Goal: Complete application form

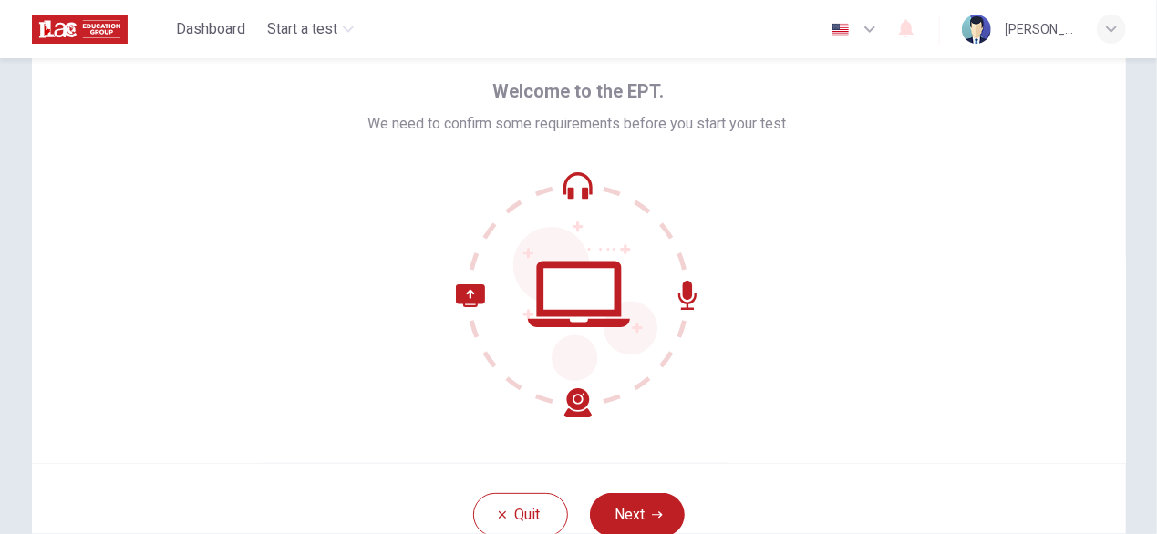
scroll to position [60, 0]
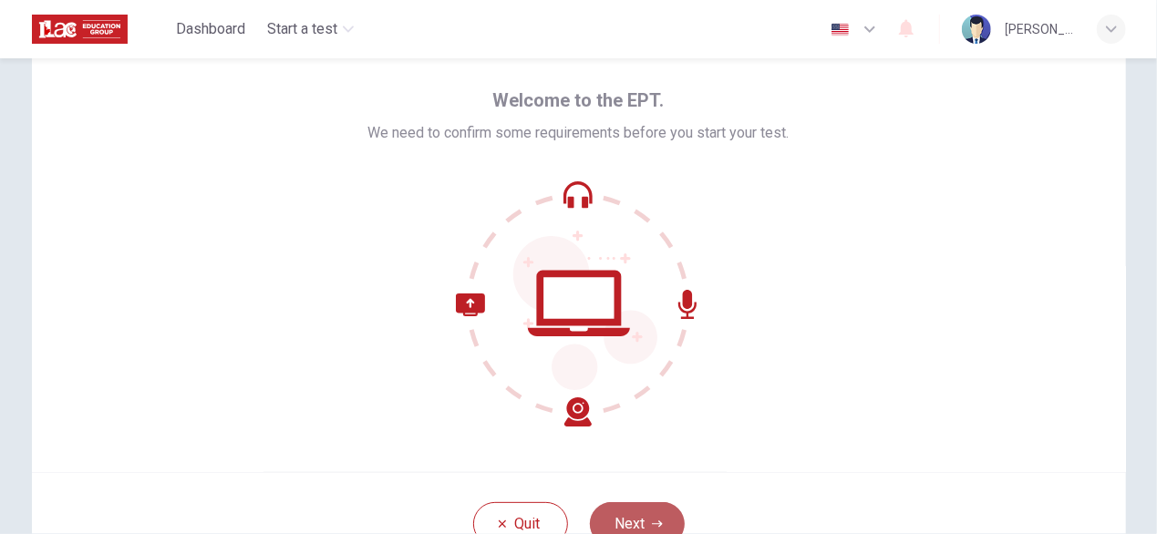
click at [637, 523] on button "Next" at bounding box center [637, 524] width 95 height 44
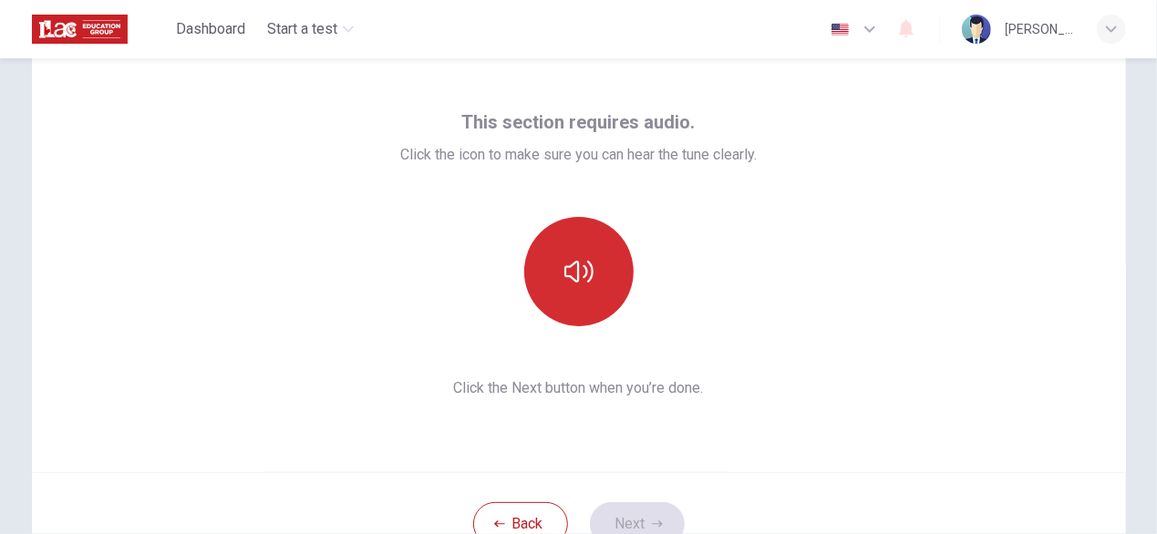
click at [556, 277] on button "button" at bounding box center [578, 271] width 109 height 109
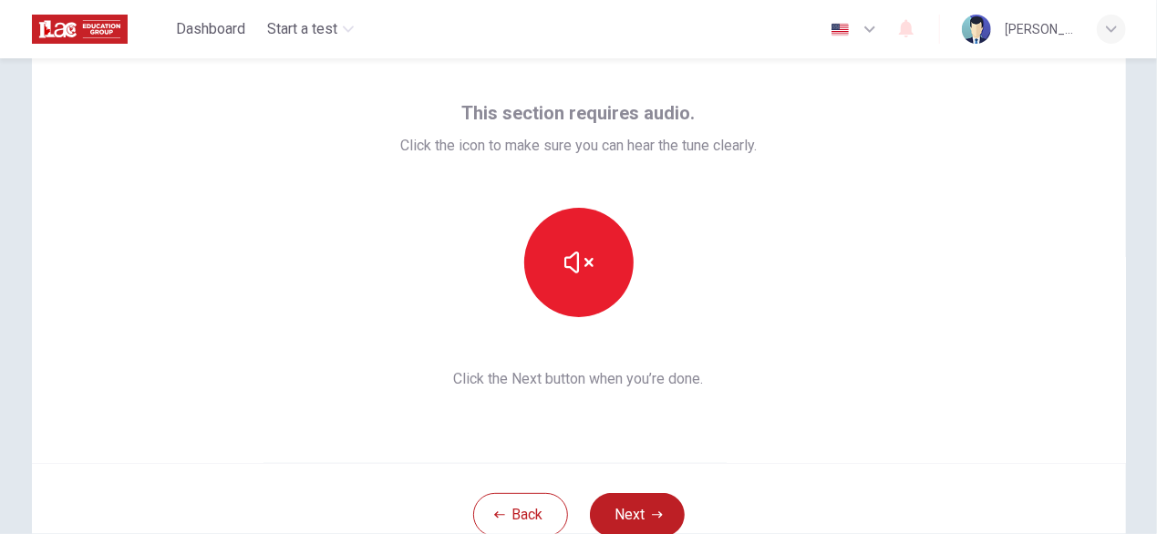
scroll to position [67, 0]
click at [658, 519] on icon "button" at bounding box center [657, 517] width 11 height 11
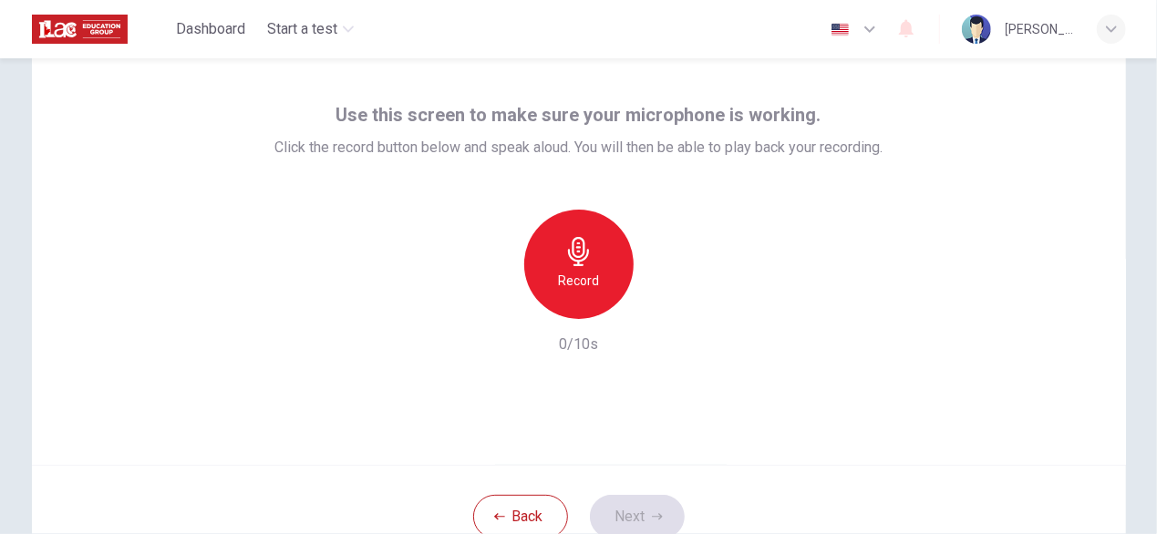
click at [595, 285] on div "Record" at bounding box center [578, 264] width 109 height 109
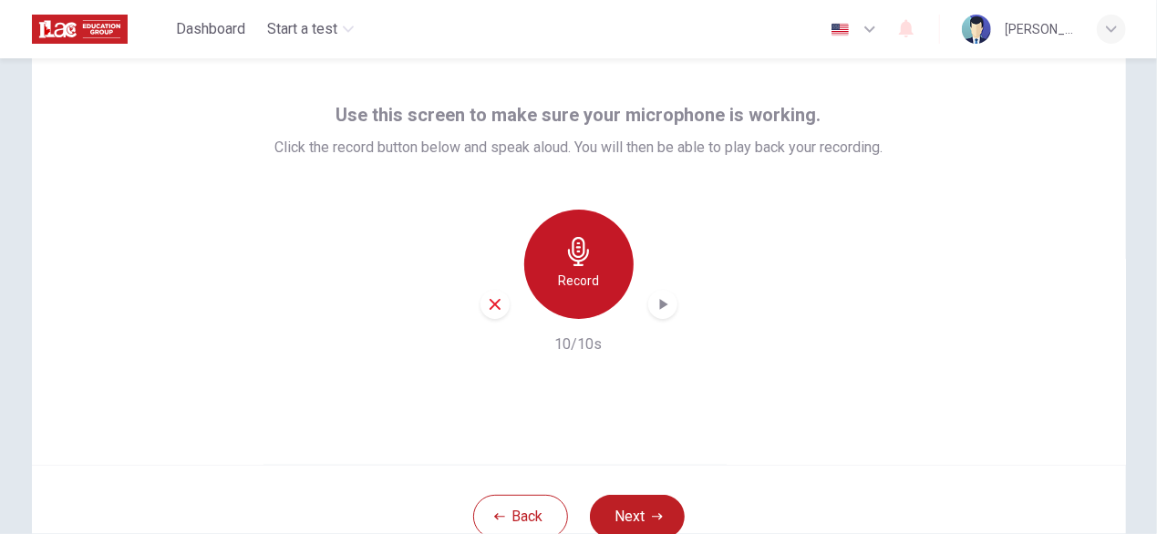
click at [569, 230] on div "Record" at bounding box center [578, 264] width 109 height 109
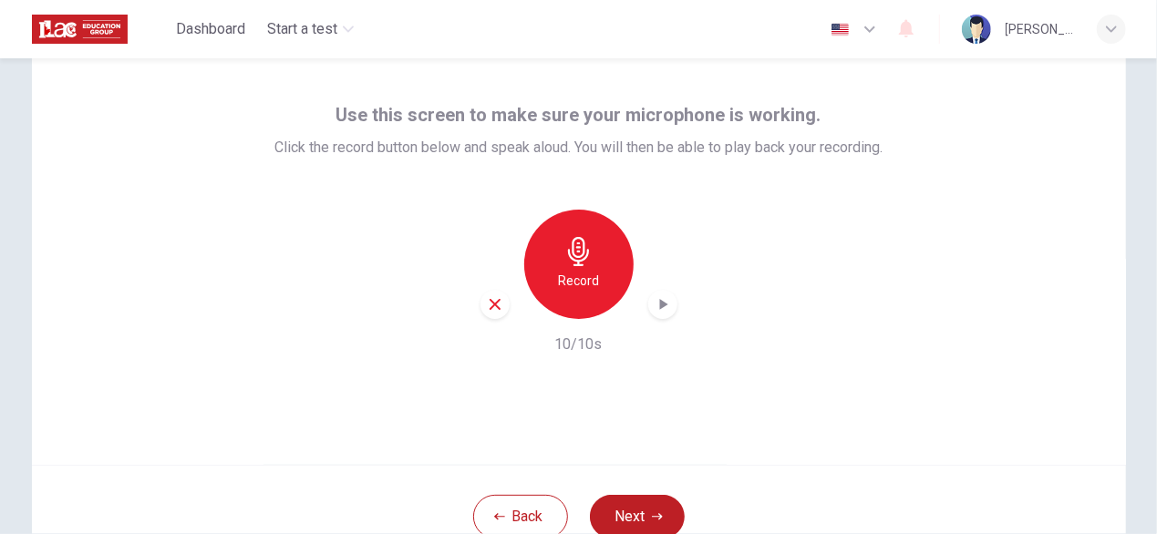
drag, startPoint x: 595, startPoint y: 265, endPoint x: 642, endPoint y: 316, distance: 69.7
click at [629, 333] on div "Record 10/10s" at bounding box center [578, 283] width 608 height 146
click at [659, 304] on icon "button" at bounding box center [663, 304] width 8 height 11
click at [657, 300] on icon "button" at bounding box center [663, 304] width 18 height 18
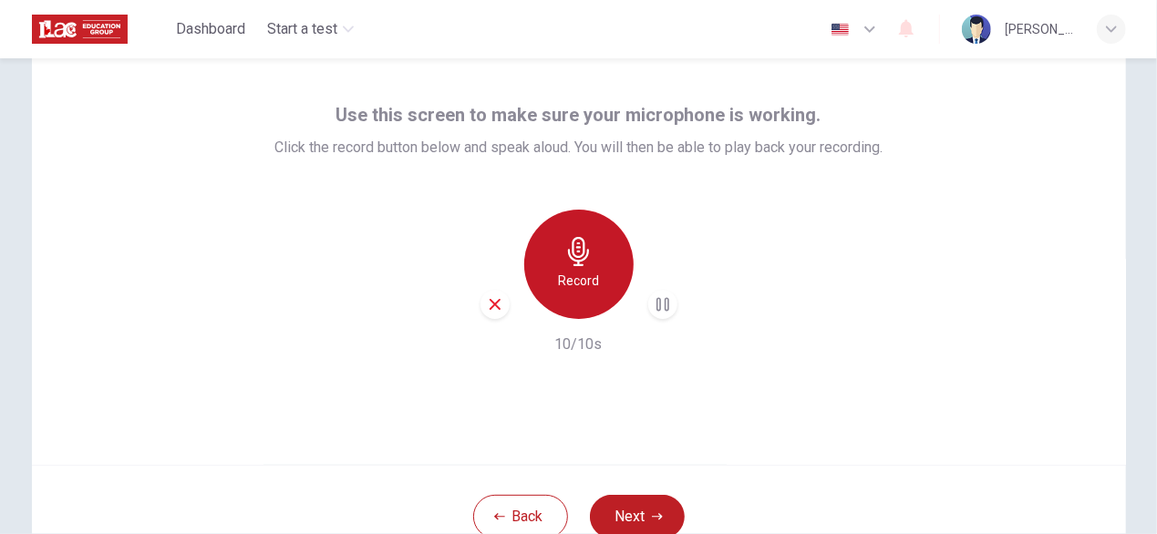
click at [589, 288] on h6 "Record" at bounding box center [578, 281] width 41 height 22
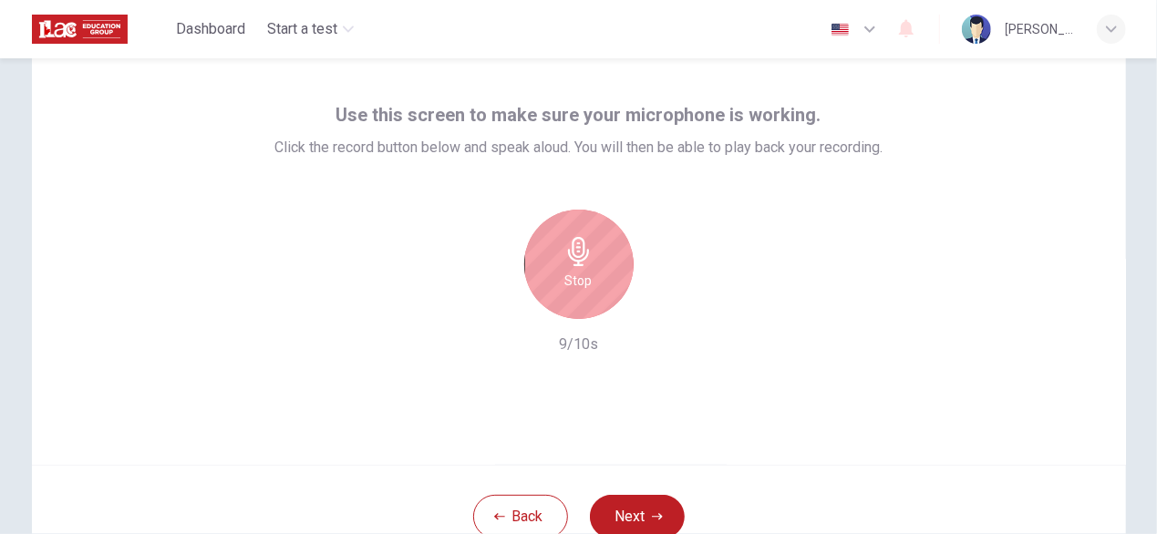
click at [585, 290] on div "Stop" at bounding box center [578, 264] width 109 height 109
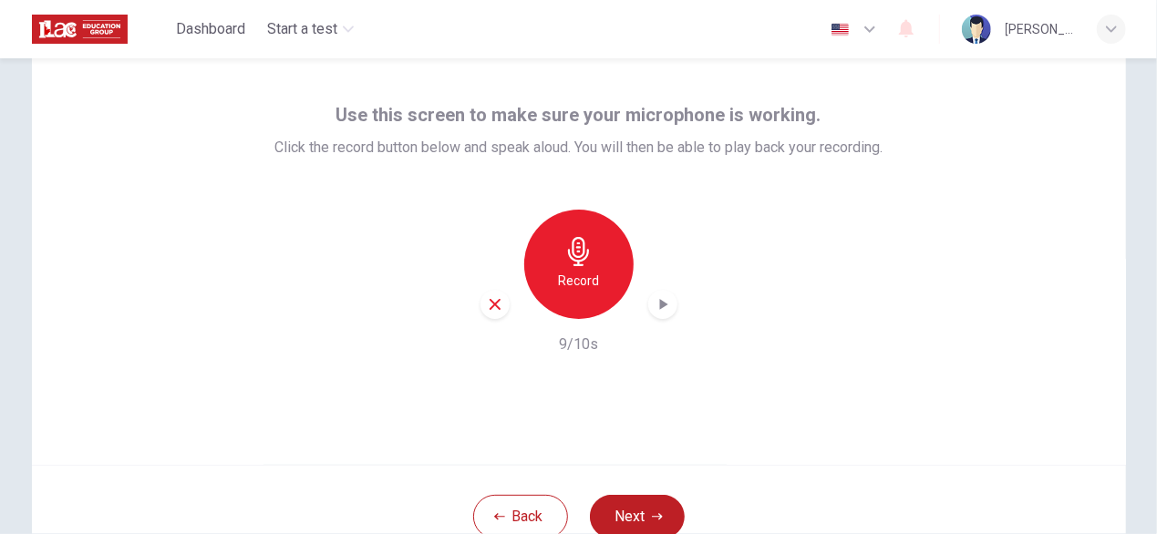
click at [500, 309] on div "button" at bounding box center [495, 304] width 29 height 29
click at [631, 502] on button "Next" at bounding box center [637, 517] width 95 height 44
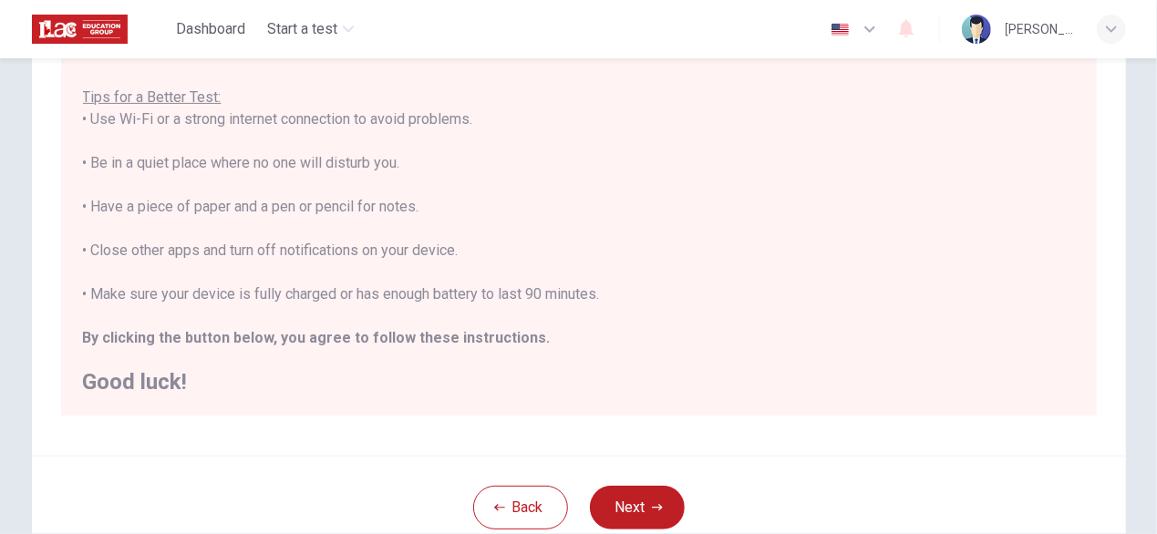
scroll to position [310, 0]
click at [651, 517] on button "Next" at bounding box center [637, 507] width 95 height 44
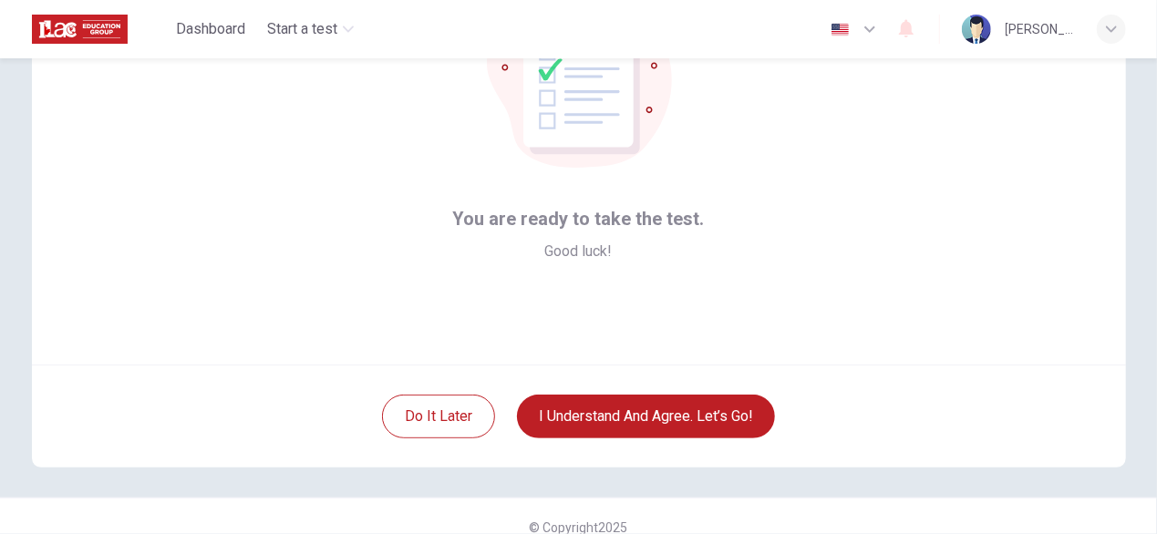
scroll to position [188, 0]
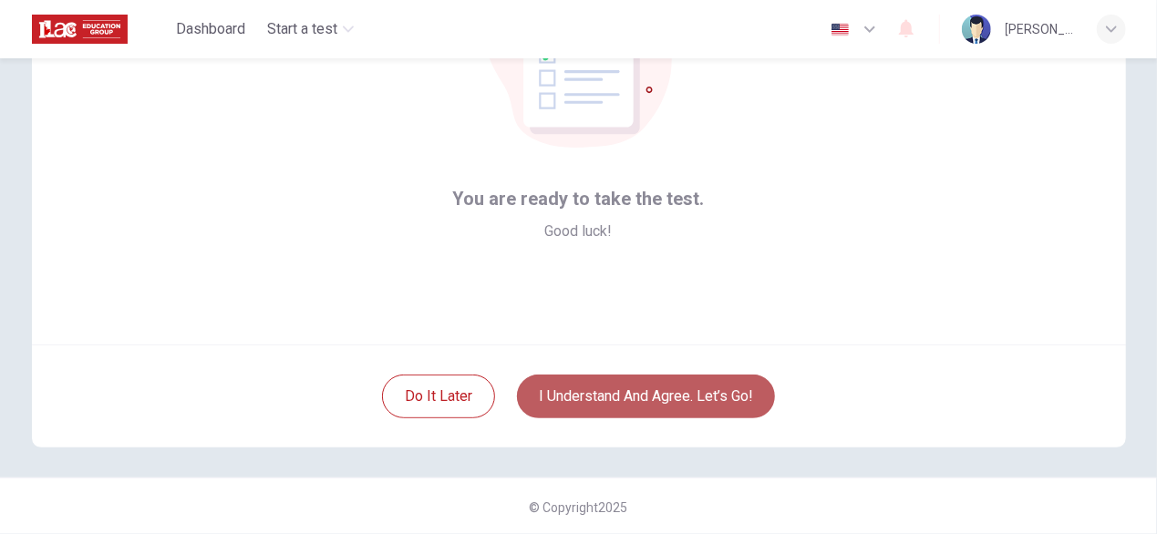
click at [672, 402] on button "I understand and agree. Let’s go!" at bounding box center [646, 397] width 258 height 44
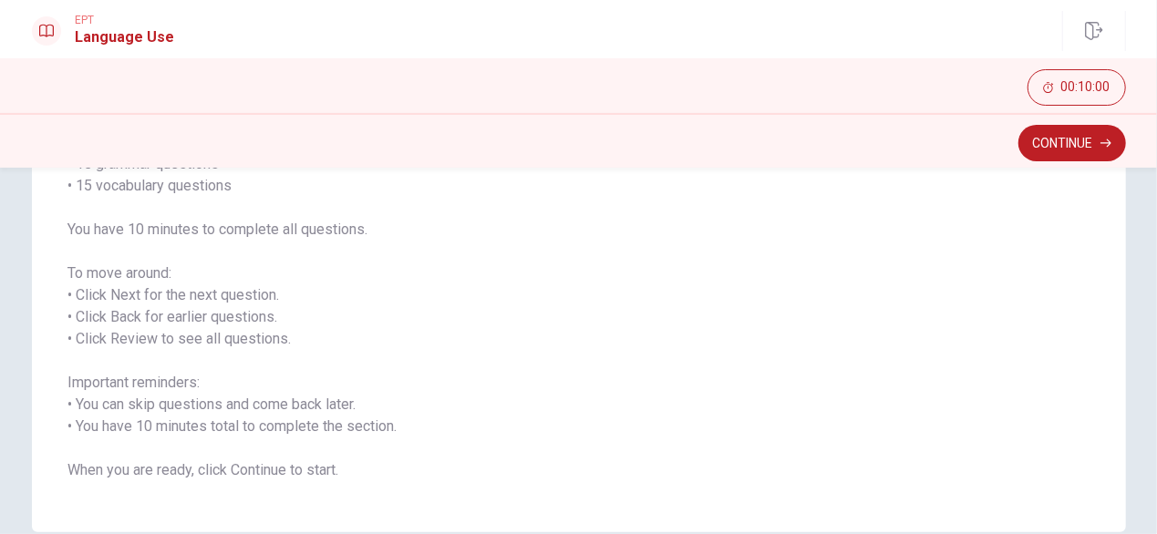
scroll to position [283, 0]
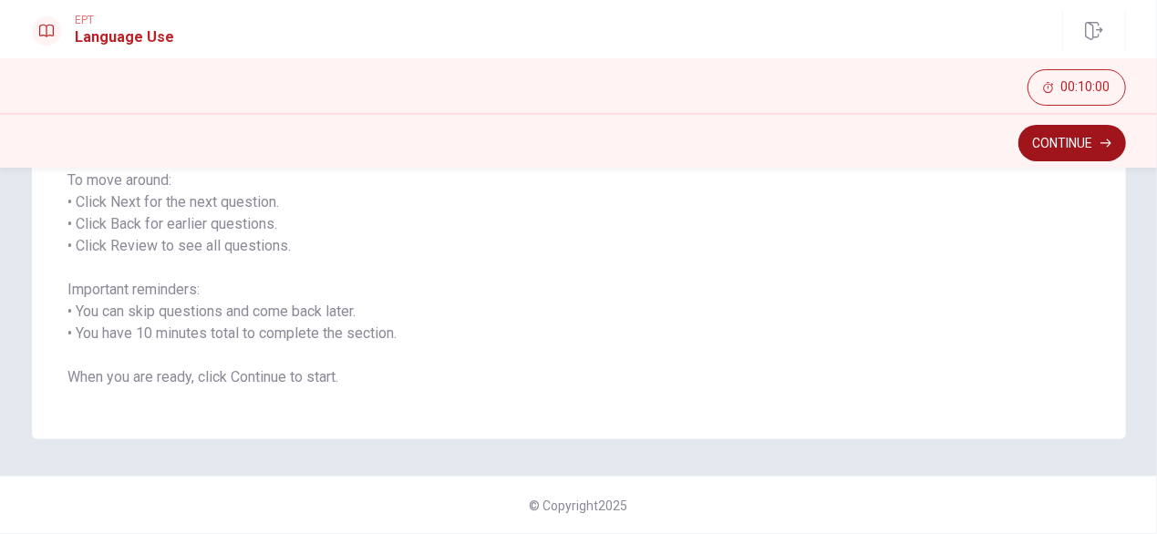
click at [1082, 147] on button "Continue" at bounding box center [1073, 143] width 108 height 36
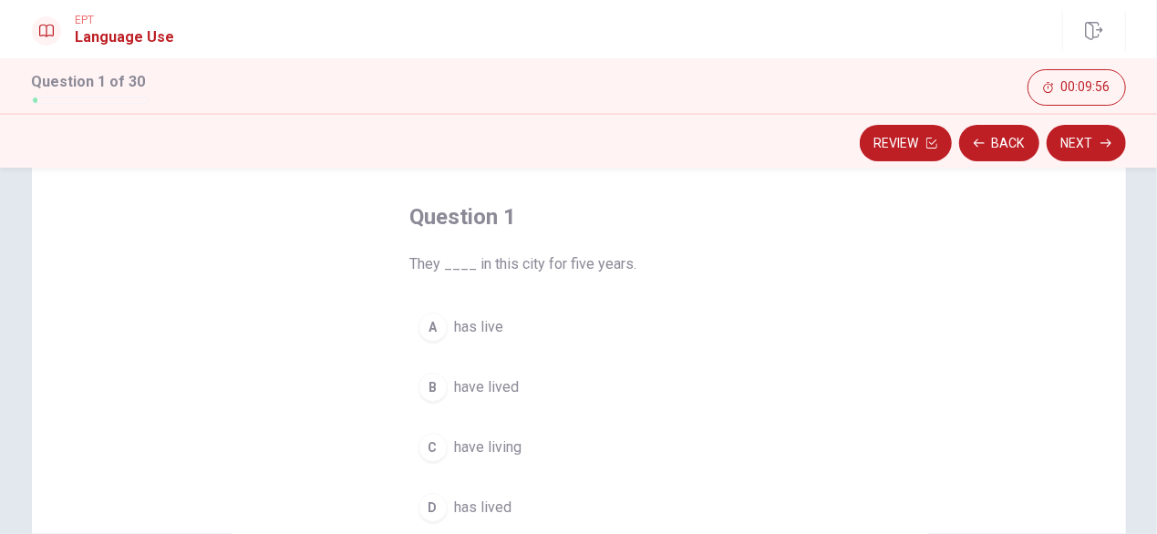
scroll to position [78, 0]
click at [490, 446] on span "have living" at bounding box center [488, 447] width 67 height 22
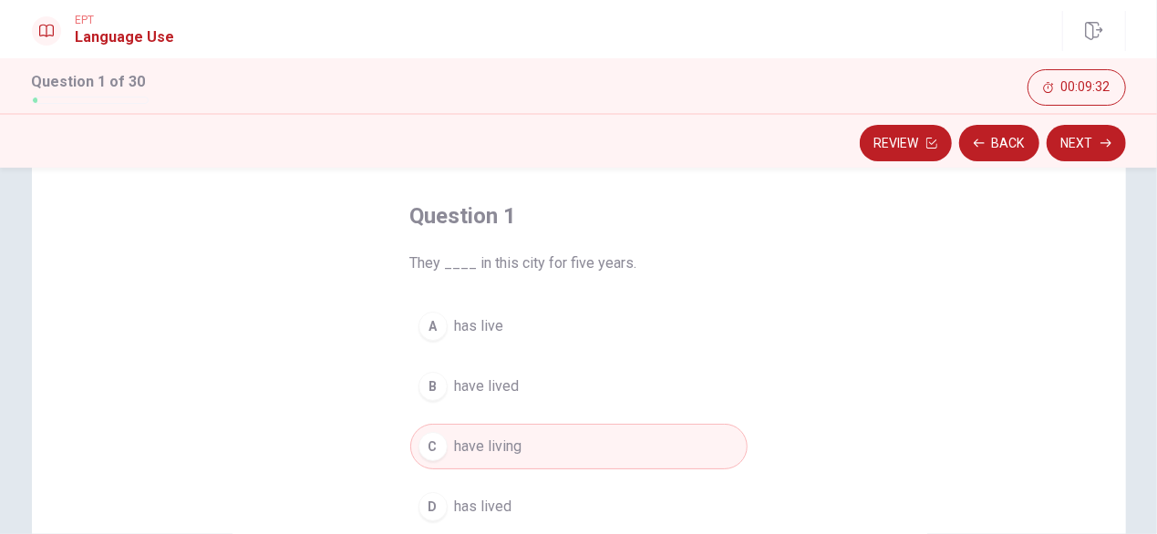
click at [502, 382] on span "have lived" at bounding box center [487, 387] width 65 height 22
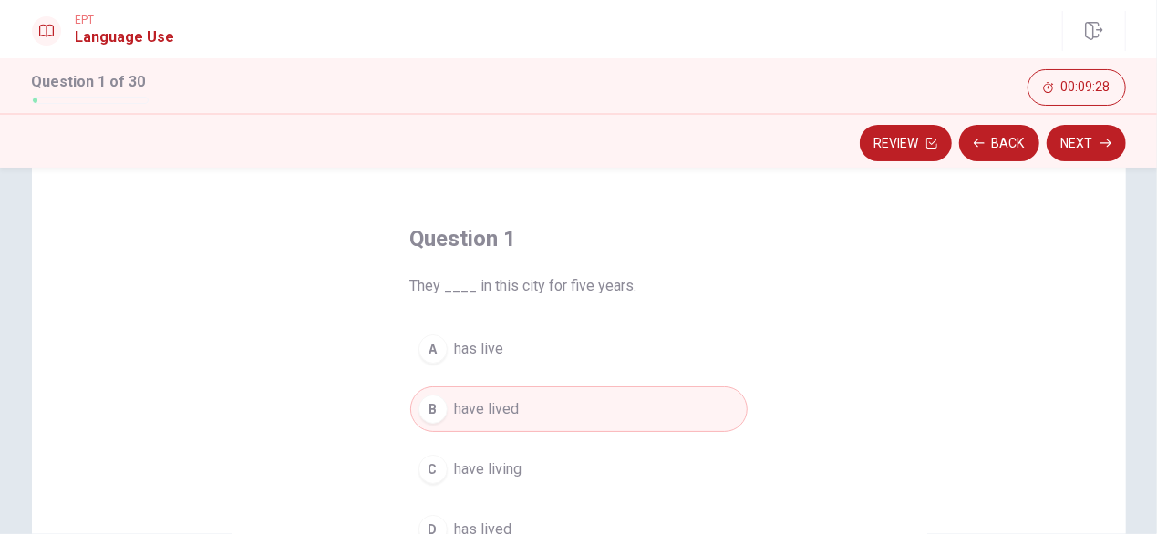
scroll to position [47, 0]
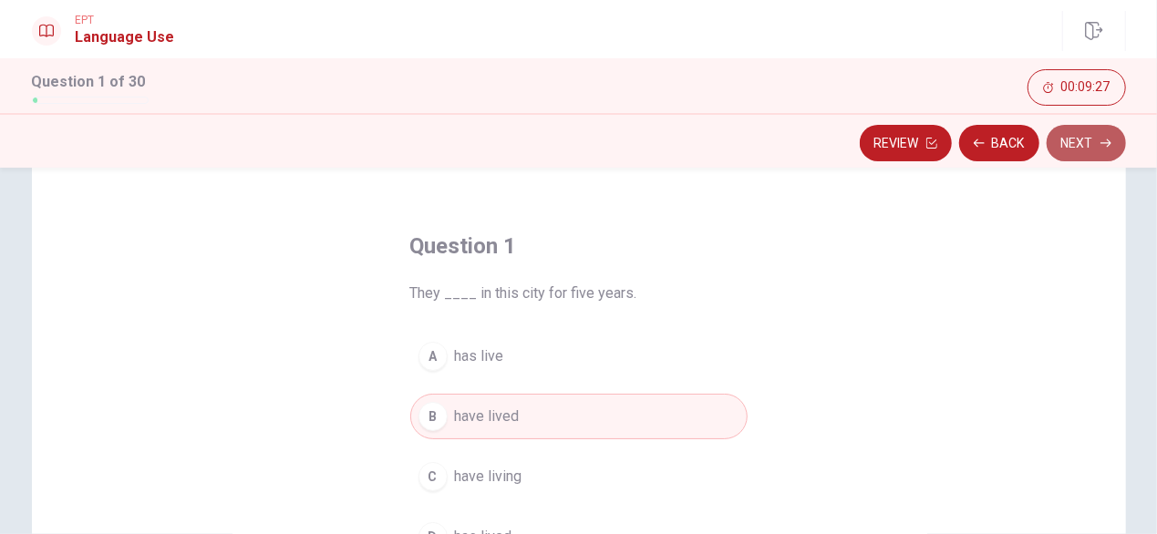
click at [1080, 149] on button "Next" at bounding box center [1086, 143] width 79 height 36
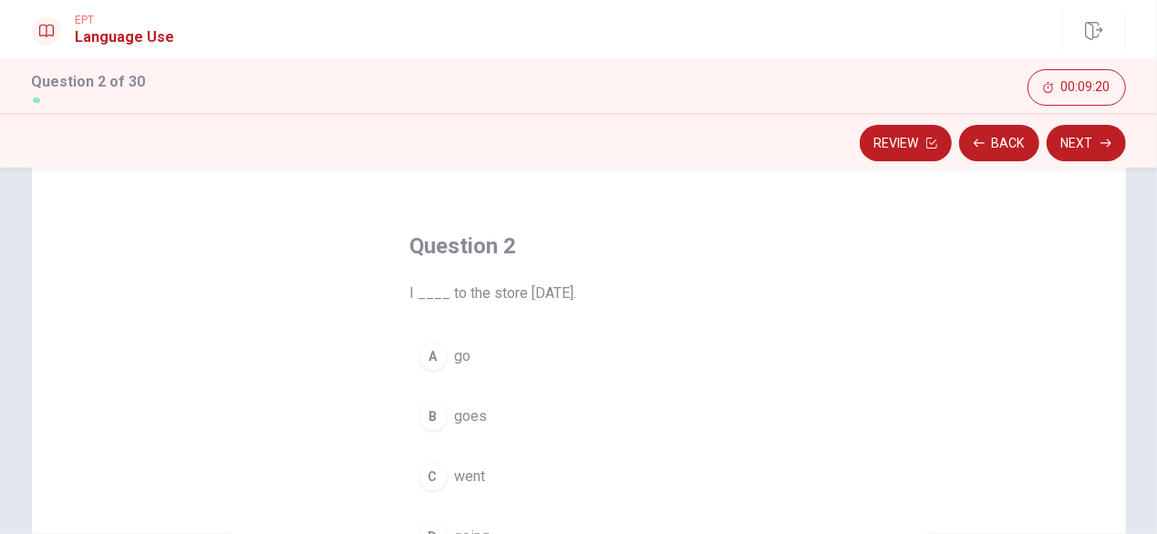
click at [467, 481] on span "went" at bounding box center [470, 477] width 31 height 22
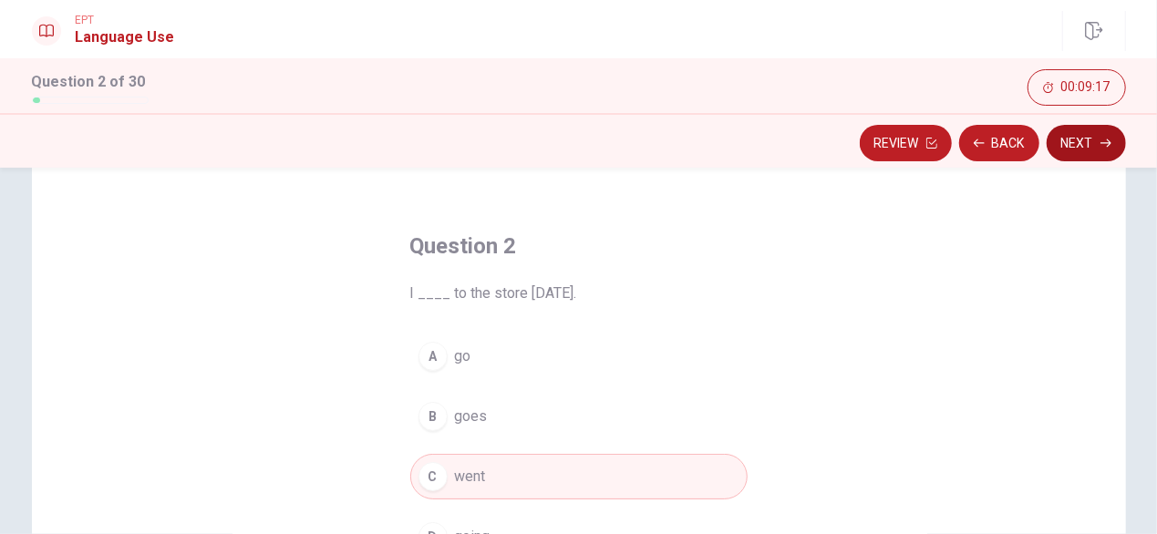
click at [1067, 146] on button "Next" at bounding box center [1086, 143] width 79 height 36
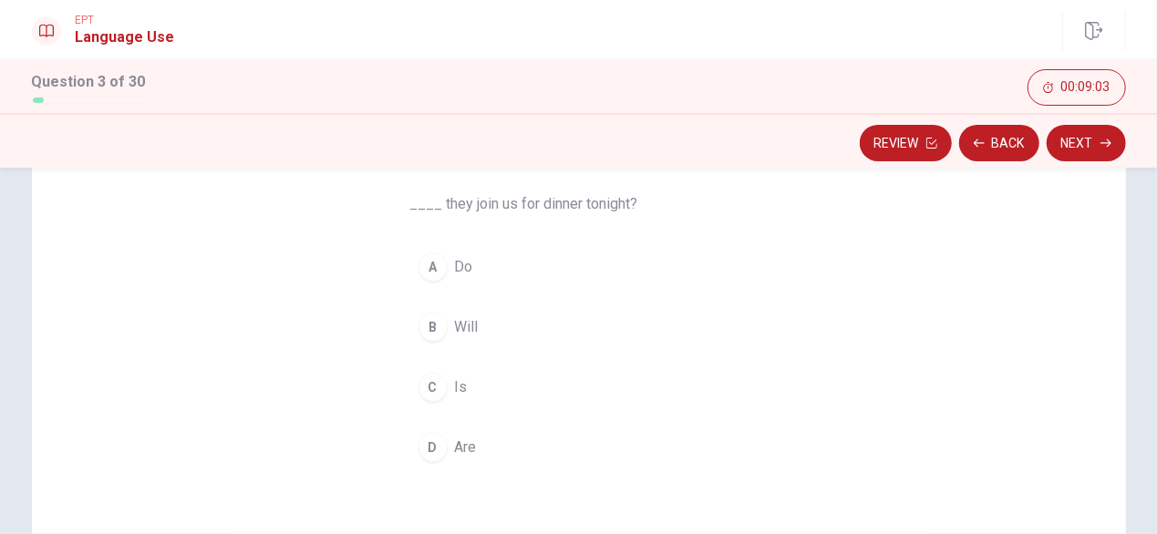
scroll to position [139, 0]
click at [445, 268] on button "A Do" at bounding box center [578, 266] width 337 height 46
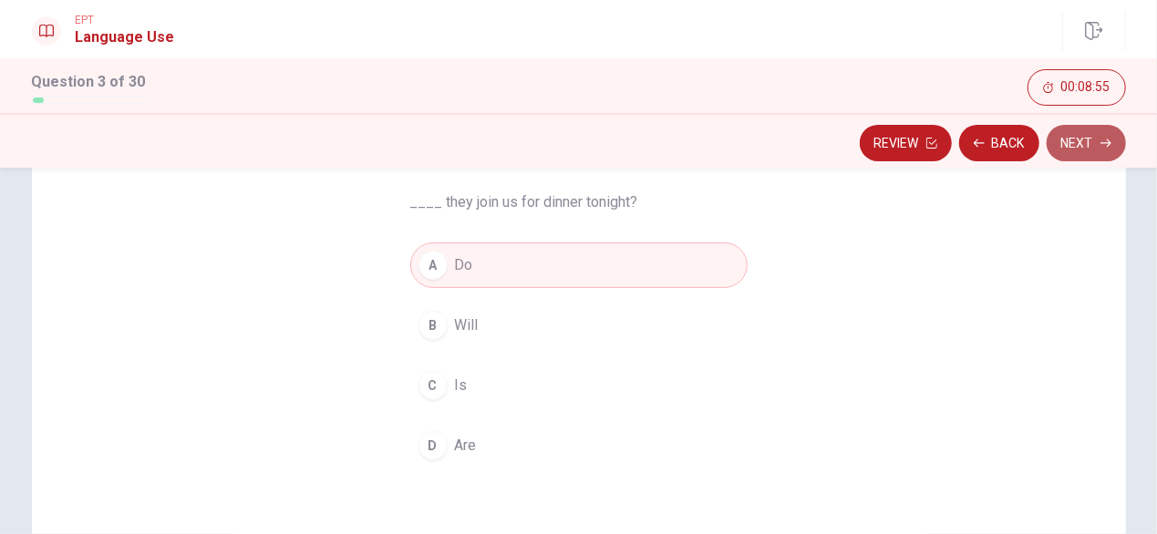
click at [1078, 145] on button "Next" at bounding box center [1086, 143] width 79 height 36
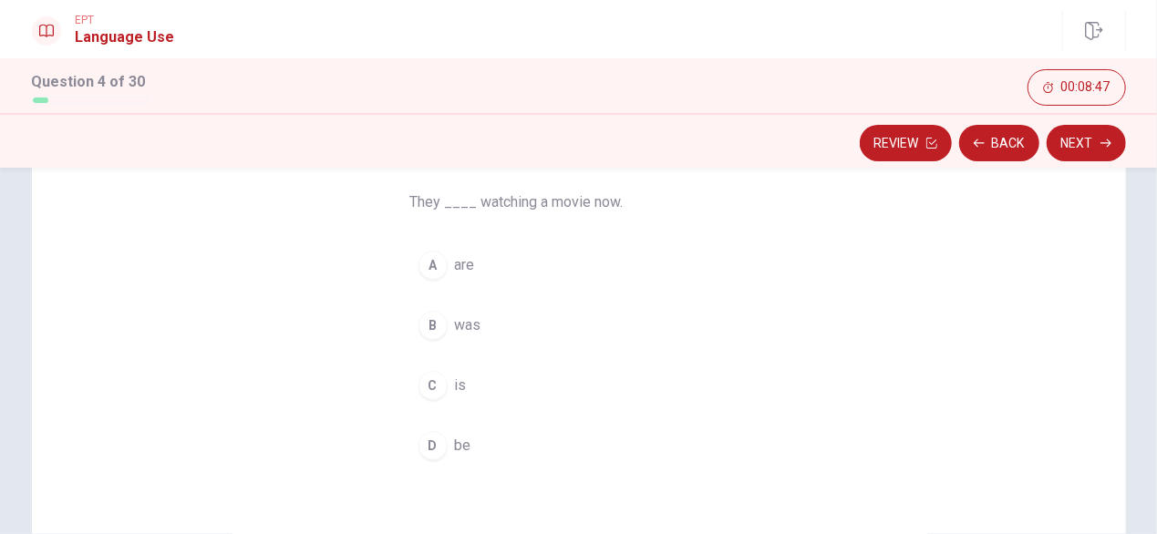
click at [464, 266] on span "are" at bounding box center [465, 265] width 20 height 22
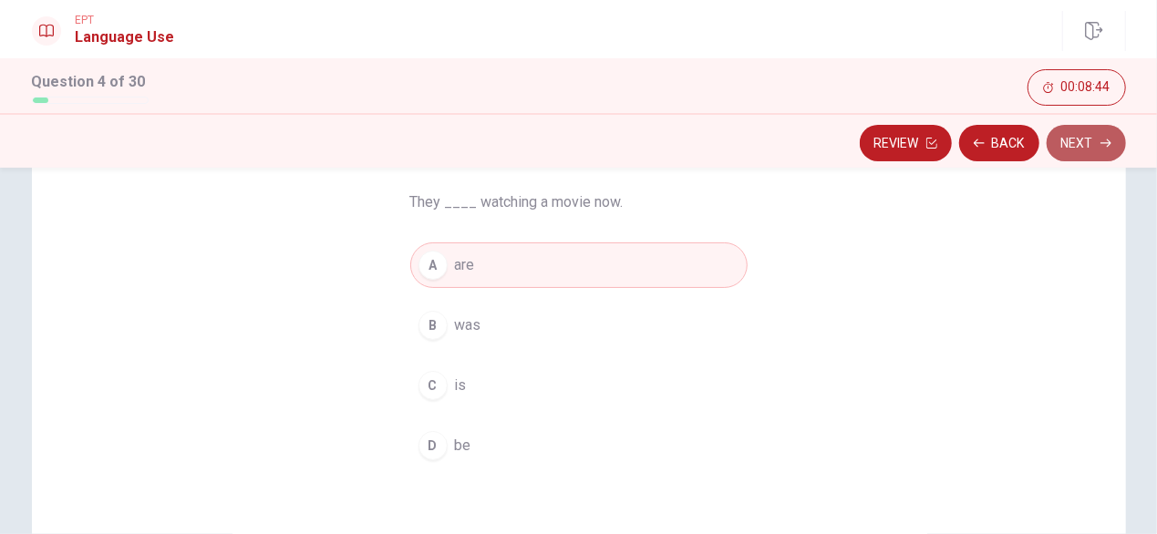
click at [1098, 141] on button "Next" at bounding box center [1086, 143] width 79 height 36
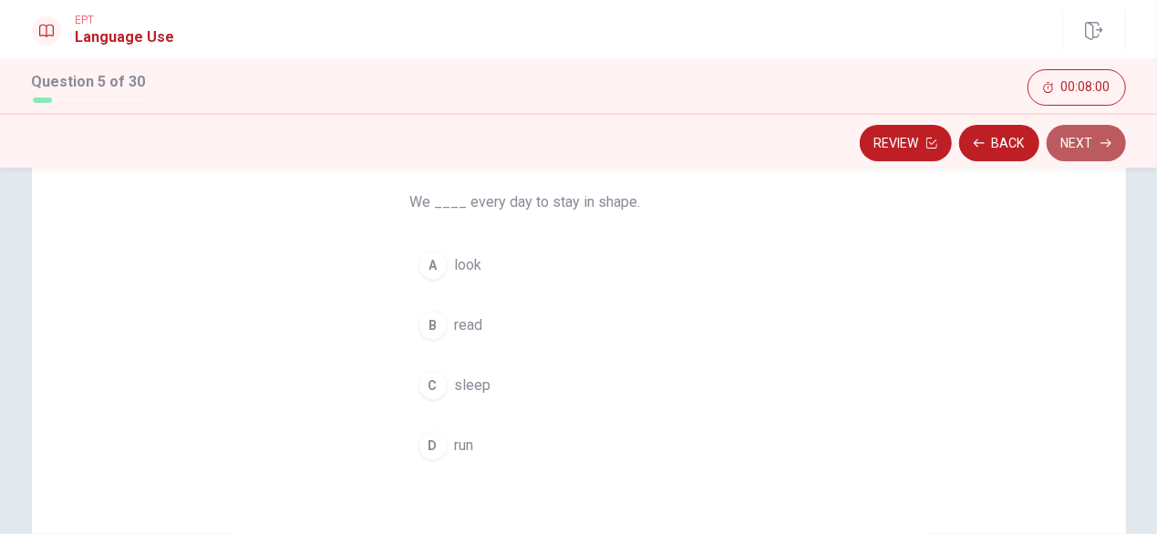
click at [1072, 144] on button "Next" at bounding box center [1086, 143] width 79 height 36
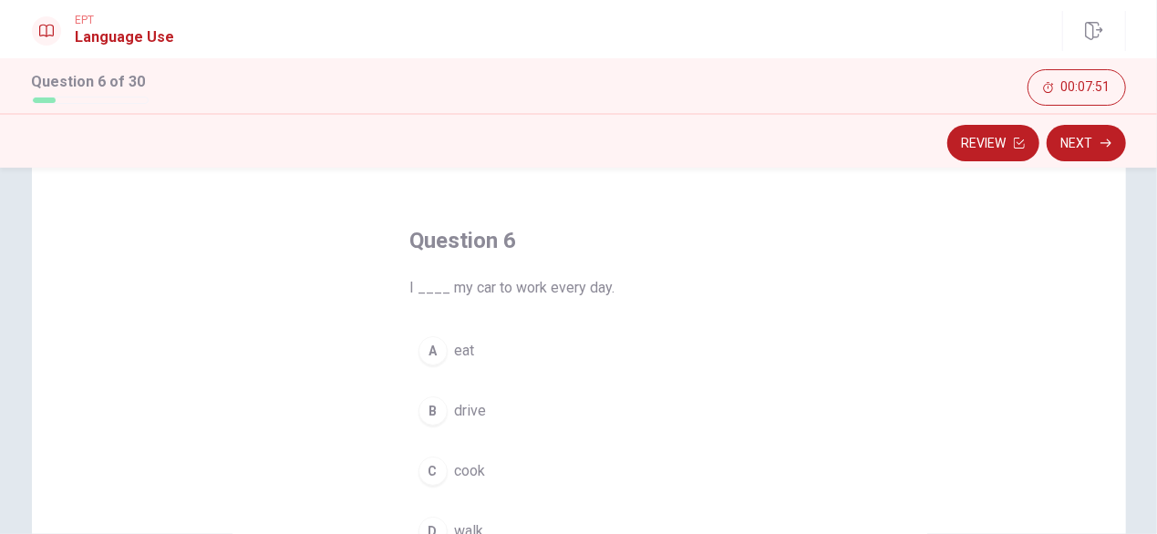
scroll to position [56, 0]
click at [463, 412] on span "drive" at bounding box center [471, 409] width 32 height 22
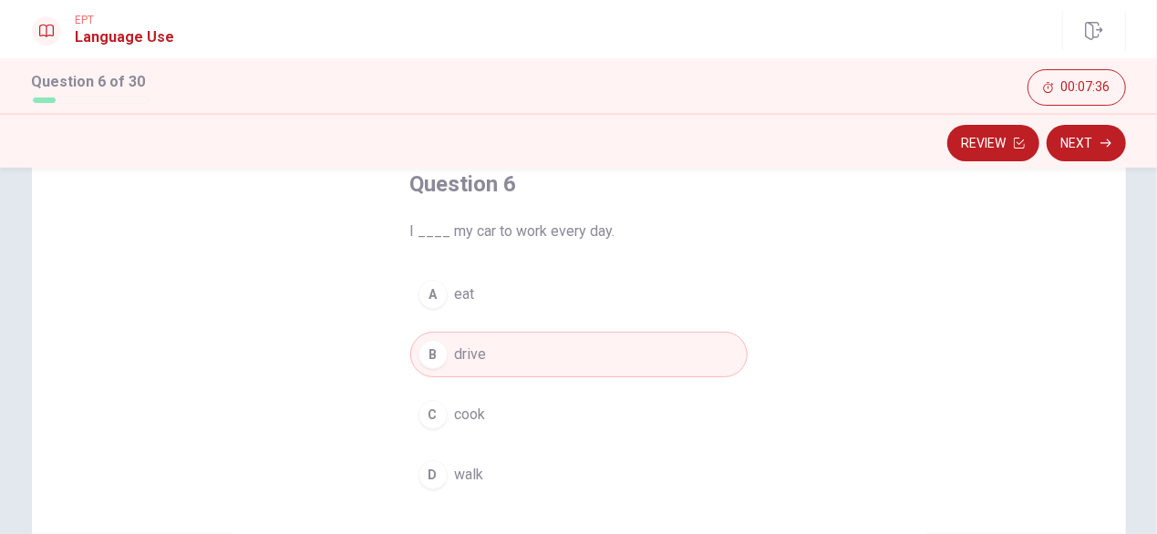
scroll to position [112, 0]
click at [1083, 139] on button "Next" at bounding box center [1086, 143] width 79 height 36
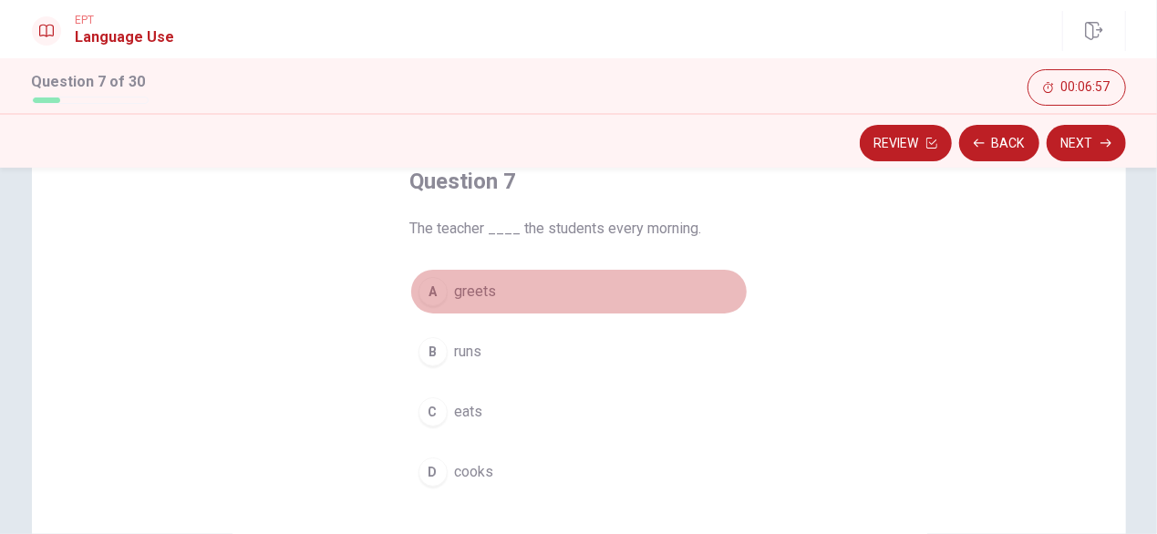
click at [472, 293] on span "greets" at bounding box center [476, 292] width 42 height 22
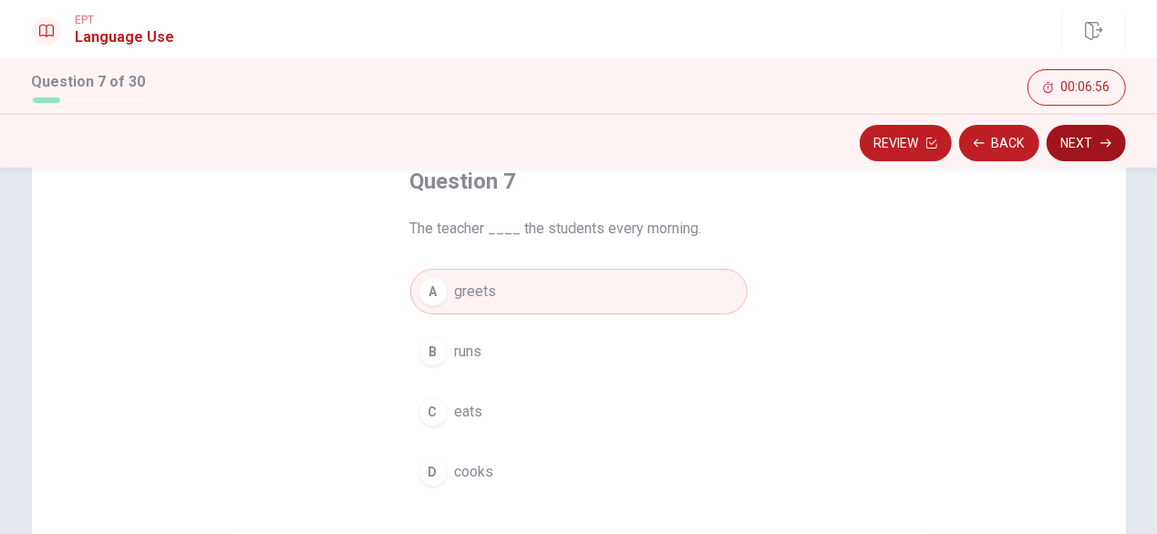
click at [1101, 147] on icon "button" at bounding box center [1106, 143] width 11 height 11
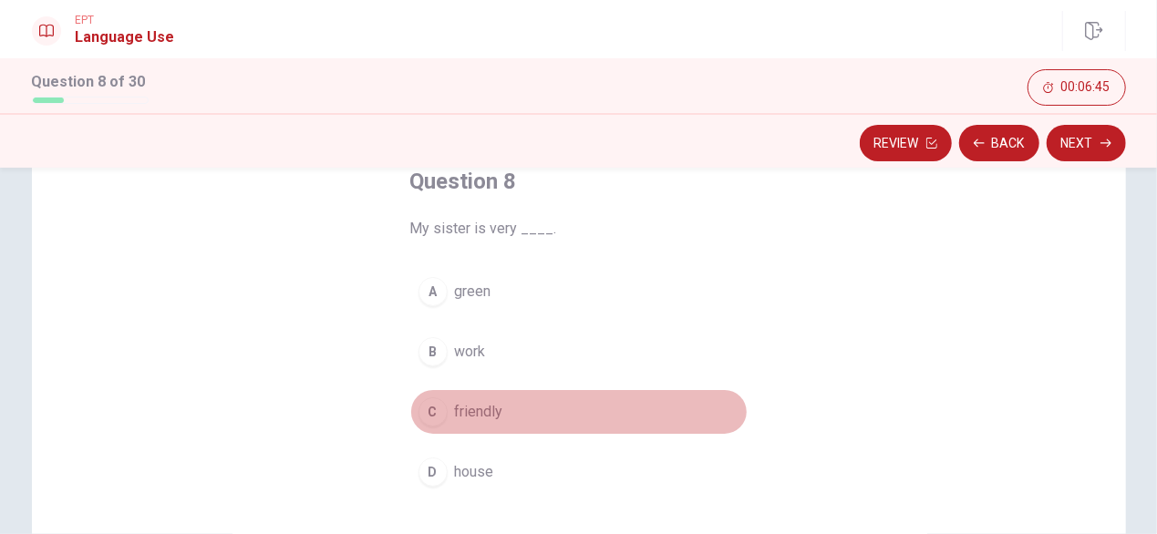
click at [455, 413] on span "friendly" at bounding box center [479, 412] width 48 height 22
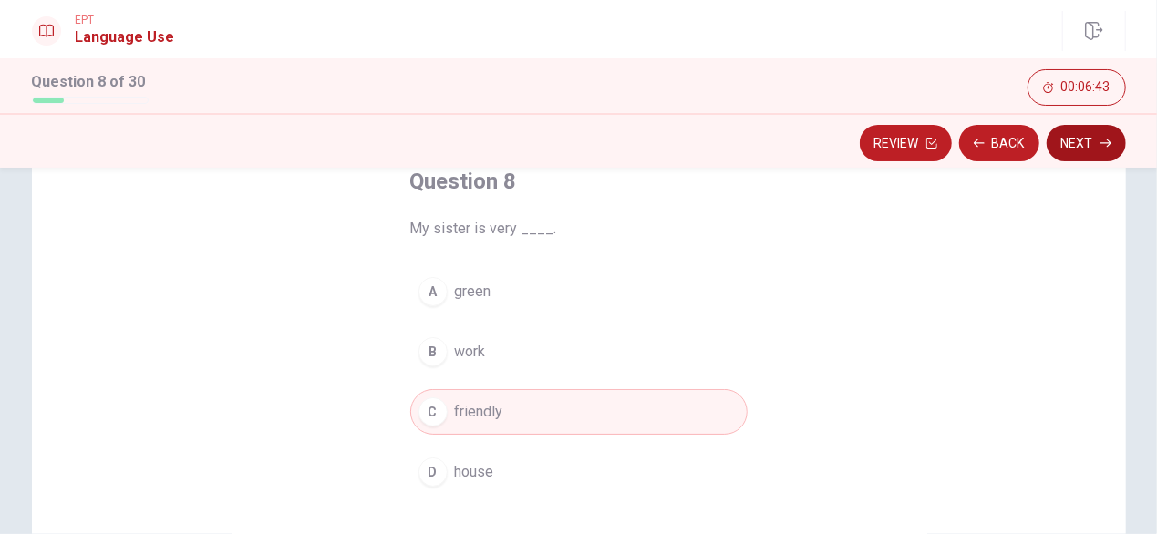
click at [1090, 144] on button "Next" at bounding box center [1086, 143] width 79 height 36
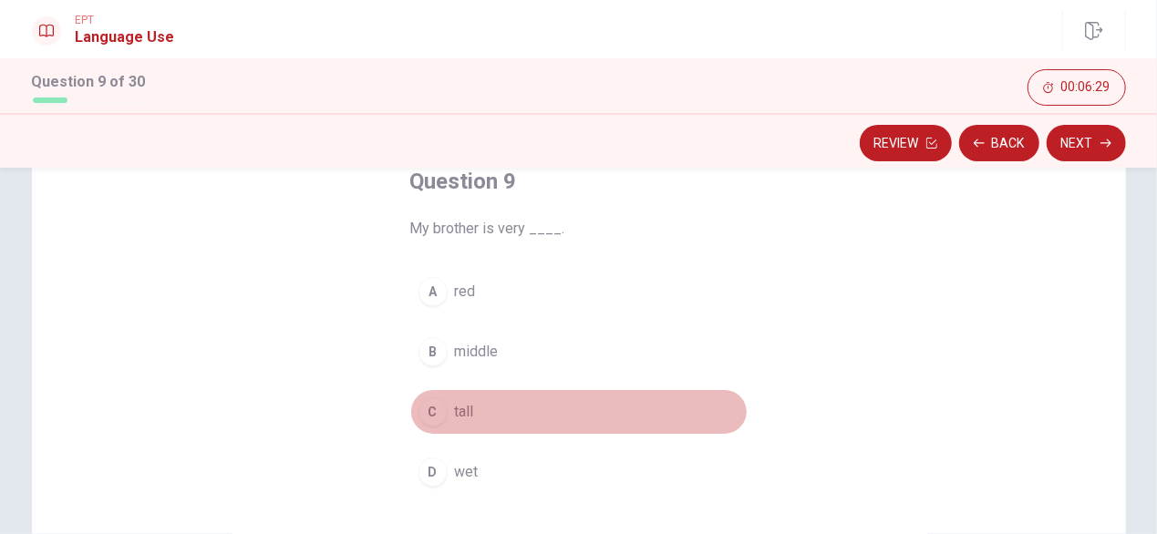
click at [460, 411] on span "tall" at bounding box center [464, 412] width 19 height 22
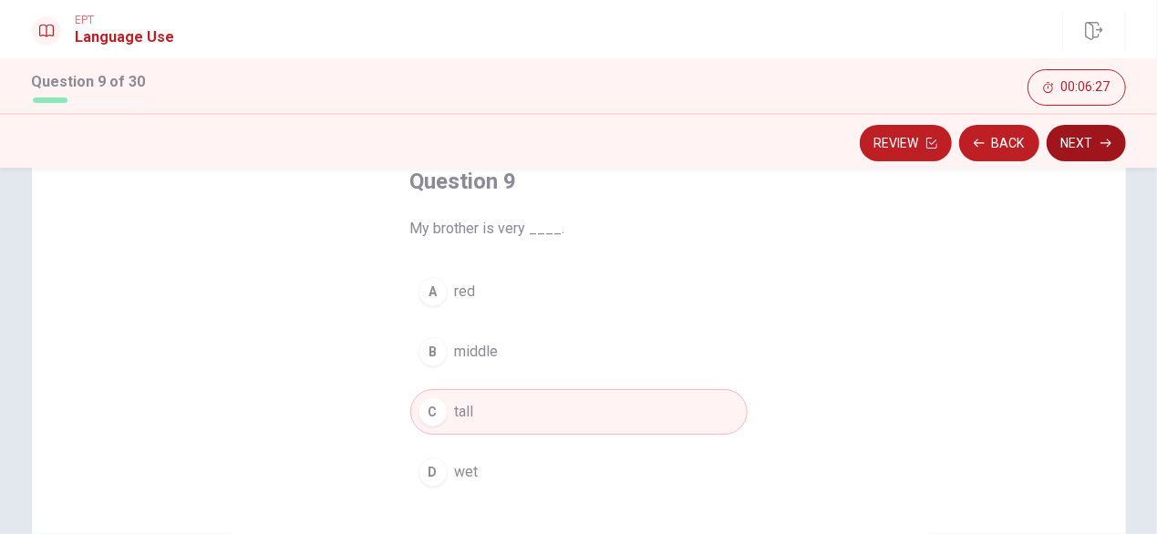
click at [1083, 152] on button "Next" at bounding box center [1086, 143] width 79 height 36
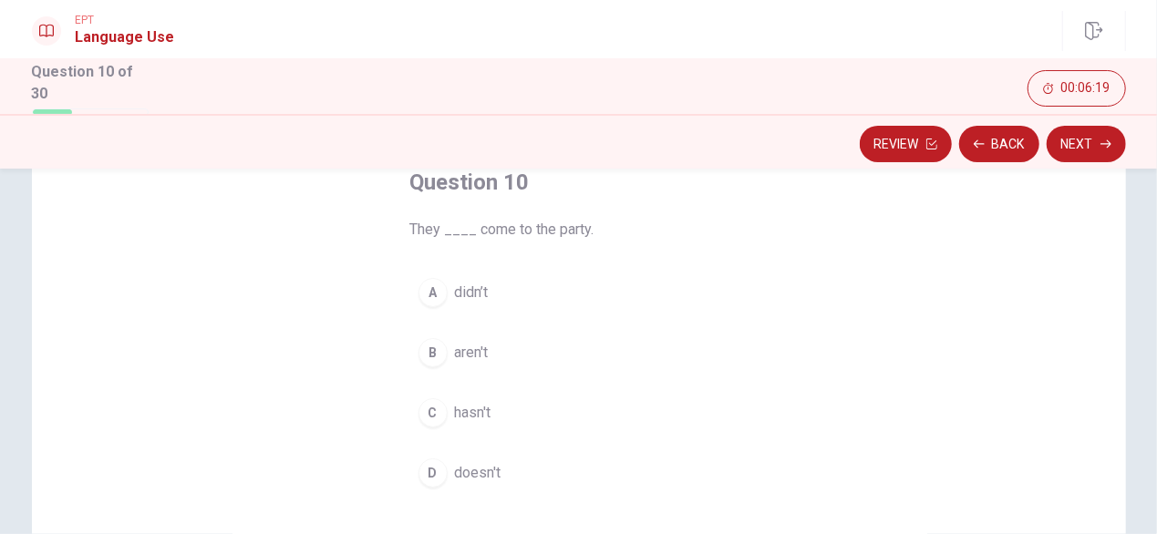
click at [469, 285] on span "didn’t" at bounding box center [472, 293] width 34 height 22
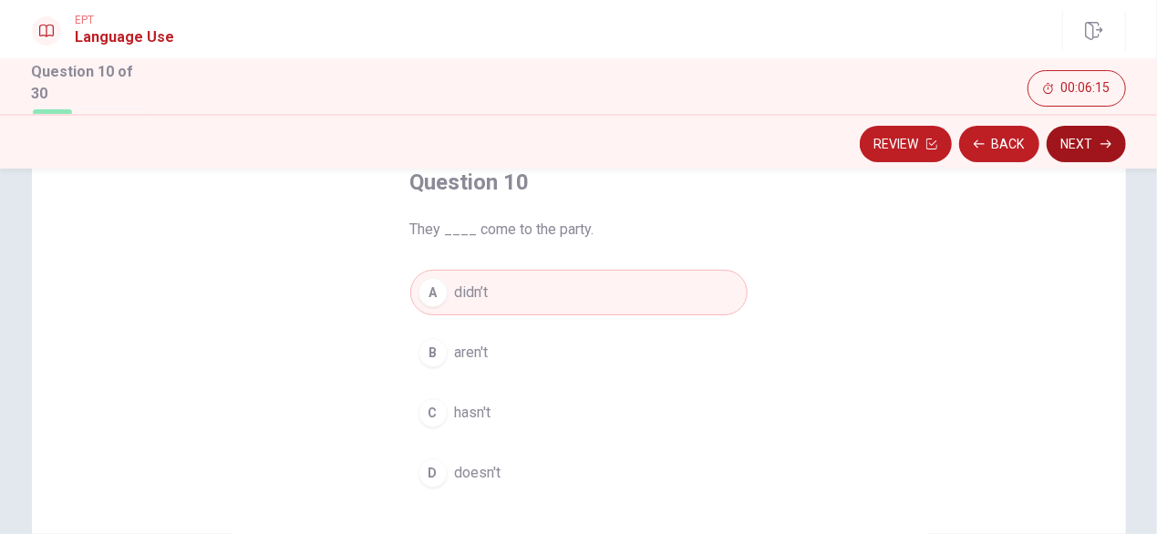
click at [1085, 150] on button "Next" at bounding box center [1086, 144] width 79 height 36
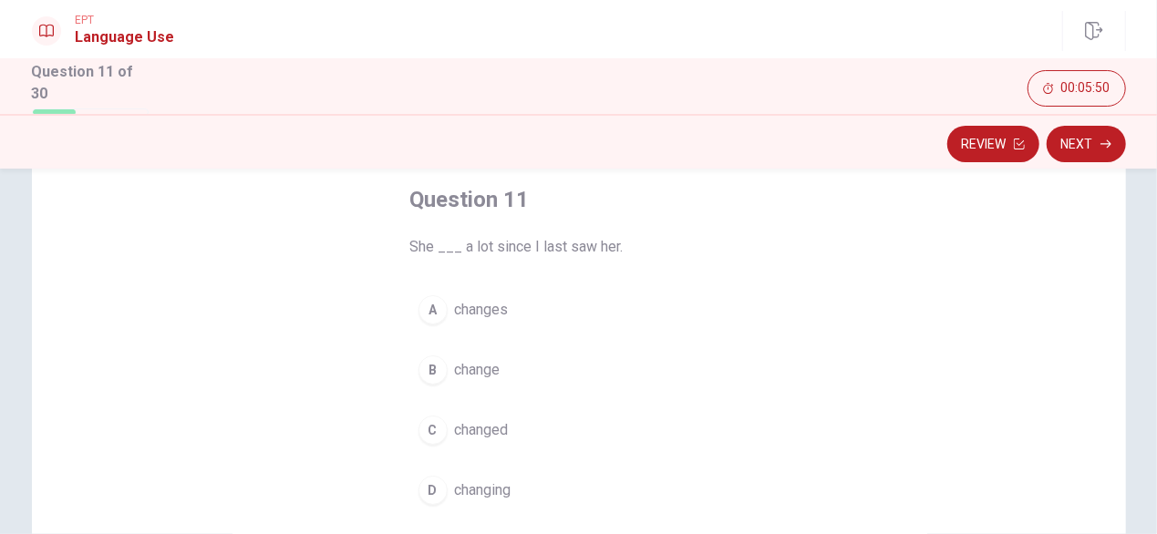
scroll to position [80, 0]
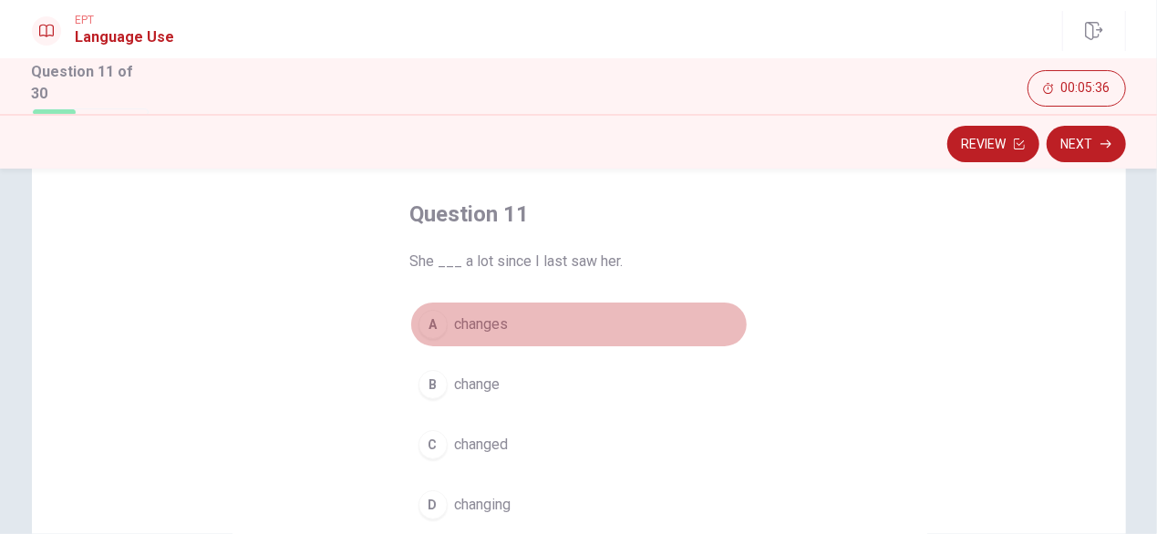
click at [474, 322] on span "changes" at bounding box center [482, 325] width 54 height 22
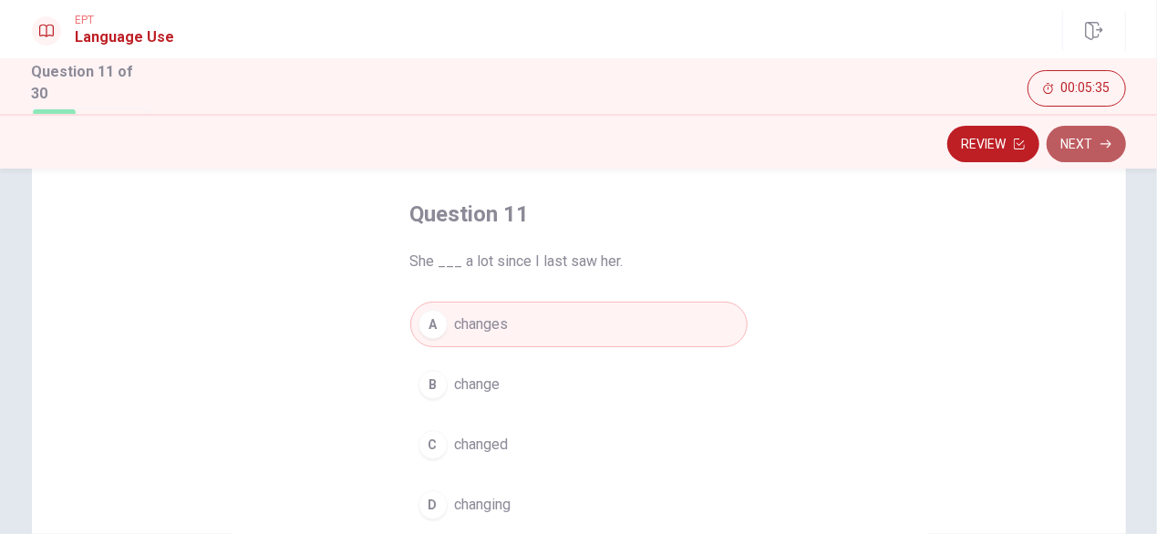
click at [1080, 150] on button "Next" at bounding box center [1086, 144] width 79 height 36
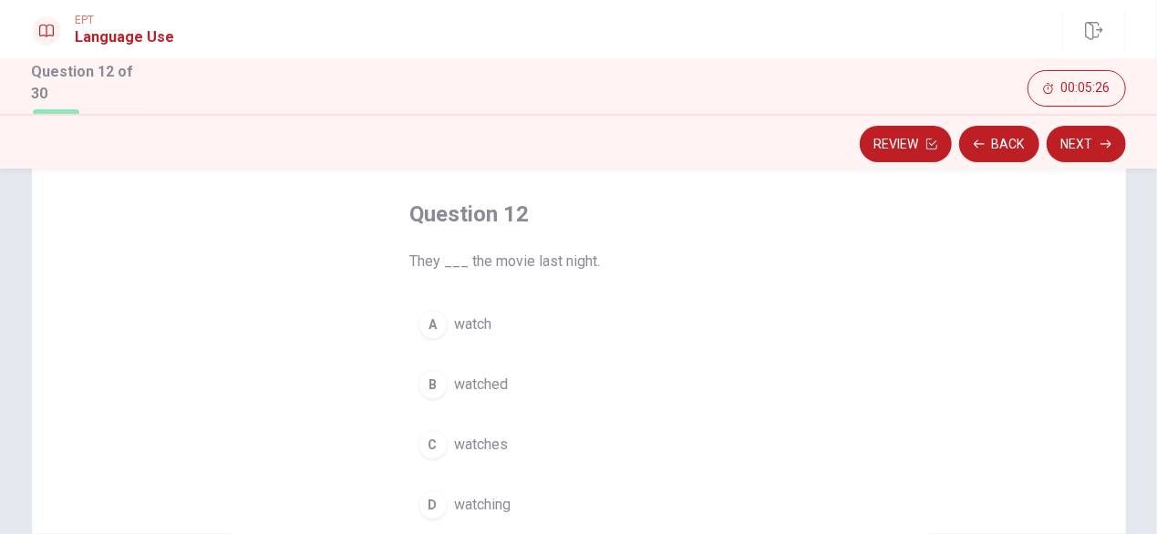
click at [486, 387] on span "watched" at bounding box center [482, 385] width 54 height 22
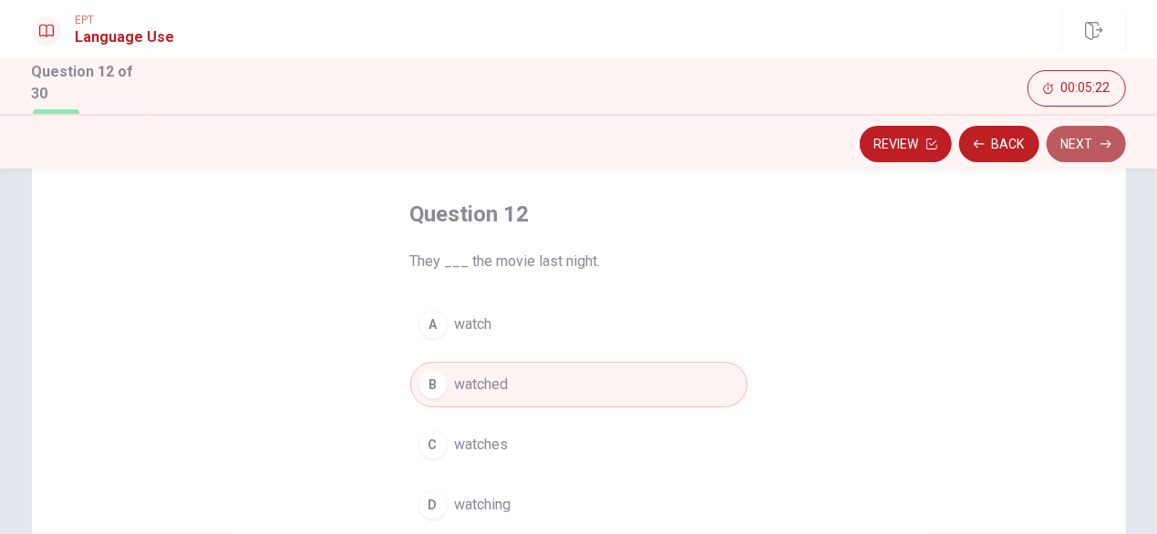
click at [1074, 136] on button "Next" at bounding box center [1086, 144] width 79 height 36
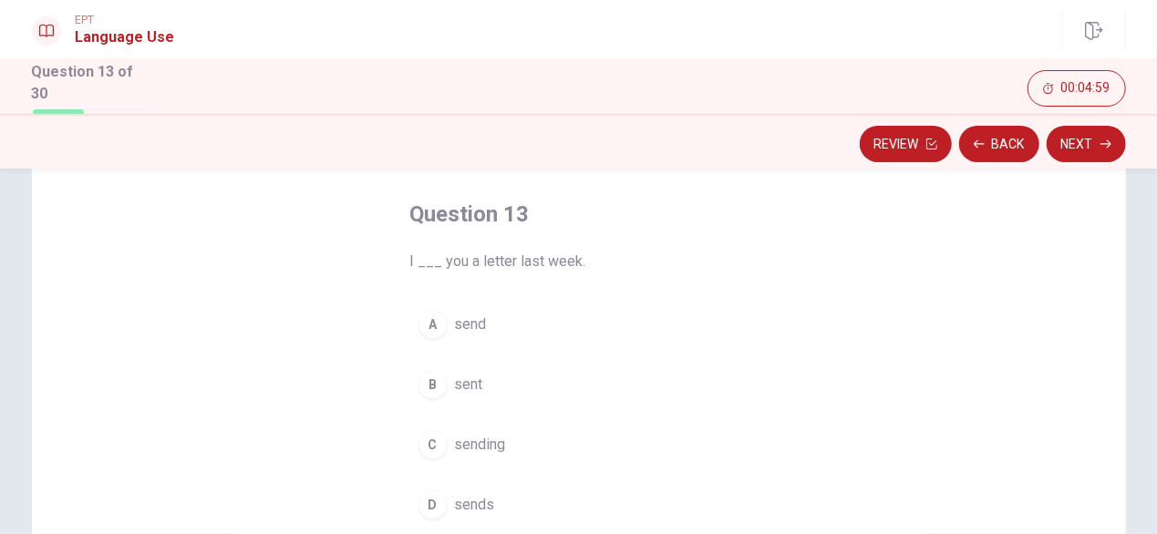
click at [472, 328] on span "send" at bounding box center [471, 325] width 32 height 22
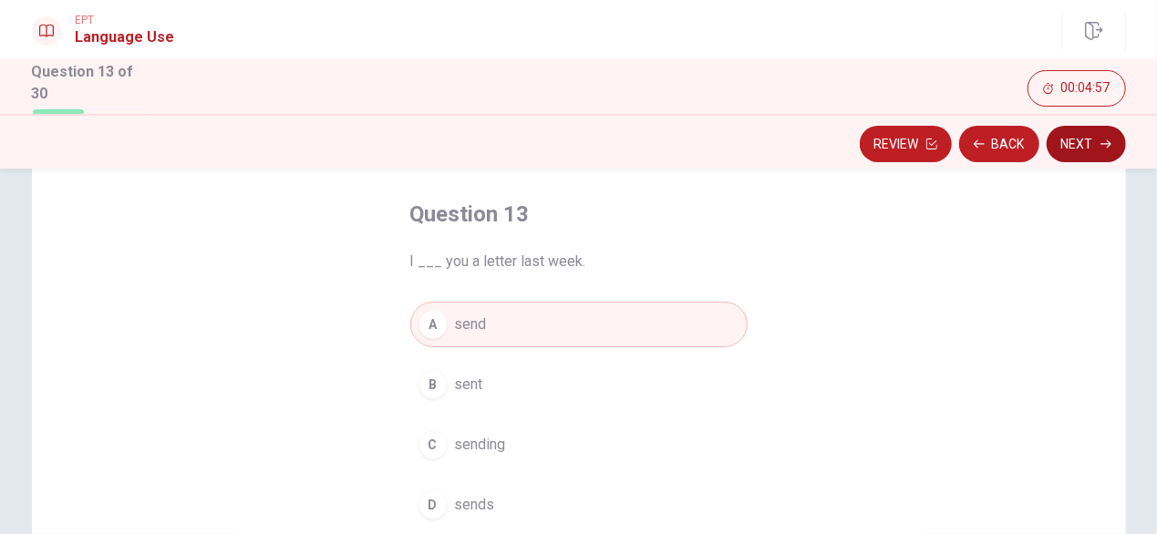
click at [1092, 143] on button "Next" at bounding box center [1086, 144] width 79 height 36
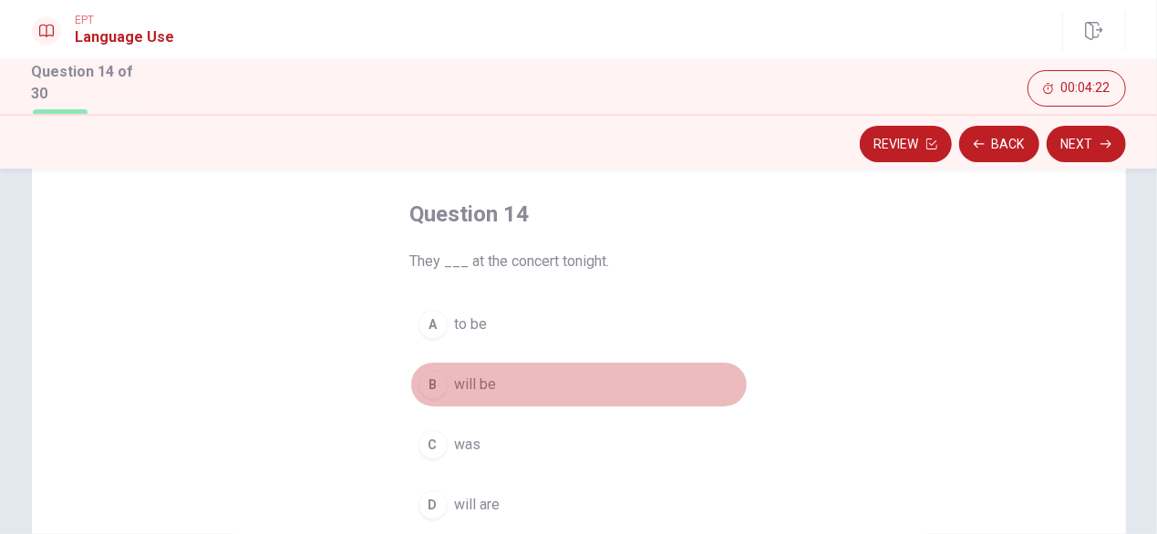
click at [487, 380] on span "will be" at bounding box center [476, 385] width 42 height 22
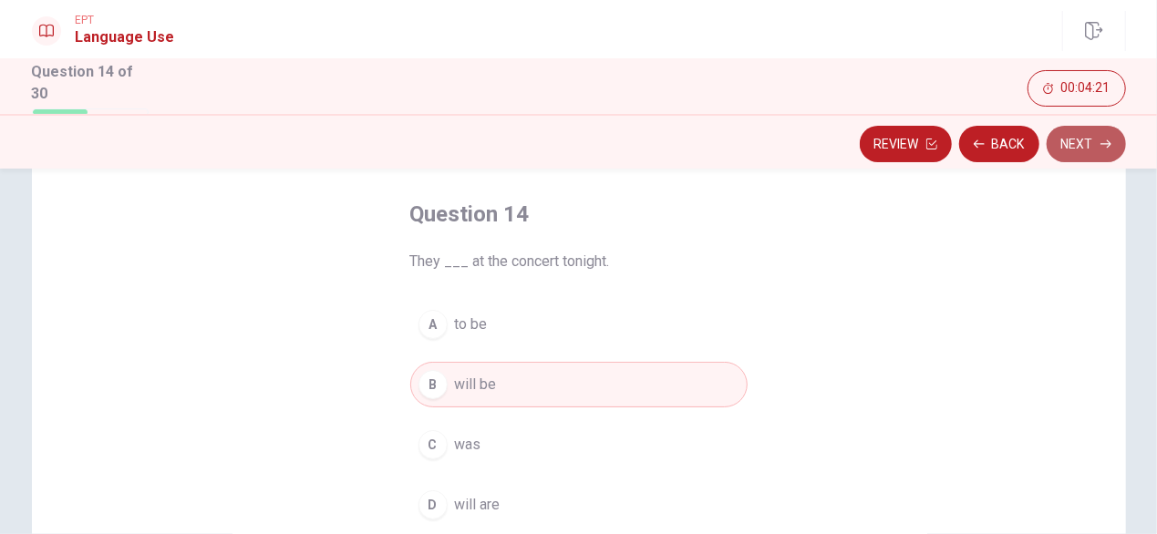
click at [1065, 138] on button "Next" at bounding box center [1086, 144] width 79 height 36
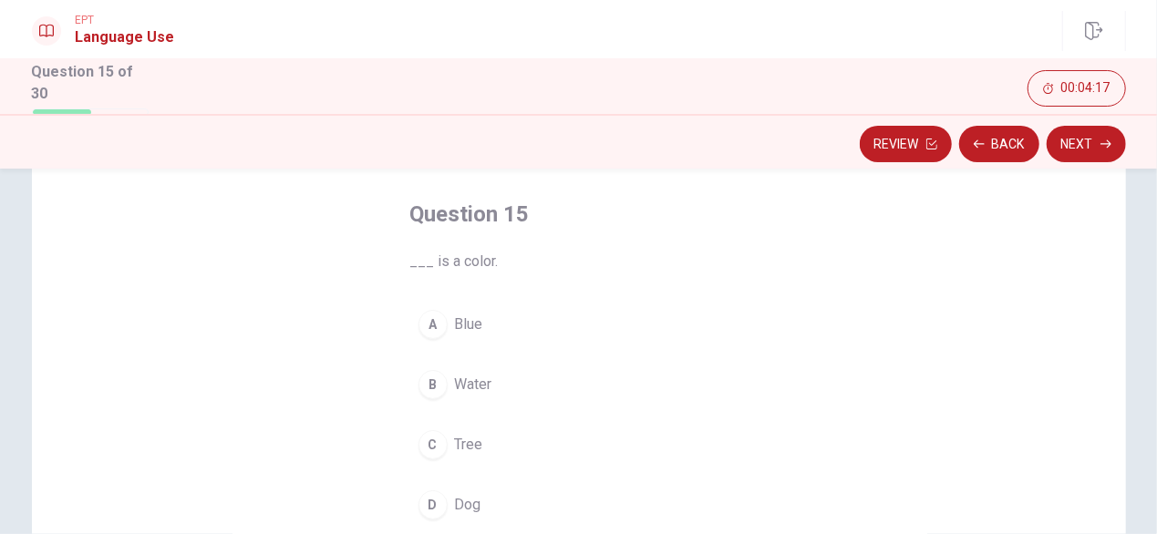
click at [463, 317] on span "Blue" at bounding box center [469, 325] width 28 height 22
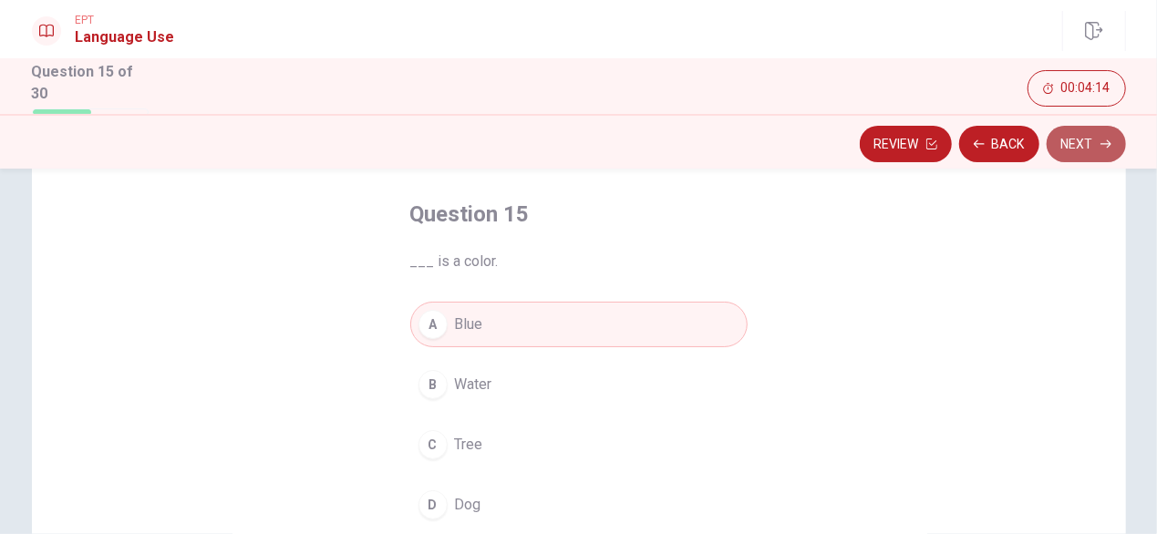
click at [1071, 145] on button "Next" at bounding box center [1086, 144] width 79 height 36
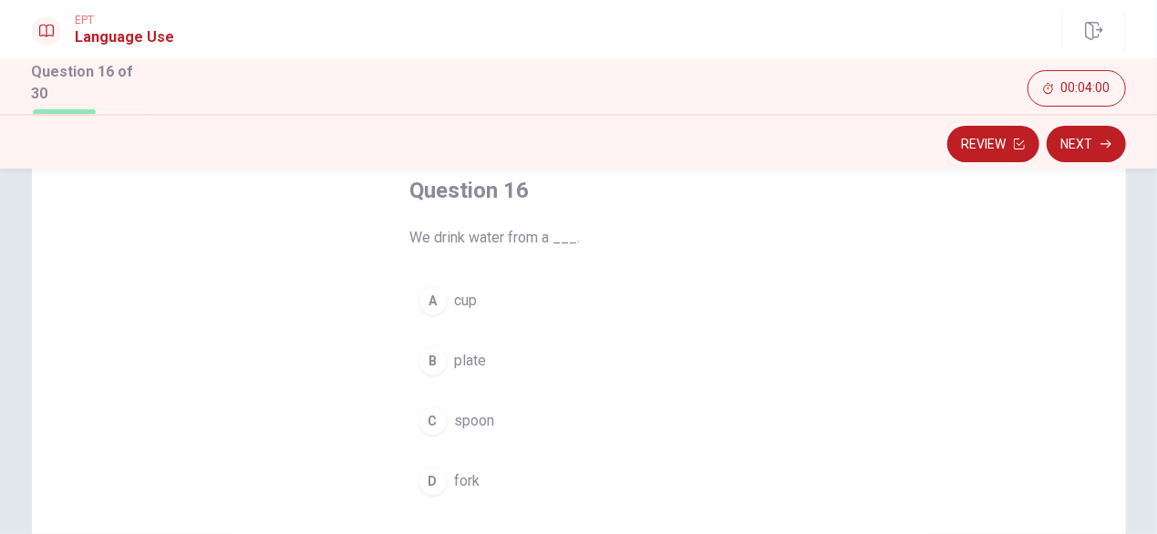
scroll to position [100, 0]
click at [455, 301] on span "cup" at bounding box center [466, 305] width 23 height 22
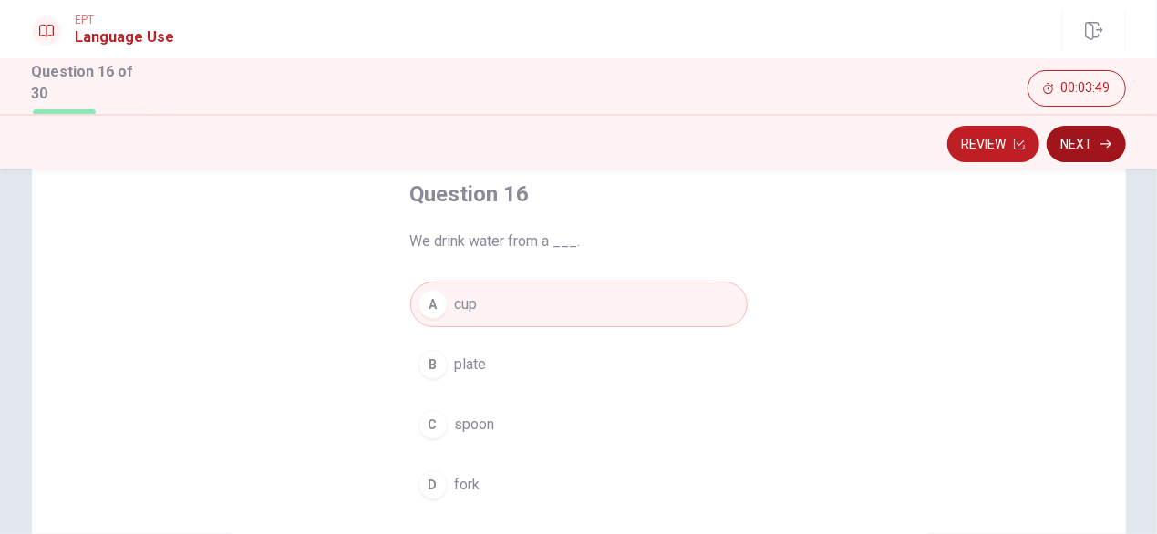
click at [1093, 143] on button "Next" at bounding box center [1086, 144] width 79 height 36
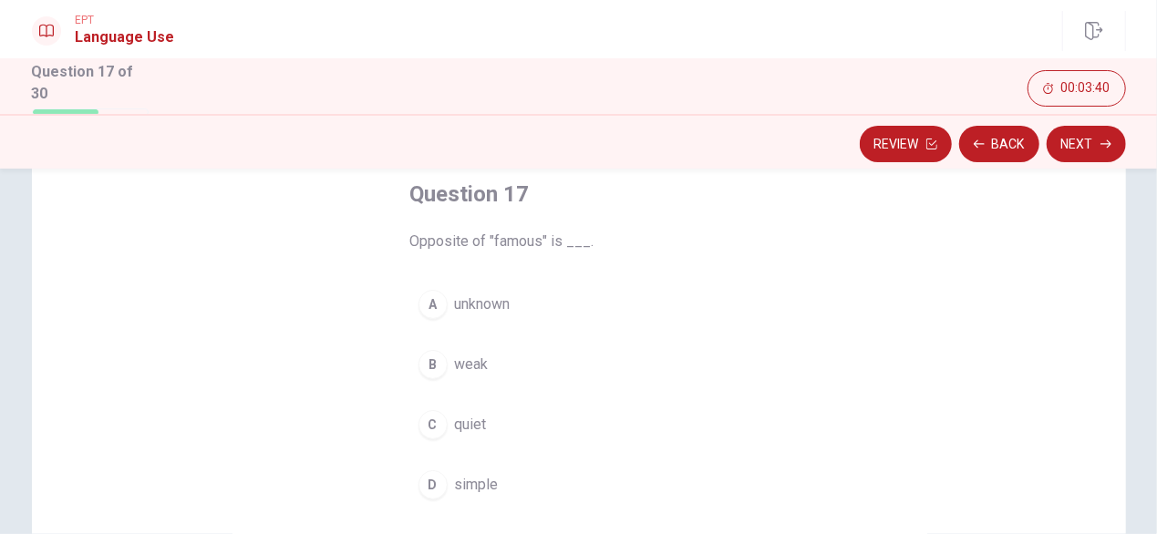
click at [482, 303] on span "unknown" at bounding box center [483, 305] width 56 height 22
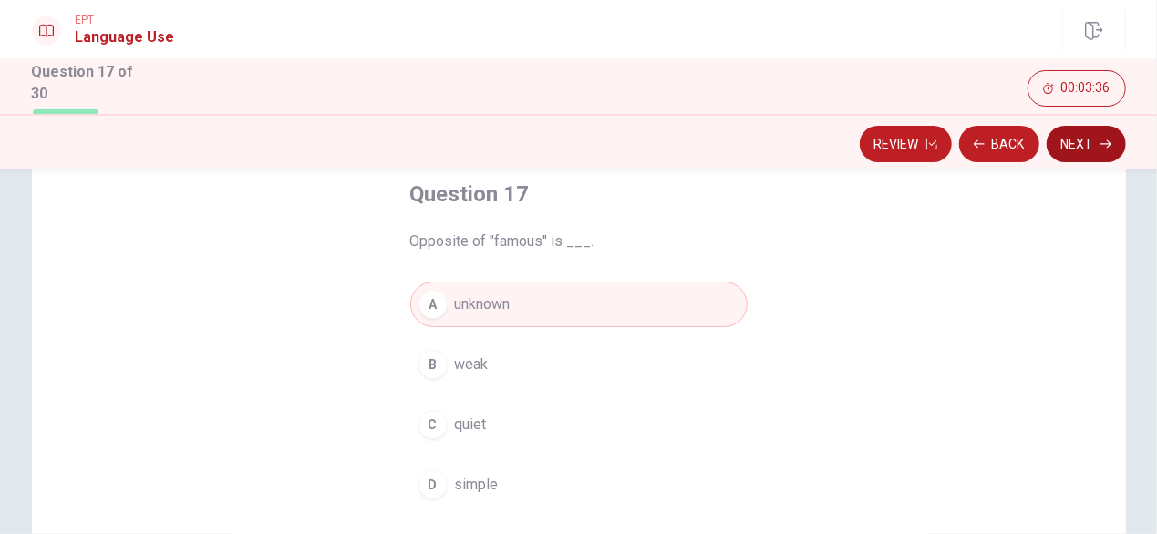
click at [1103, 145] on icon "button" at bounding box center [1106, 144] width 11 height 11
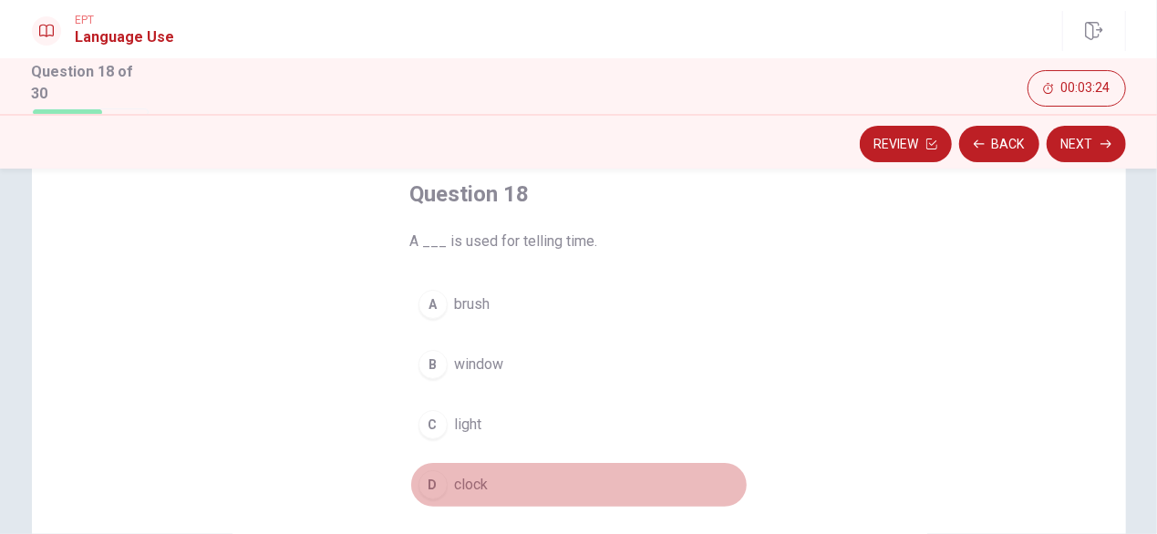
click at [460, 482] on span "clock" at bounding box center [472, 485] width 34 height 22
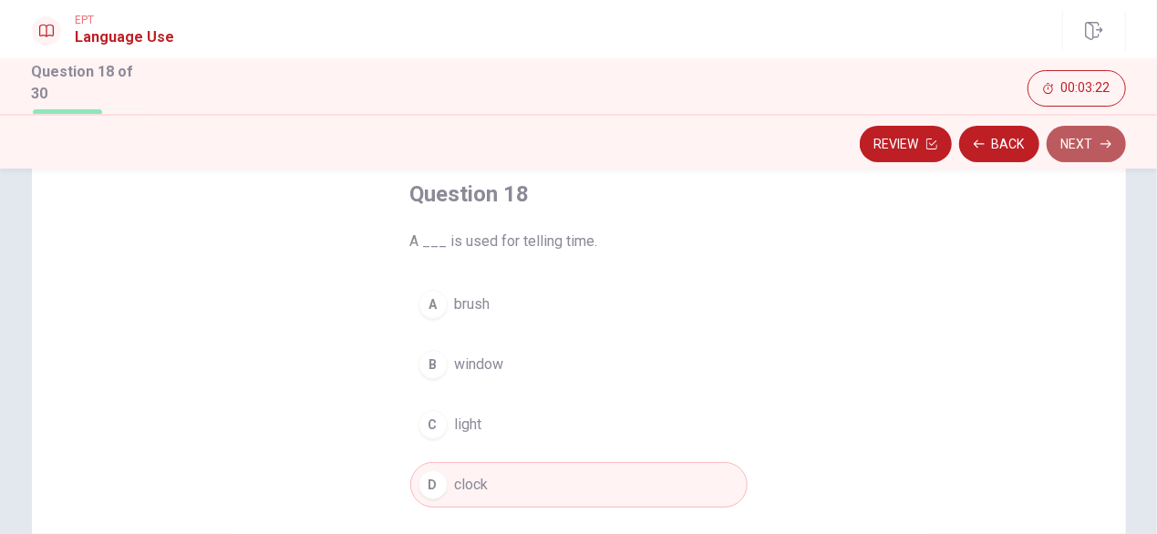
click at [1071, 153] on button "Next" at bounding box center [1086, 144] width 79 height 36
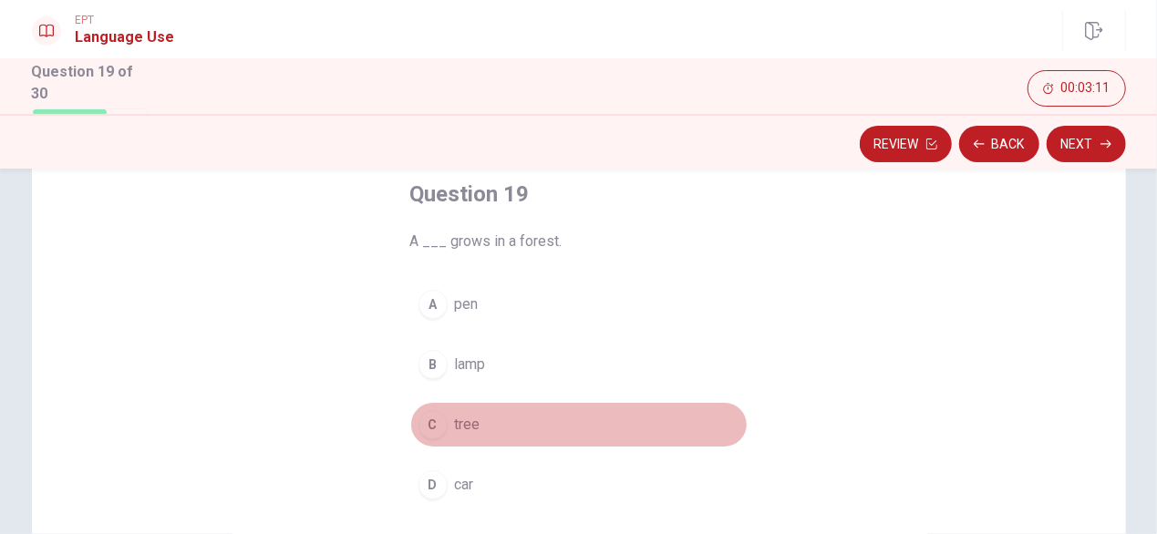
click at [472, 424] on span "tree" at bounding box center [468, 425] width 26 height 22
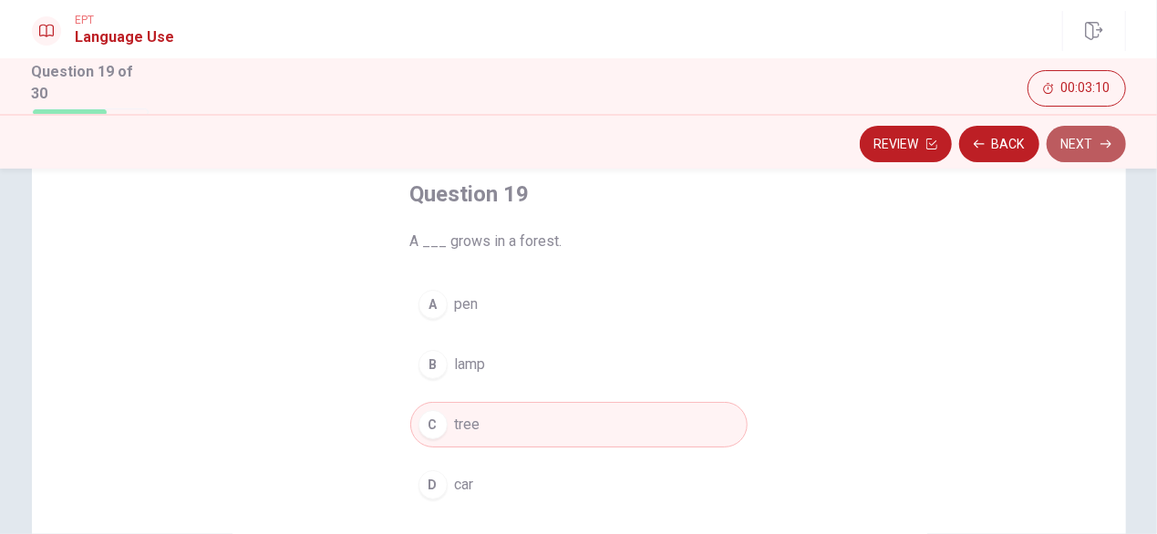
click at [1065, 143] on button "Next" at bounding box center [1086, 144] width 79 height 36
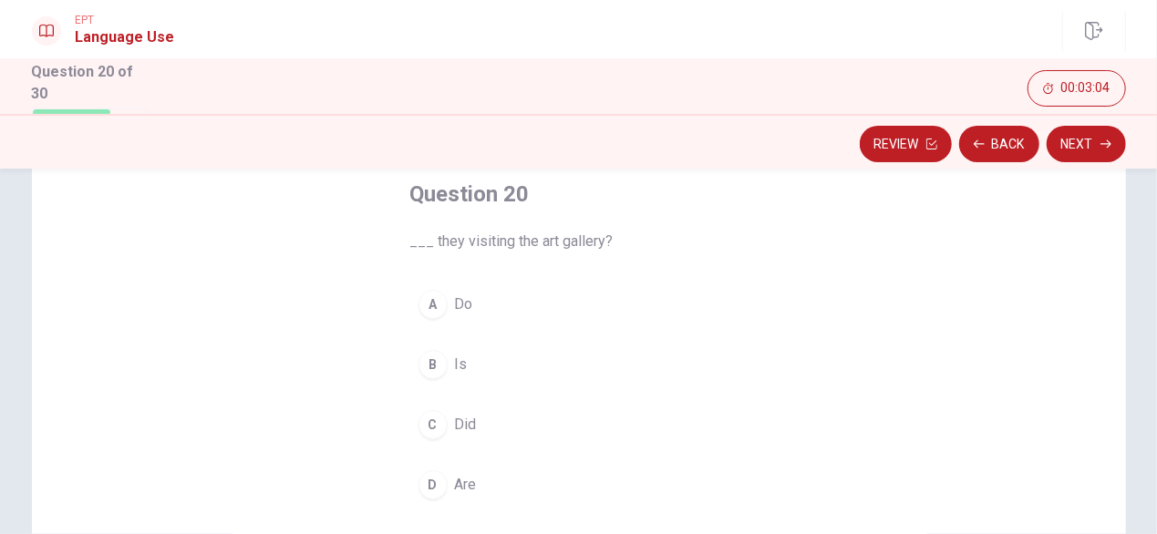
click at [457, 302] on span "Do" at bounding box center [464, 305] width 18 height 22
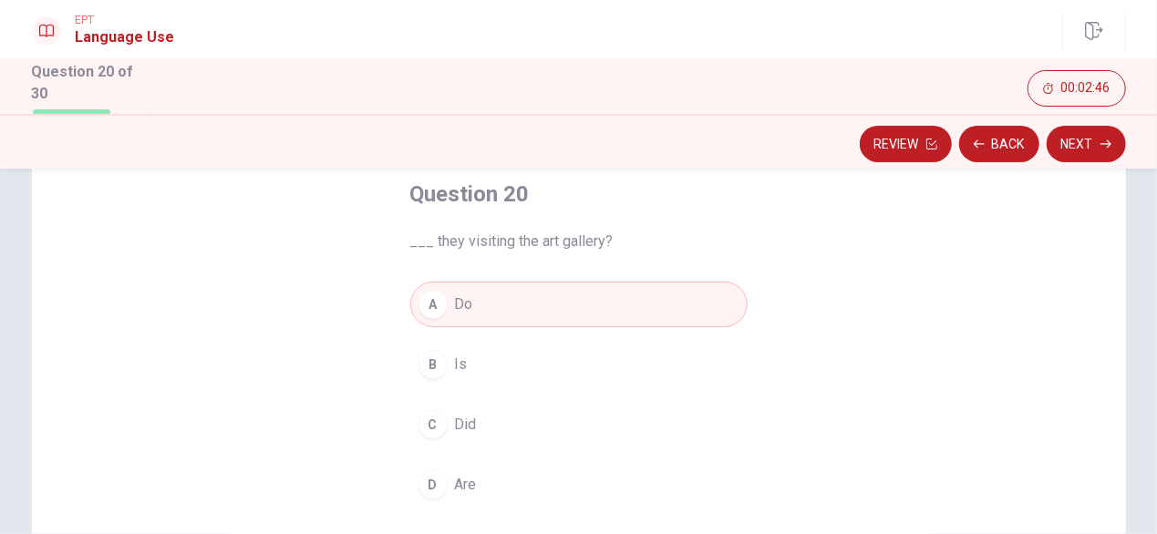
click at [458, 478] on span "Are" at bounding box center [466, 485] width 22 height 22
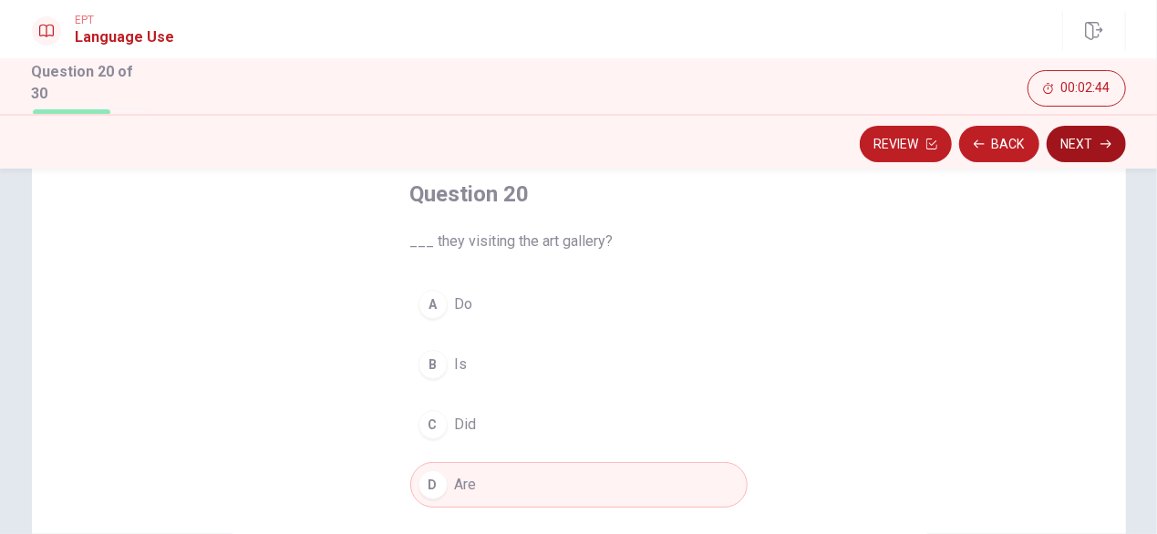
click at [1103, 145] on icon "button" at bounding box center [1106, 144] width 11 height 11
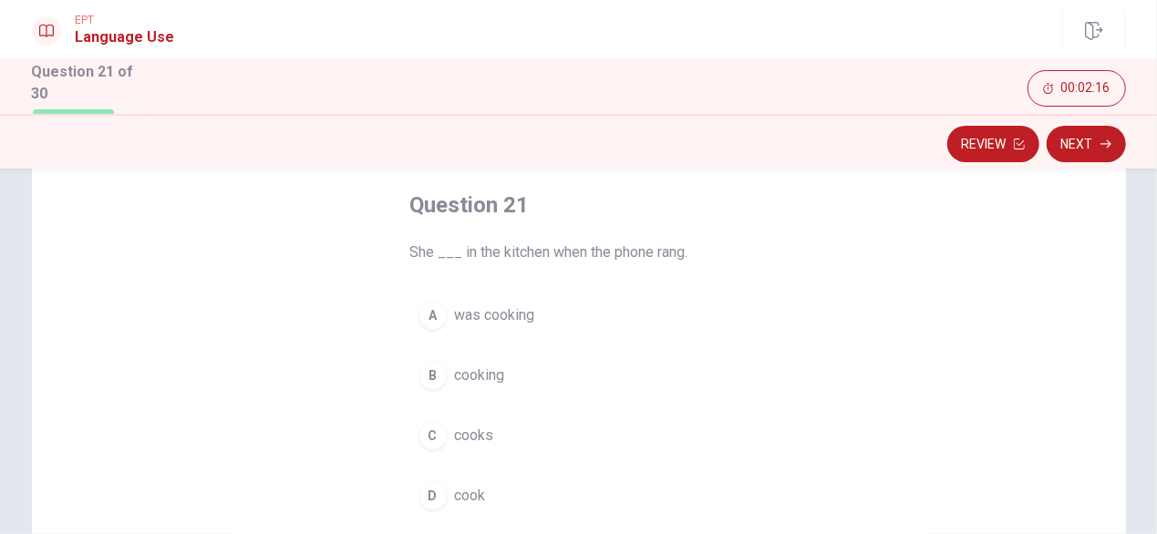
scroll to position [80, 0]
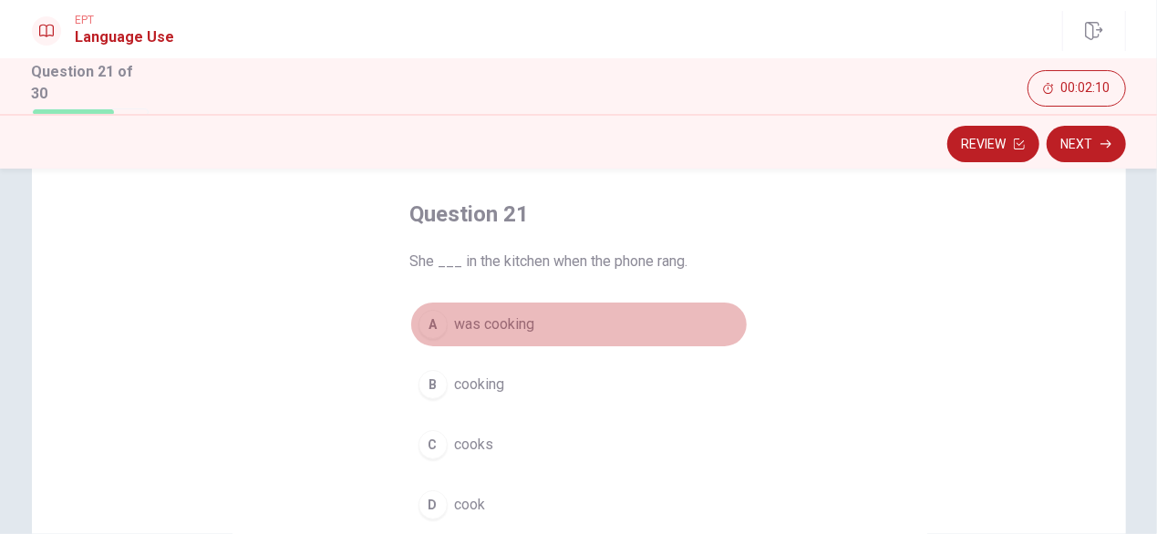
click at [513, 325] on span "was cooking" at bounding box center [495, 325] width 80 height 22
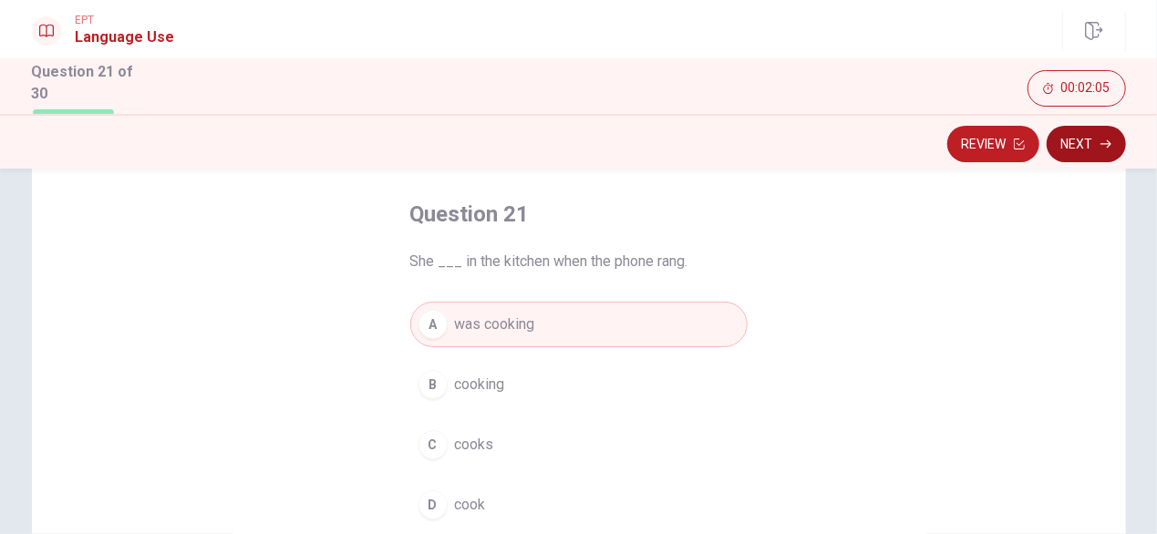
click at [1083, 145] on button "Next" at bounding box center [1086, 144] width 79 height 36
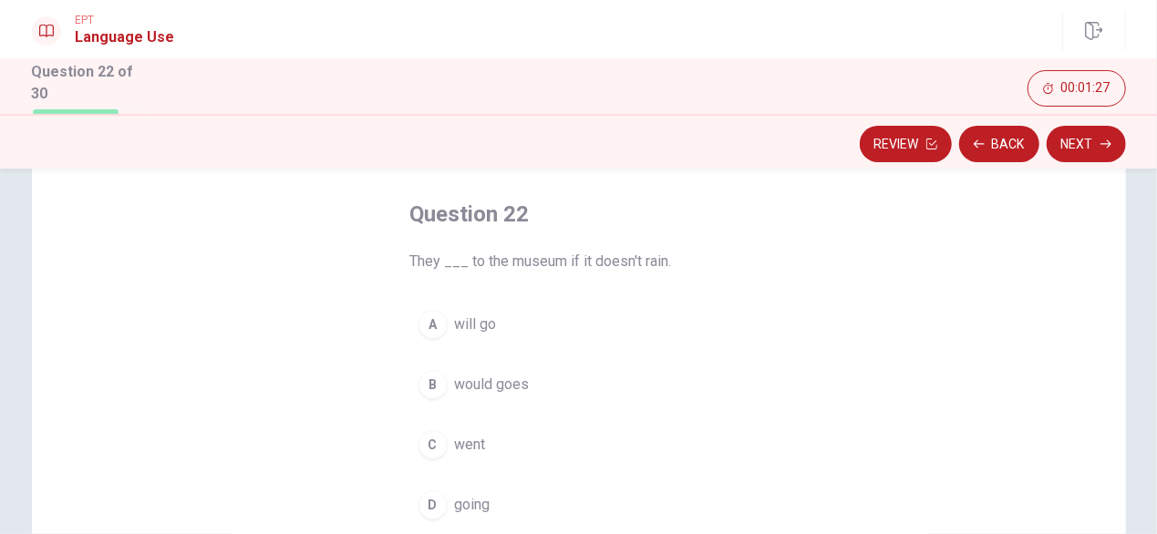
click at [508, 382] on span "would goes" at bounding box center [492, 385] width 75 height 22
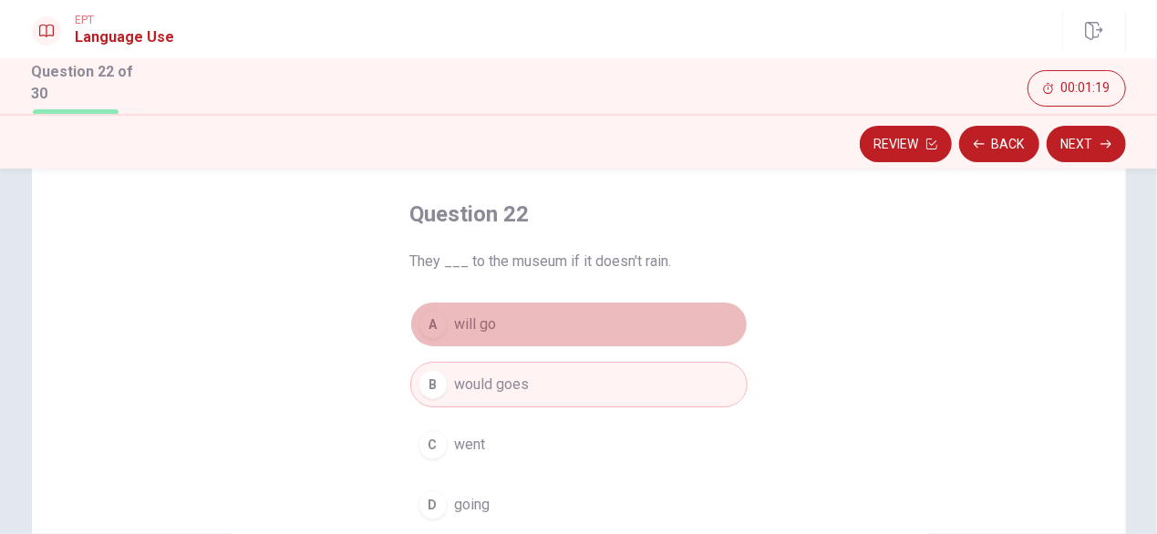
click at [482, 326] on span "will go" at bounding box center [476, 325] width 42 height 22
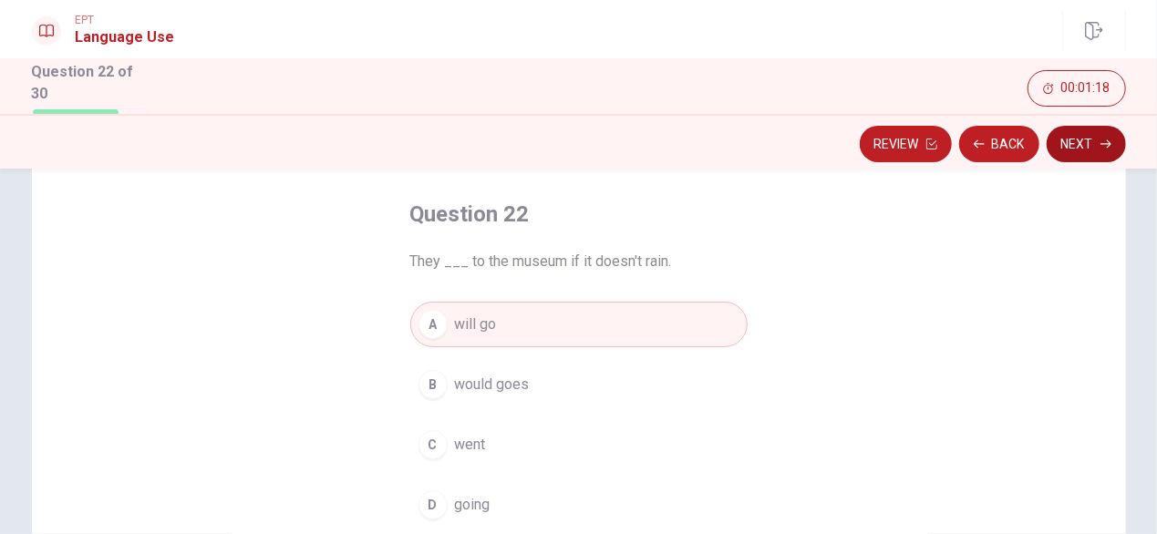
click at [1069, 152] on button "Next" at bounding box center [1086, 144] width 79 height 36
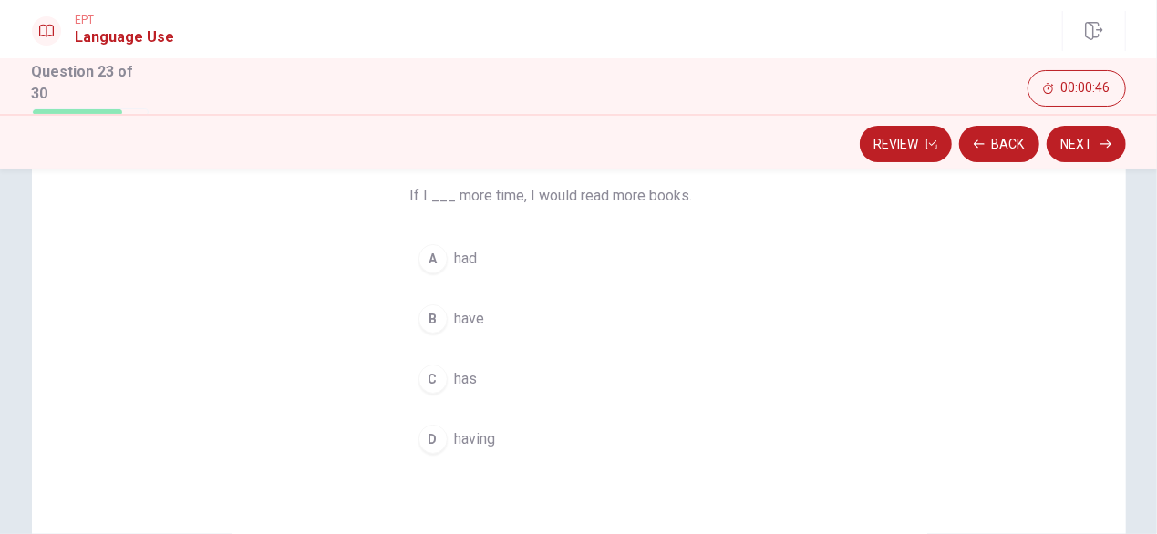
scroll to position [140, 0]
click at [466, 442] on span "having" at bounding box center [475, 445] width 41 height 22
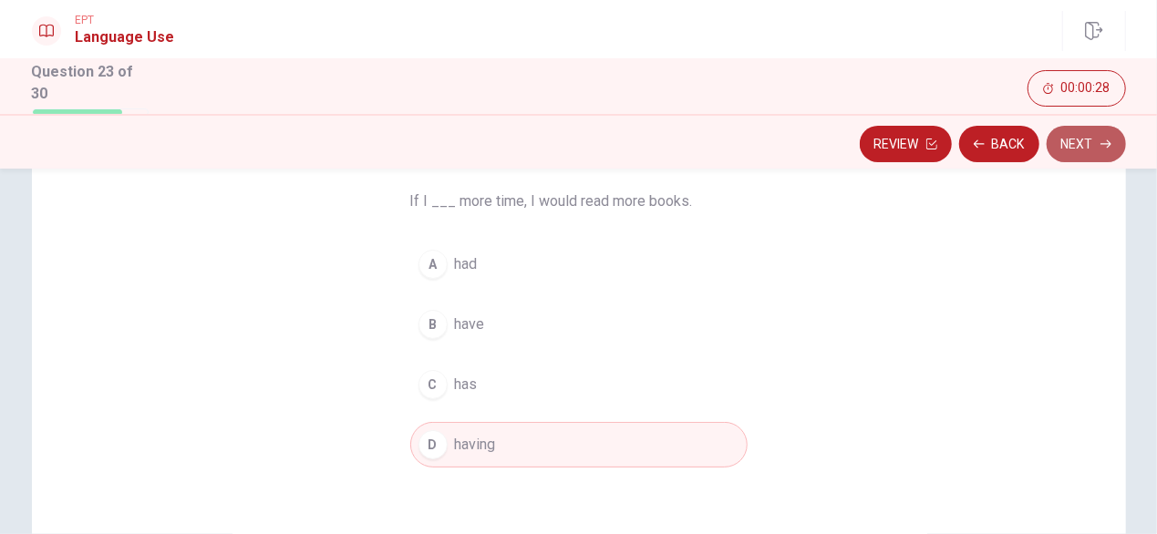
click at [1079, 140] on button "Next" at bounding box center [1086, 144] width 79 height 36
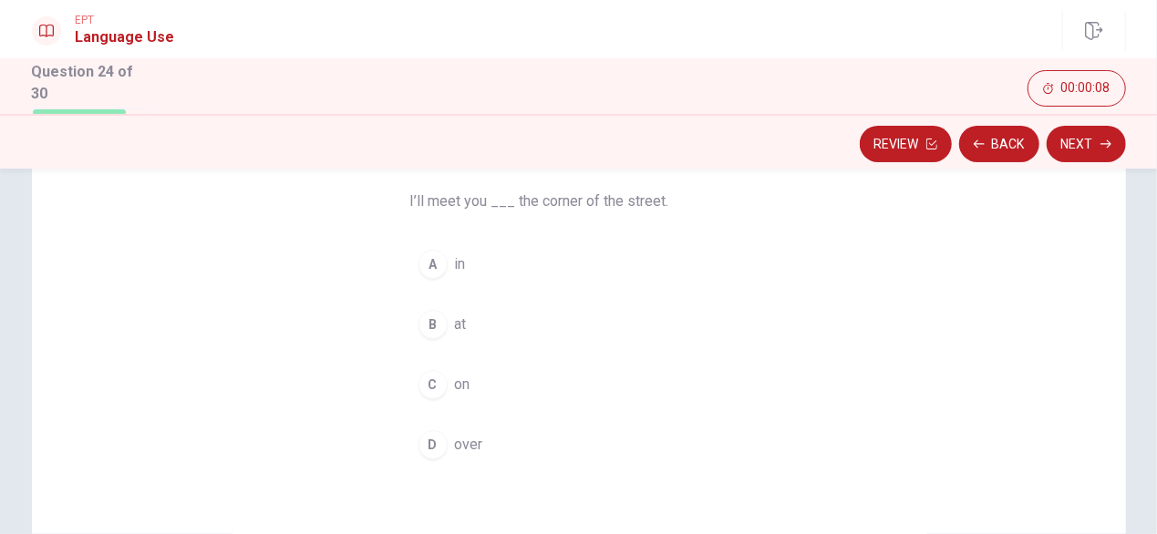
click at [457, 262] on span "in" at bounding box center [460, 265] width 11 height 22
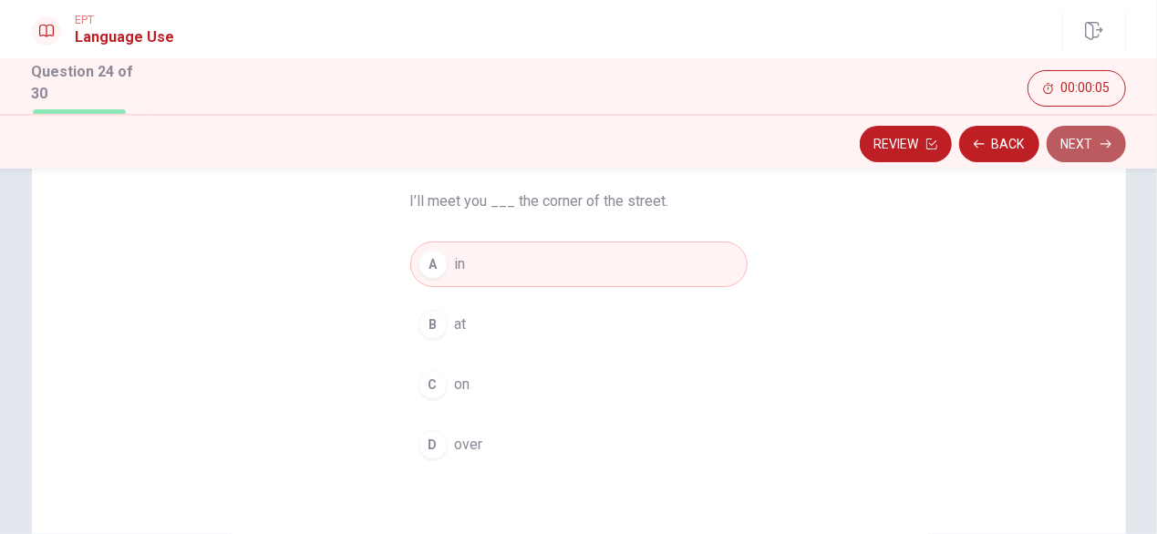
click at [1078, 147] on button "Next" at bounding box center [1086, 144] width 79 height 36
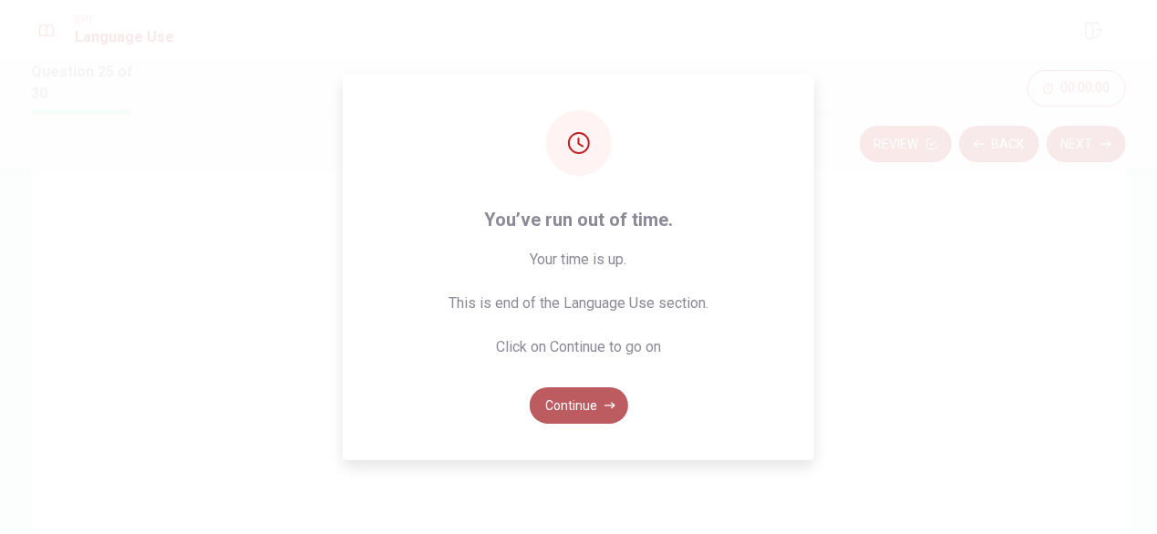
click at [592, 404] on button "Continue" at bounding box center [579, 406] width 98 height 36
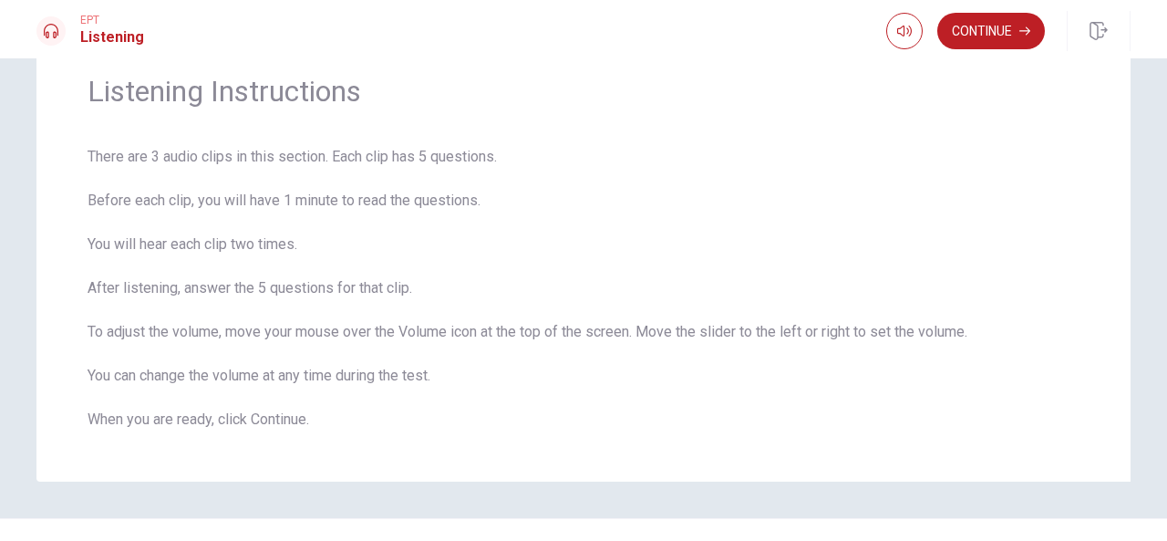
scroll to position [70, 0]
click at [974, 29] on button "Continue" at bounding box center [991, 31] width 108 height 36
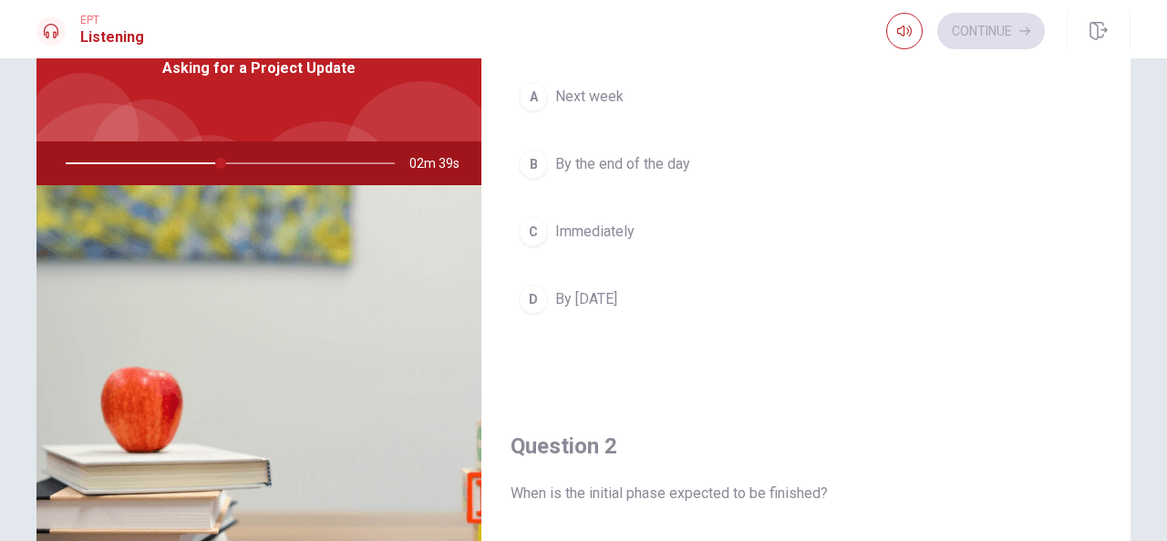
scroll to position [0, 0]
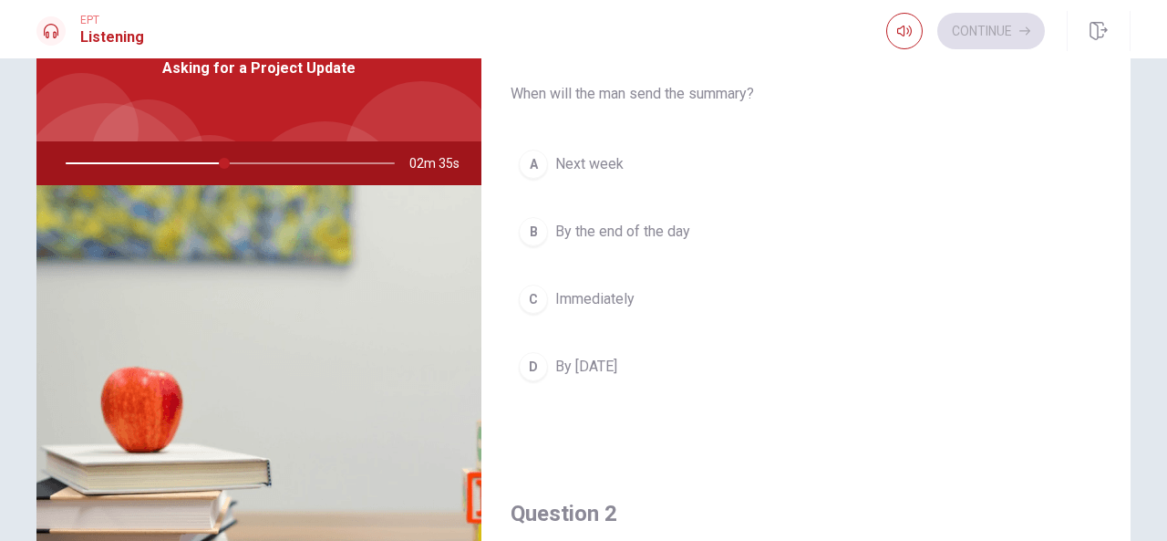
drag, startPoint x: 1130, startPoint y: 98, endPoint x: 1128, endPoint y: 132, distance: 34.7
click at [1129, 132] on div "Question 1 When will the man send the summary? A Next week B By the end of the …" at bounding box center [583, 312] width 1153 height 634
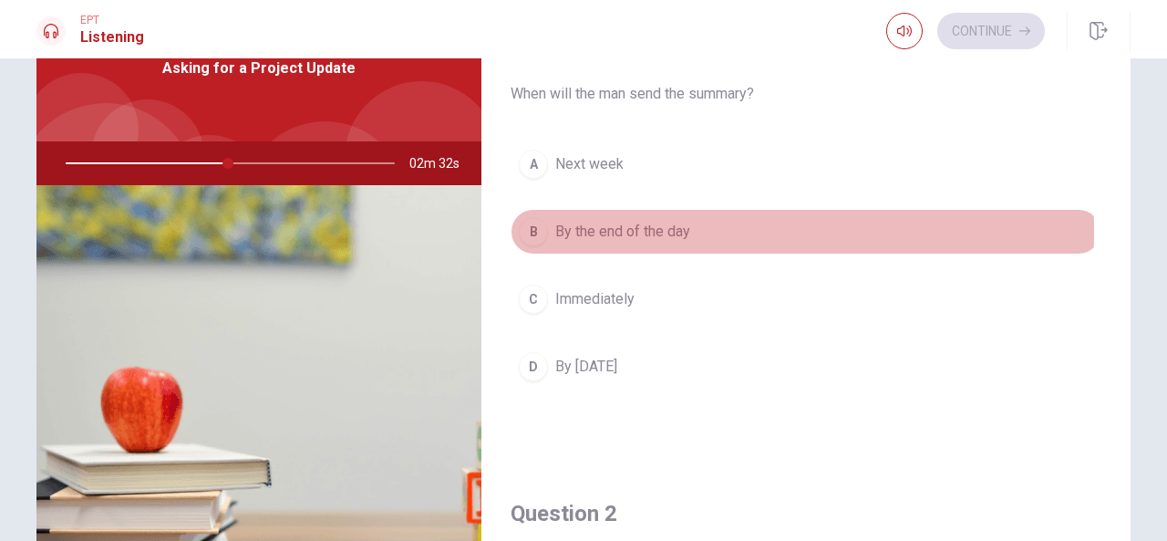
click at [582, 231] on span "By the end of the day" at bounding box center [622, 232] width 135 height 22
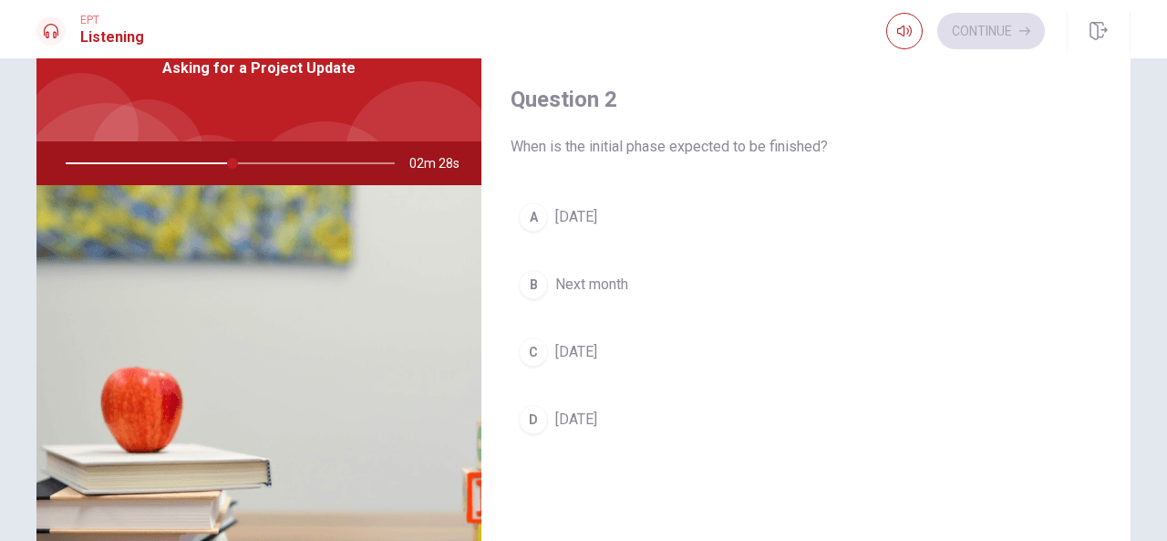
scroll to position [409, 0]
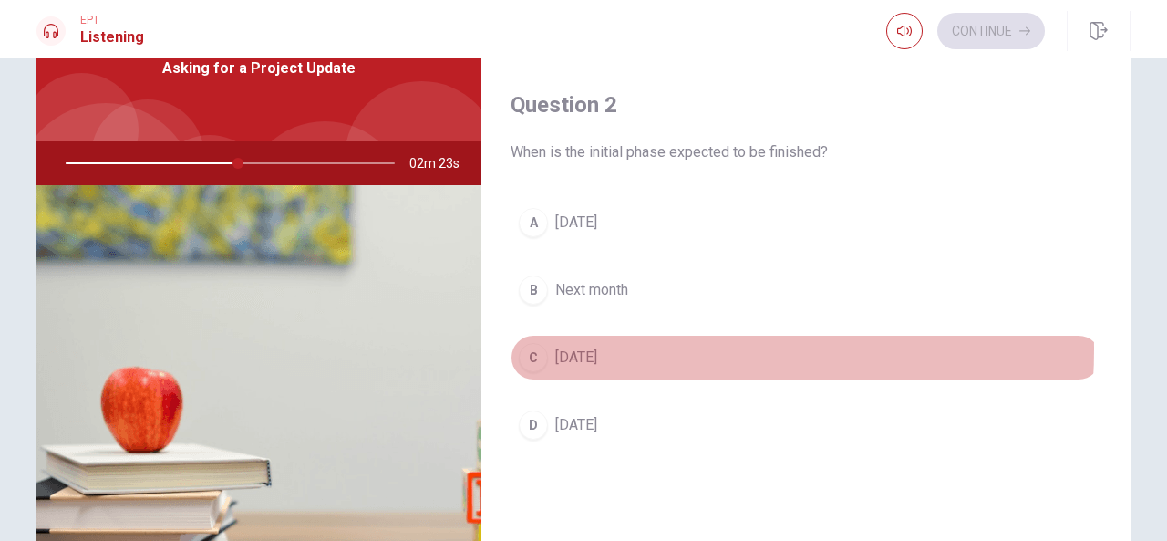
click at [597, 347] on span "[DATE]" at bounding box center [576, 358] width 42 height 22
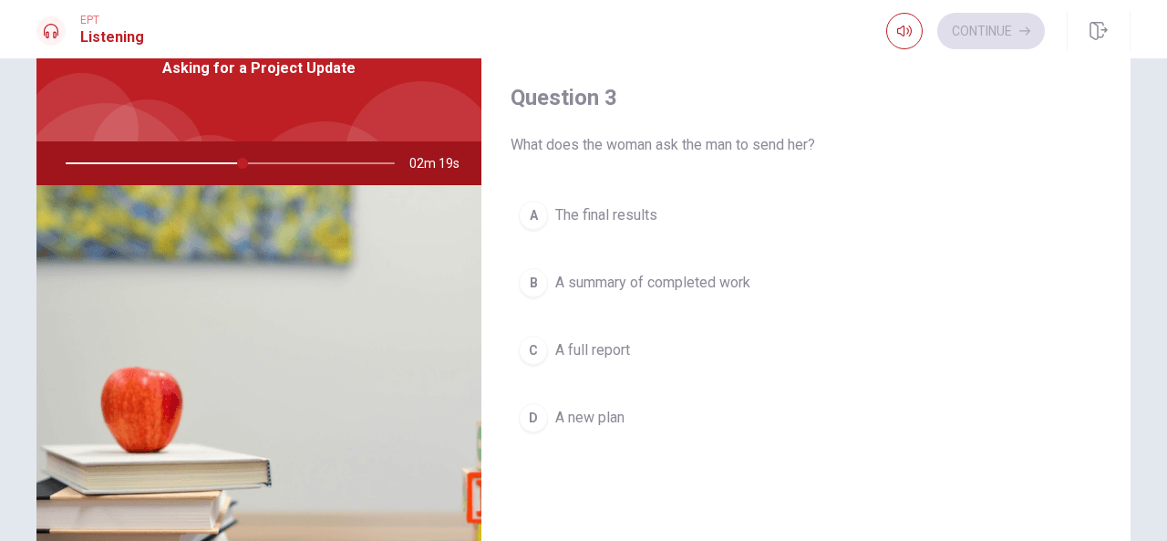
scroll to position [895, 0]
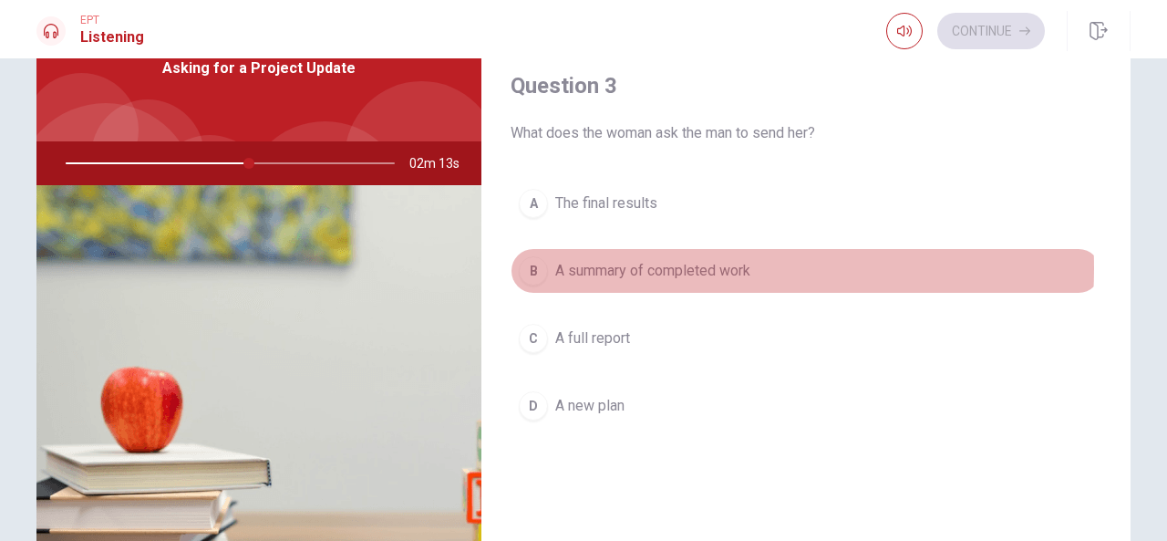
click at [657, 262] on span "A summary of completed work" at bounding box center [652, 271] width 195 height 22
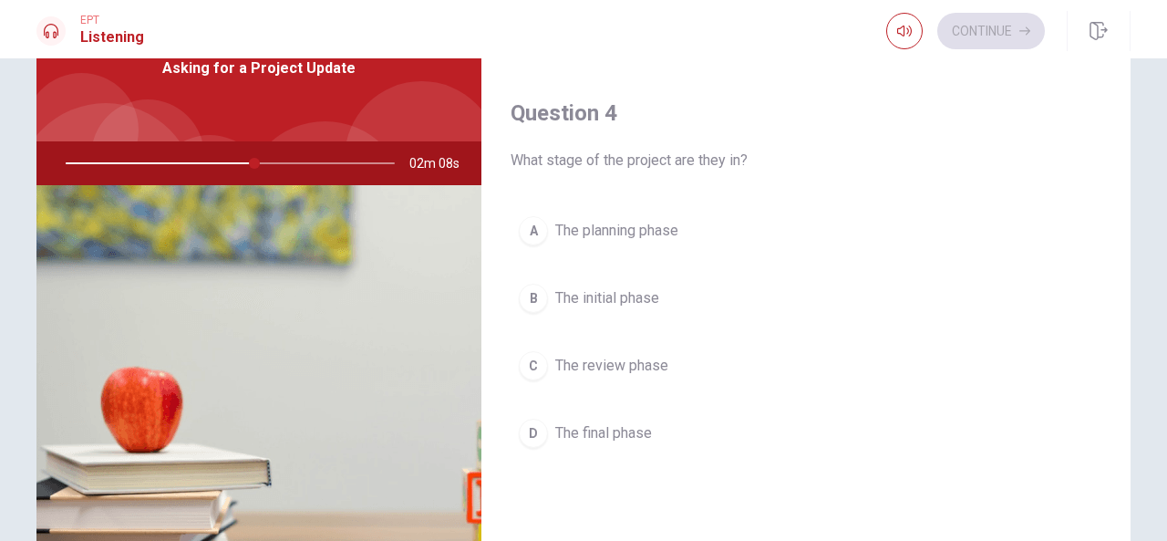
scroll to position [1336, 0]
drag, startPoint x: 1127, startPoint y: 399, endPoint x: 1111, endPoint y: 471, distance: 73.0
click at [1111, 471] on div "Question 1 When will the man send the summary? A Next week B By the end of the …" at bounding box center [583, 312] width 1153 height 634
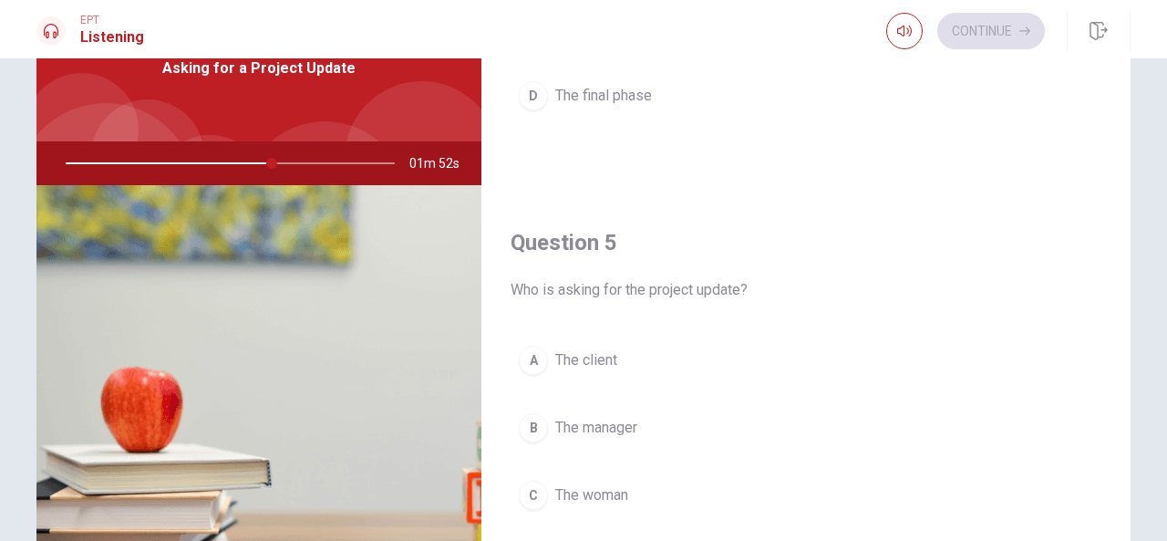
scroll to position [1688, 0]
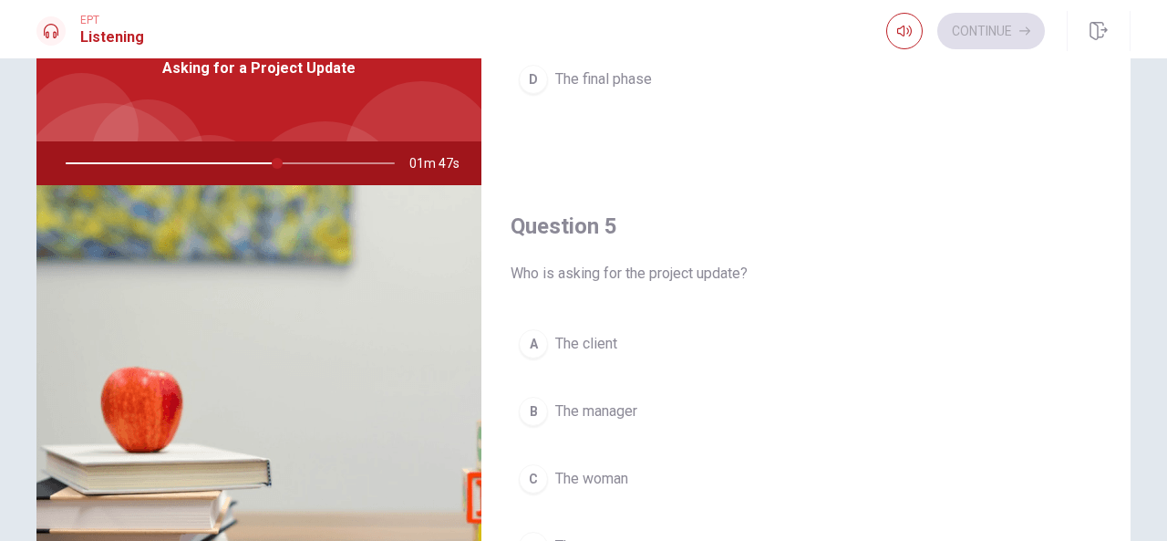
click at [593, 468] on span "The woman" at bounding box center [591, 479] width 73 height 22
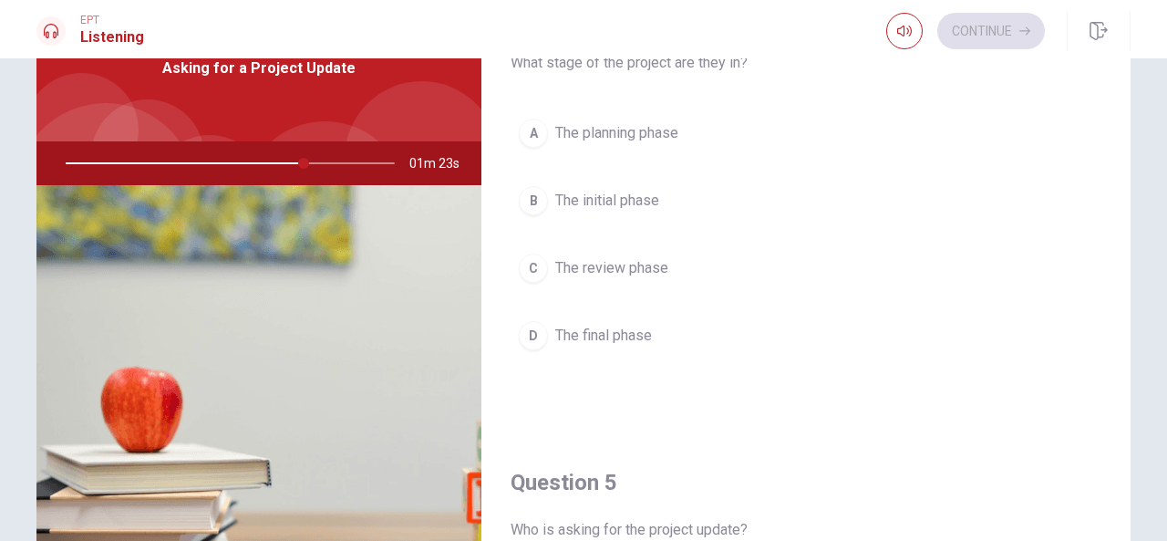
scroll to position [1374, 0]
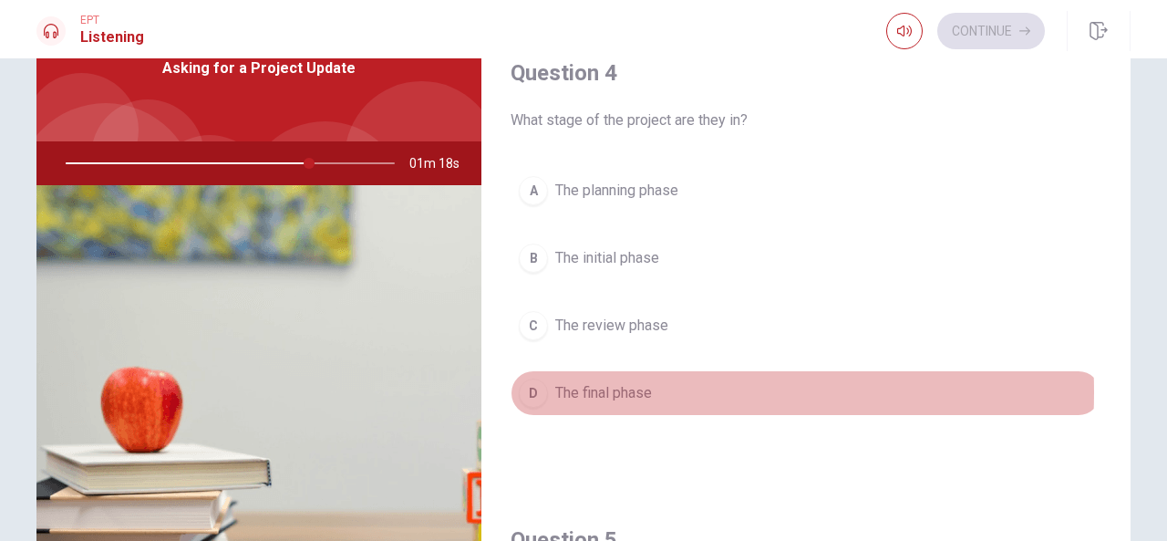
click at [611, 382] on span "The final phase" at bounding box center [603, 393] width 97 height 22
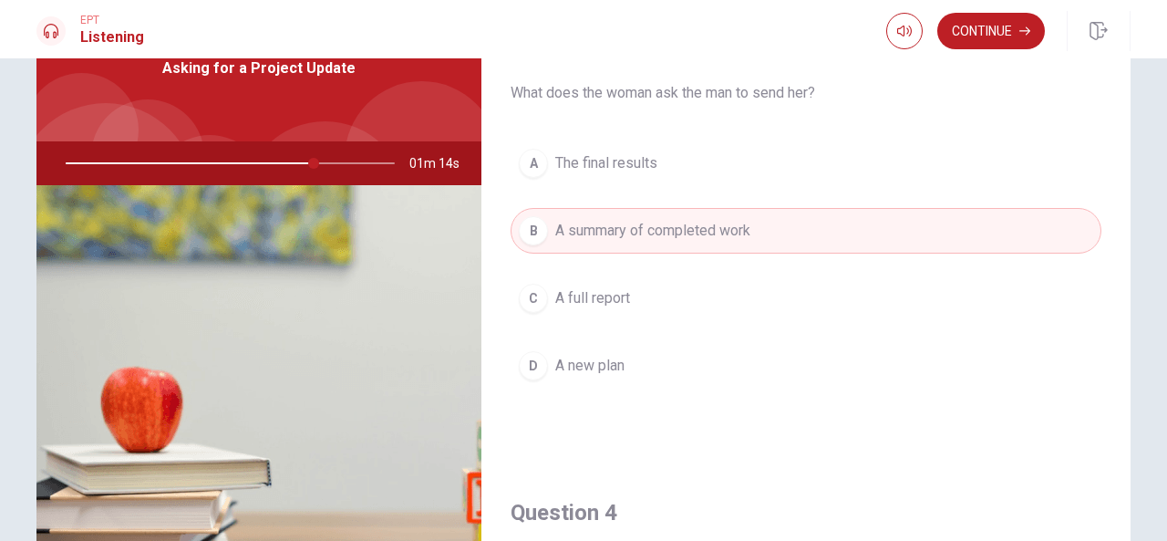
scroll to position [926, 0]
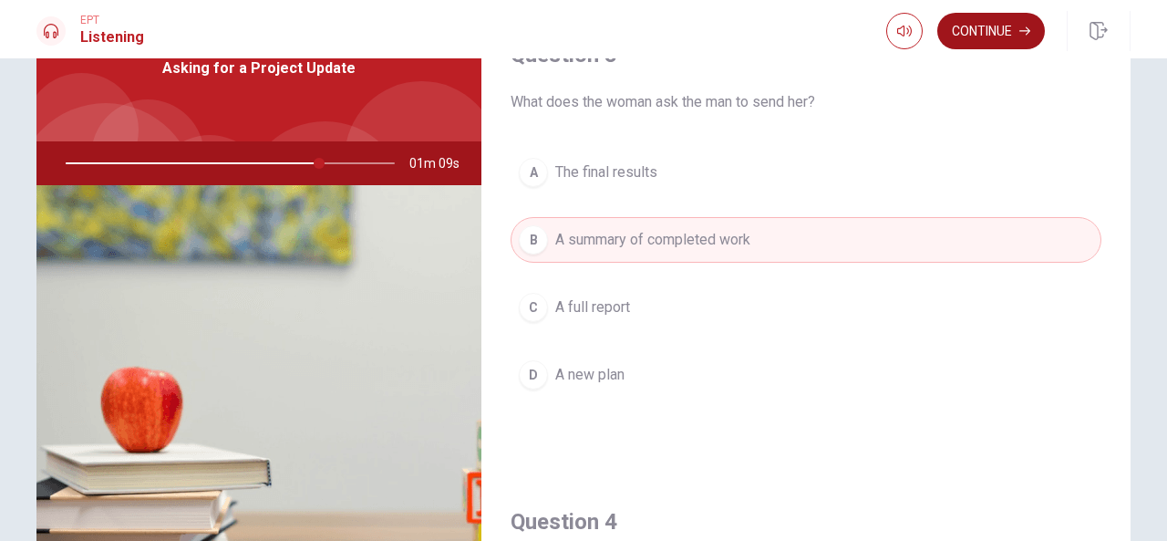
click at [1005, 28] on button "Continue" at bounding box center [991, 31] width 108 height 36
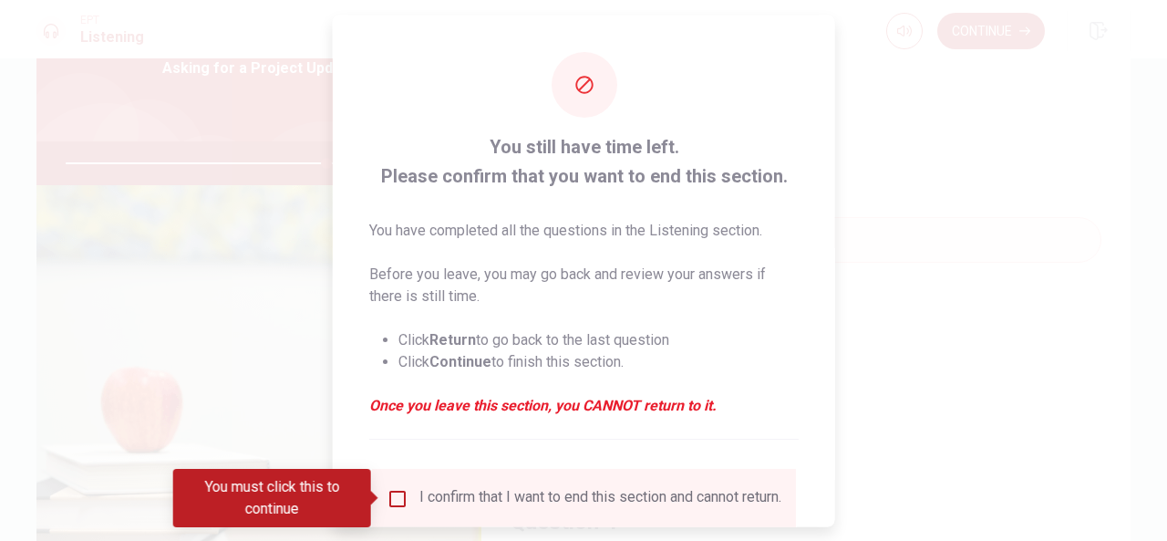
drag, startPoint x: 1166, startPoint y: 245, endPoint x: 1166, endPoint y: 341, distance: 95.8
click at [1156, 341] on div at bounding box center [583, 270] width 1167 height 541
click at [163, 388] on div at bounding box center [583, 270] width 1167 height 541
click at [923, 337] on div at bounding box center [583, 270] width 1167 height 541
click at [1012, 296] on div at bounding box center [583, 270] width 1167 height 541
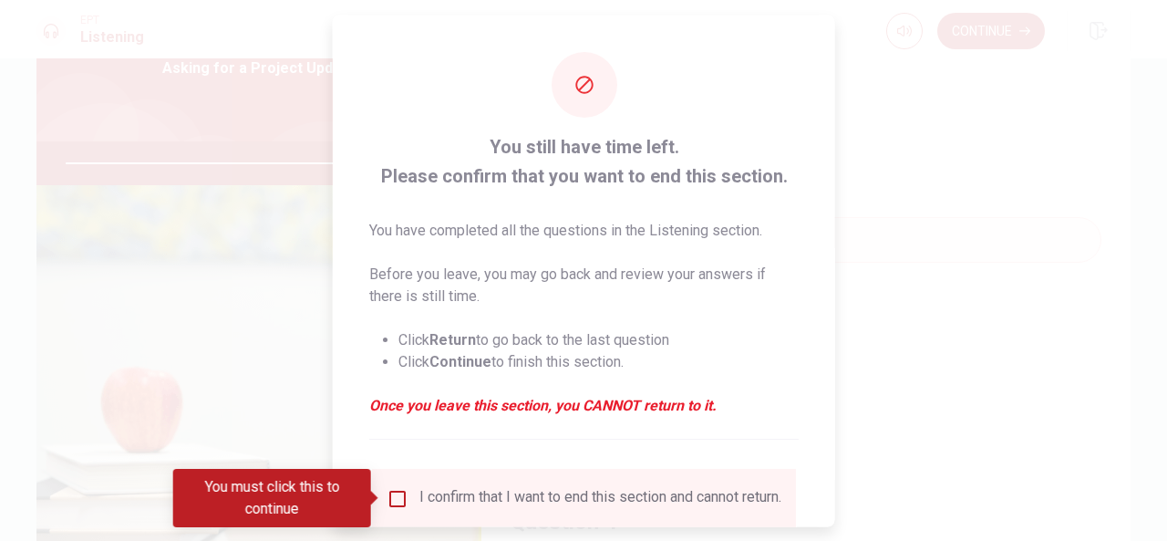
click at [401, 409] on em "Once you leave this section, you CANNOT return to it." at bounding box center [584, 405] width 430 height 22
click at [248, 202] on div at bounding box center [583, 270] width 1167 height 541
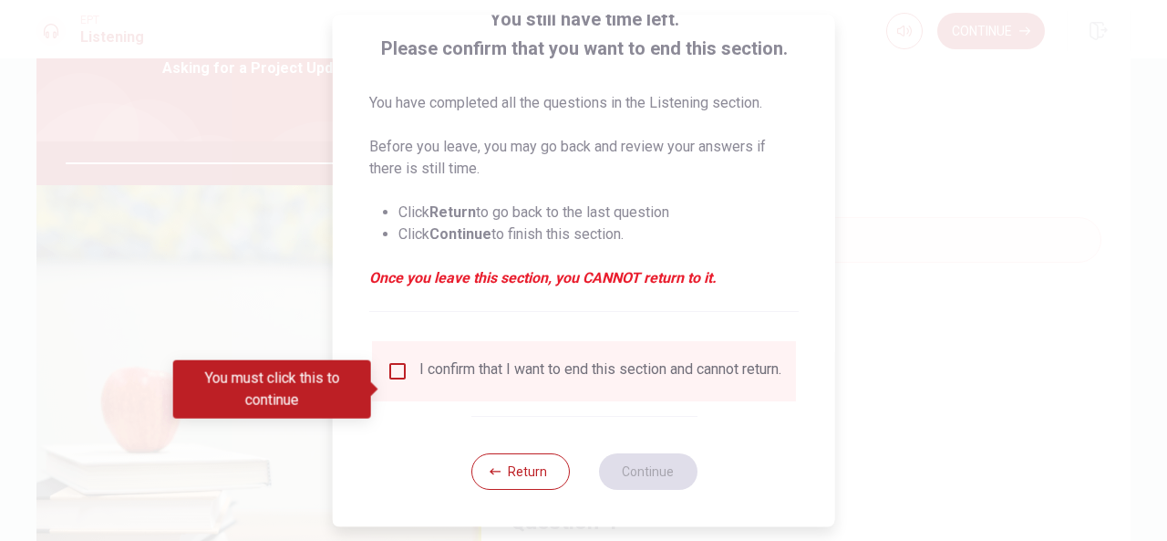
scroll to position [139, 0]
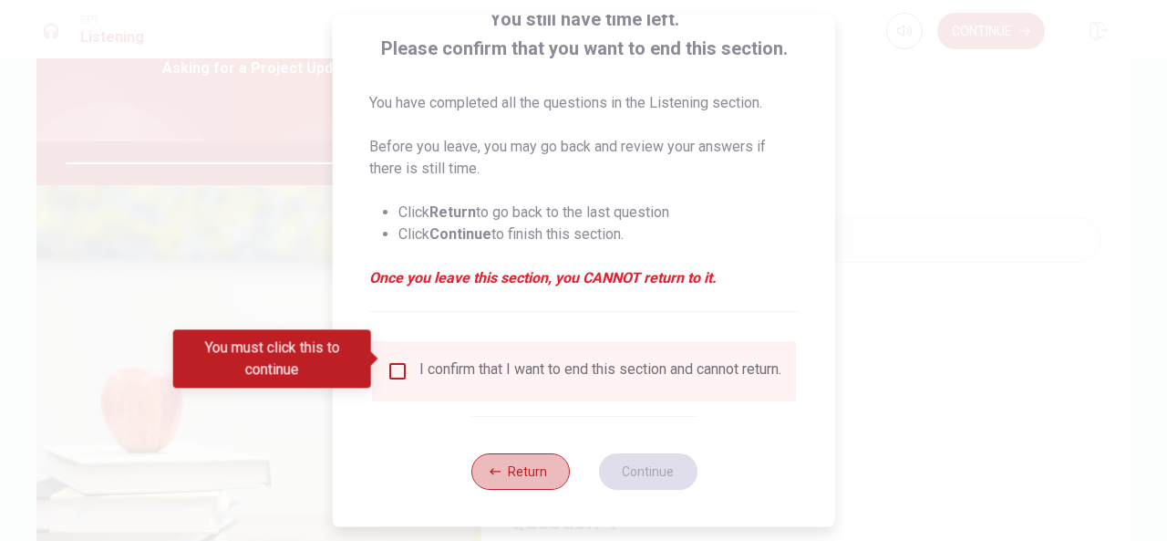
click at [538, 481] on button "Return" at bounding box center [520, 471] width 98 height 36
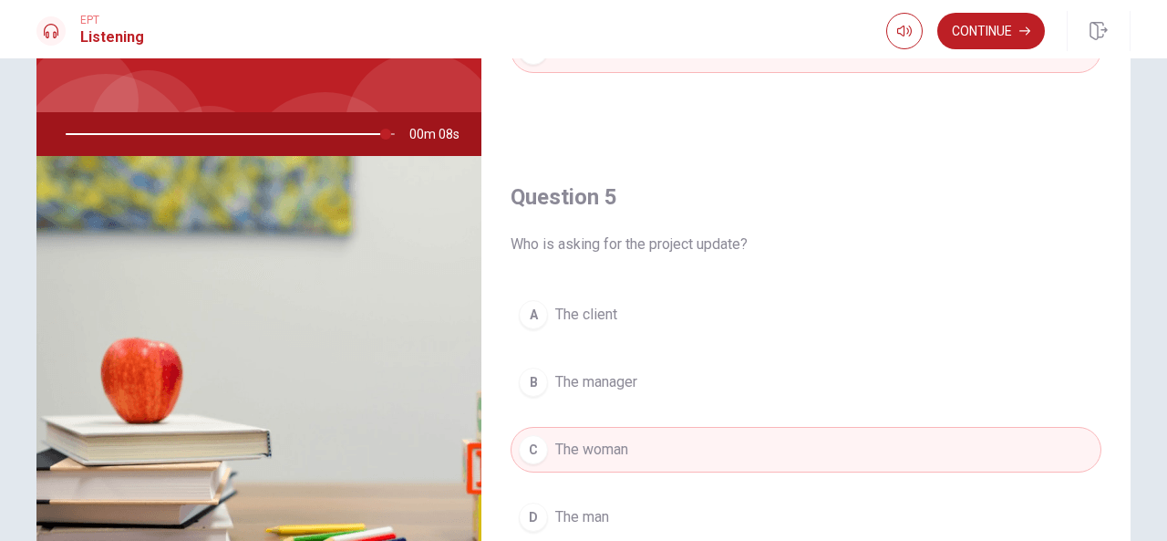
scroll to position [173, 0]
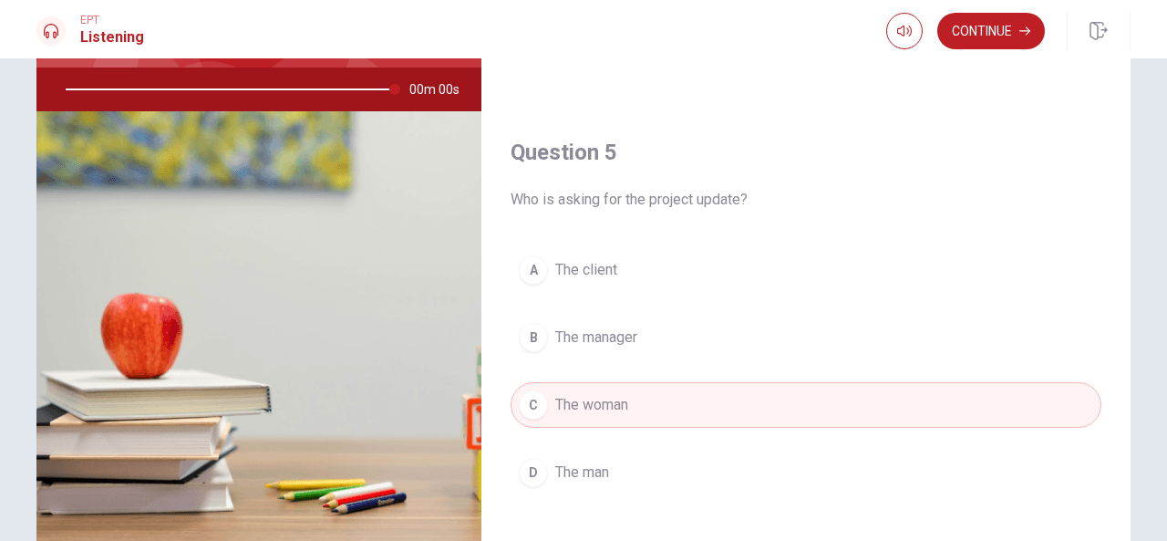
type input "0"
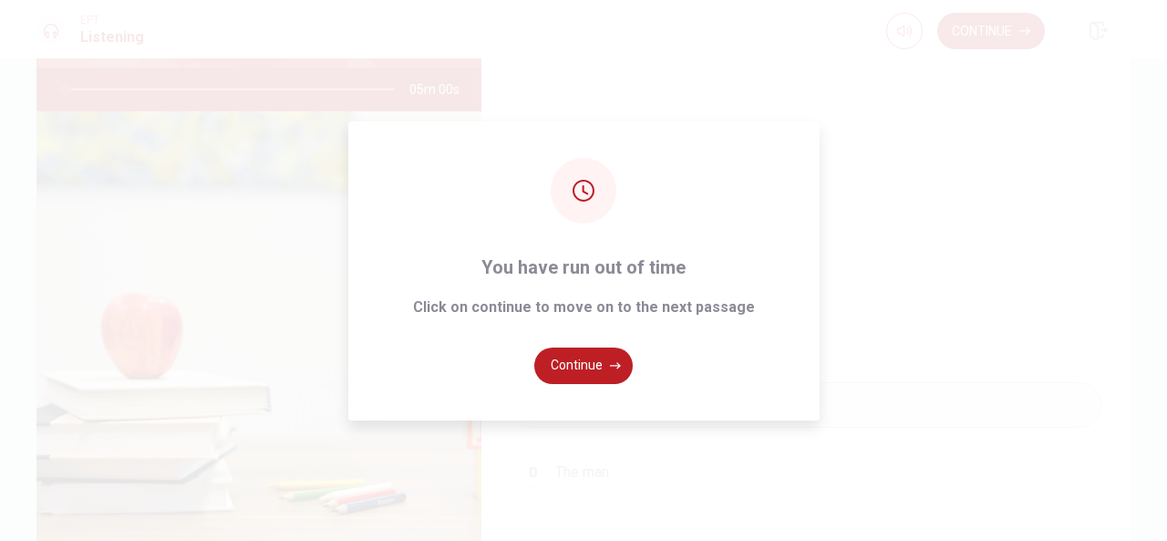
drag, startPoint x: 1124, startPoint y: 404, endPoint x: 1136, endPoint y: 443, distance: 41.2
click at [1136, 442] on div "You have run out of time Click on continue to move on to the next passage Conti…" at bounding box center [583, 270] width 1167 height 541
click at [591, 371] on button "Continue" at bounding box center [583, 365] width 98 height 36
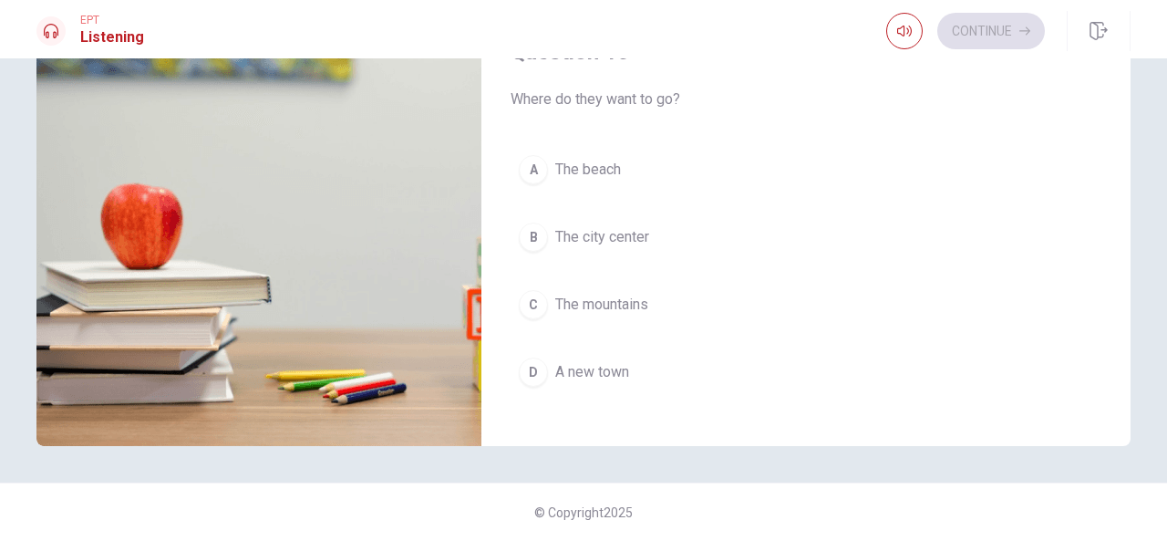
scroll to position [1688, 0]
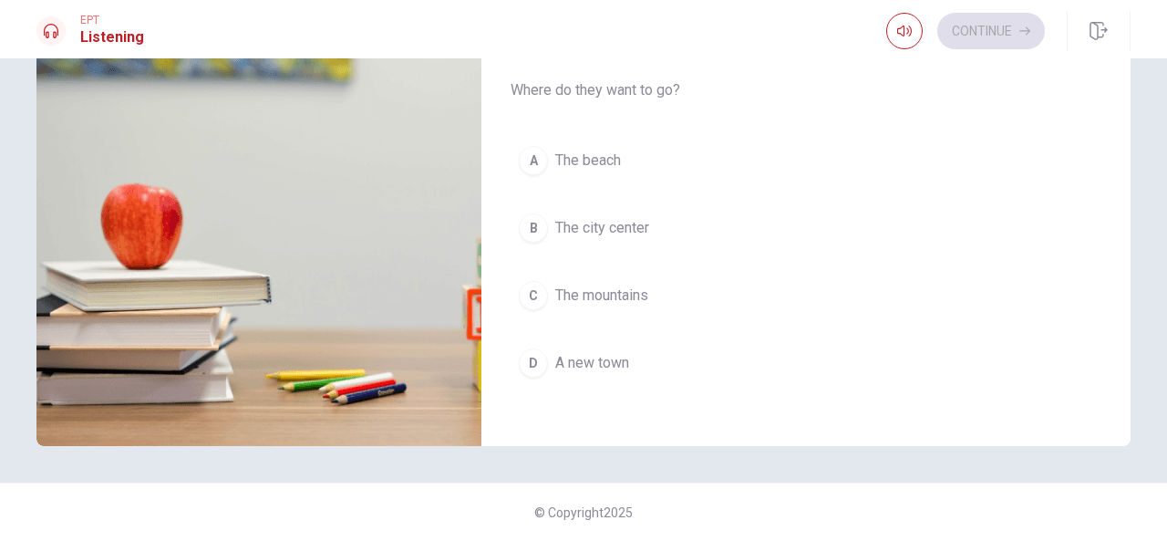
click at [1115, 368] on div "Question 10 Where do they want to go? A The beach B The city center C The mount…" at bounding box center [806, 225] width 649 height 467
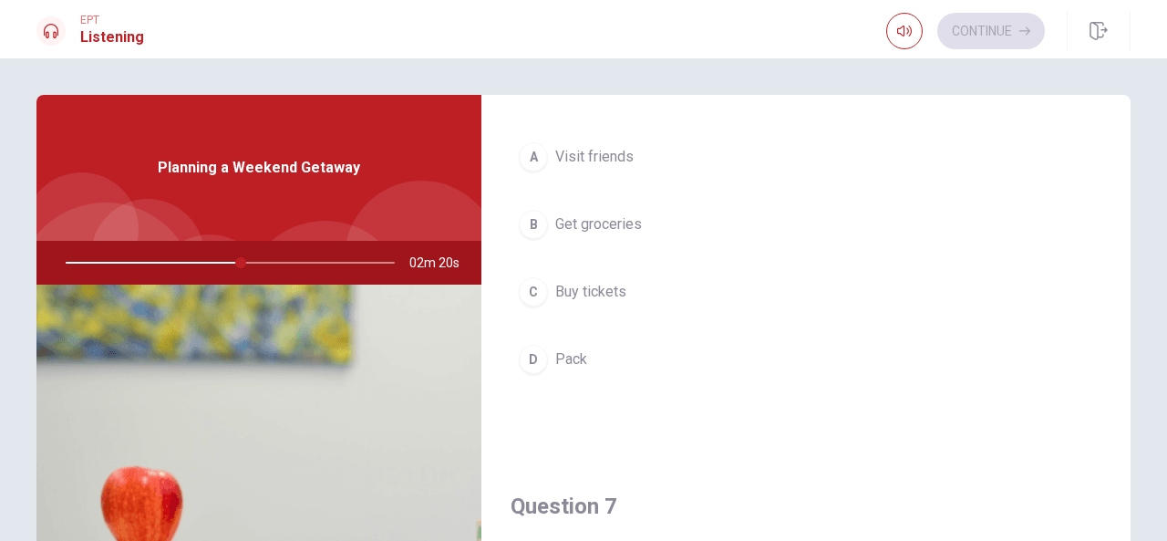
scroll to position [128, 0]
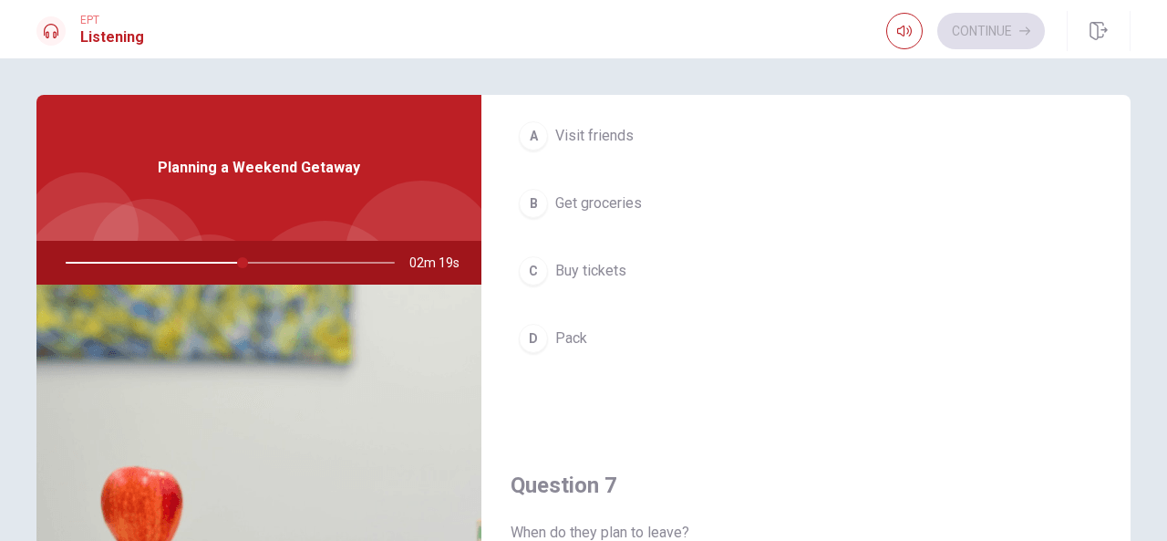
click at [592, 207] on span "Get groceries" at bounding box center [598, 203] width 87 height 22
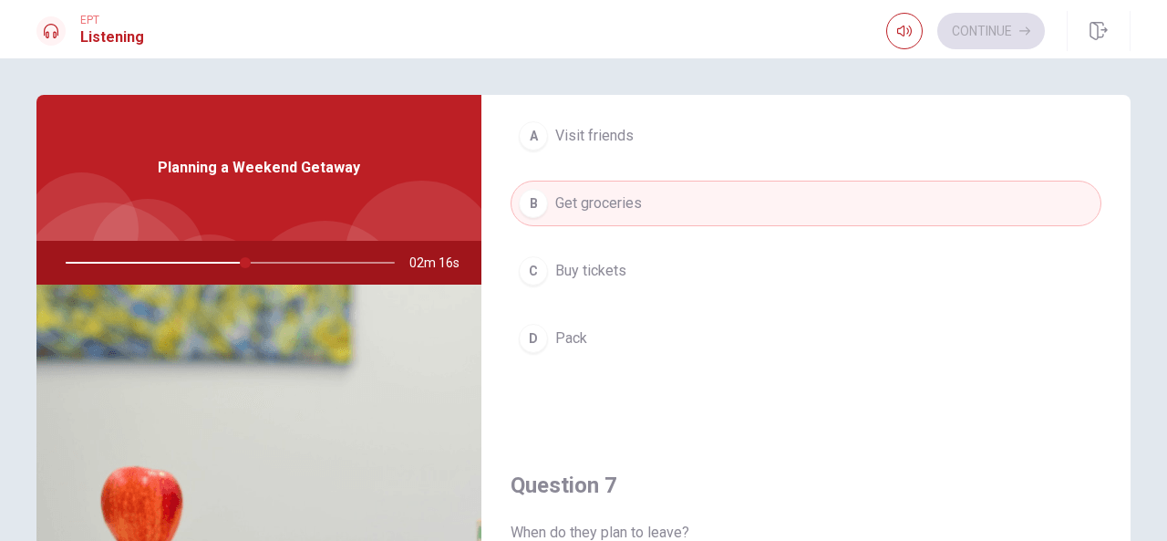
drag, startPoint x: 1126, startPoint y: 212, endPoint x: 1144, endPoint y: 285, distance: 75.0
click at [1144, 285] on div "Question 6 What will they do before heading to the cabin? A Visit friends B Get…" at bounding box center [583, 412] width 1153 height 634
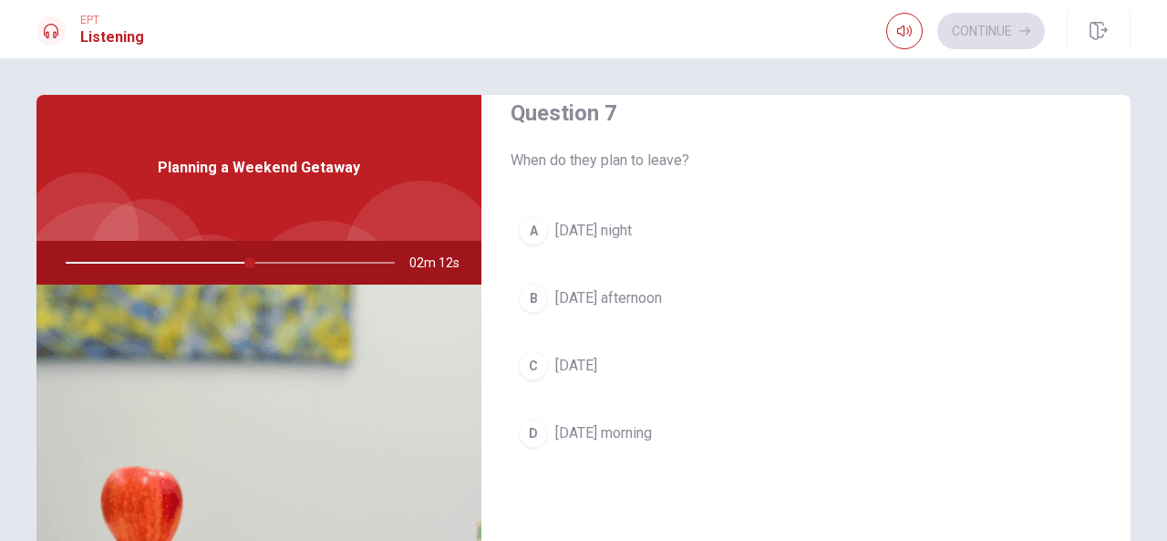
scroll to position [505, 0]
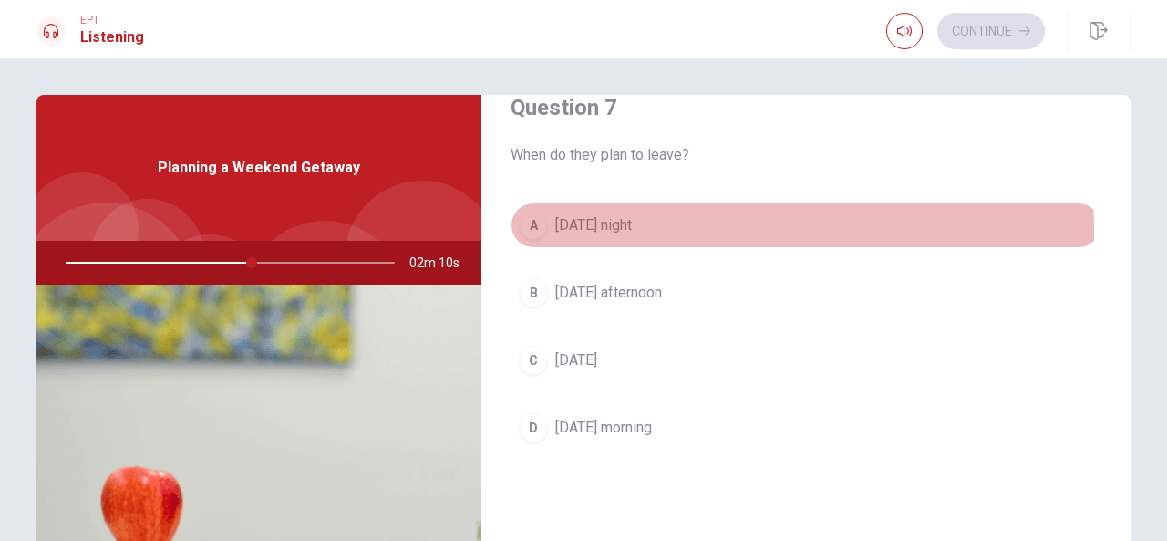
click at [625, 229] on button "A [DATE] night" at bounding box center [806, 225] width 591 height 46
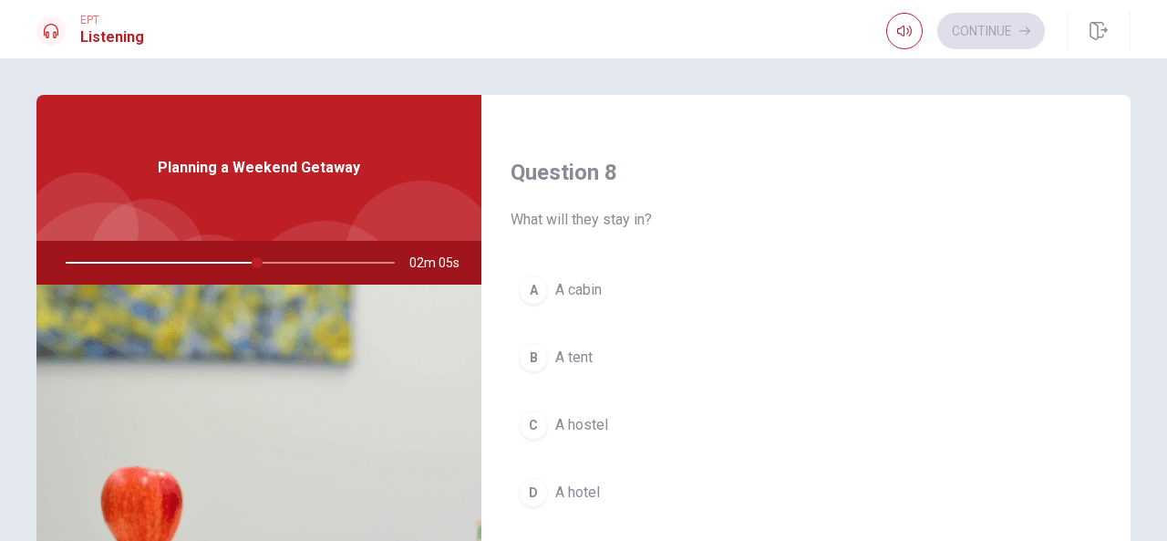
scroll to position [923, 0]
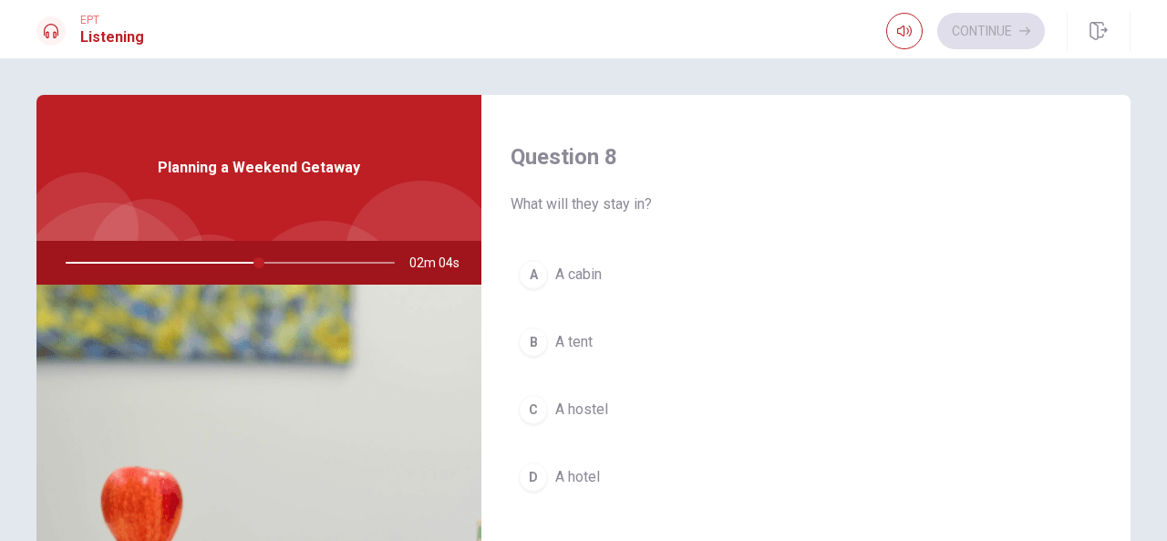
click at [576, 267] on span "A cabin" at bounding box center [578, 275] width 47 height 22
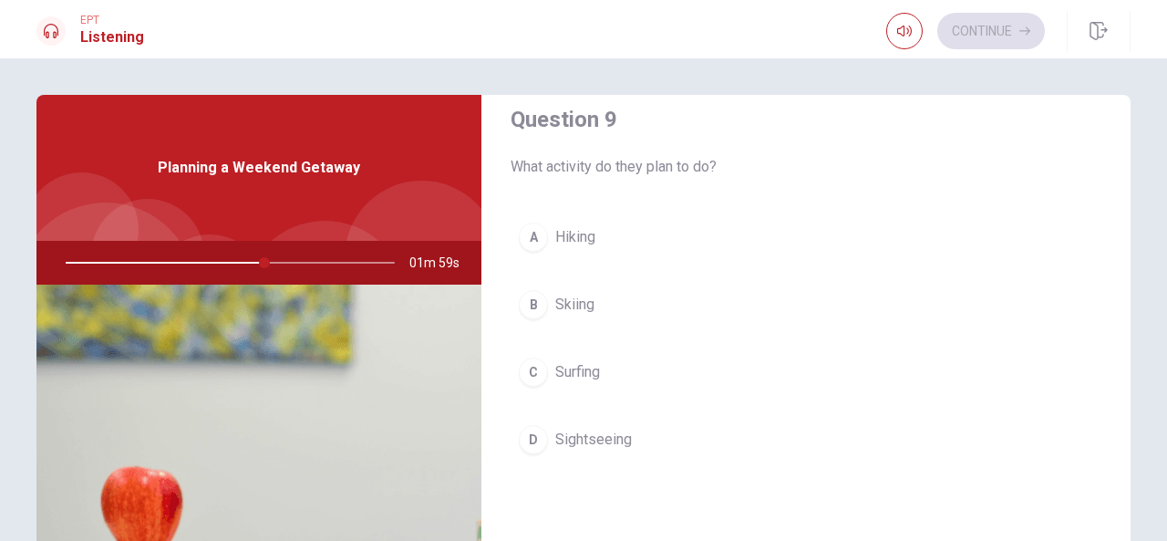
scroll to position [1459, 0]
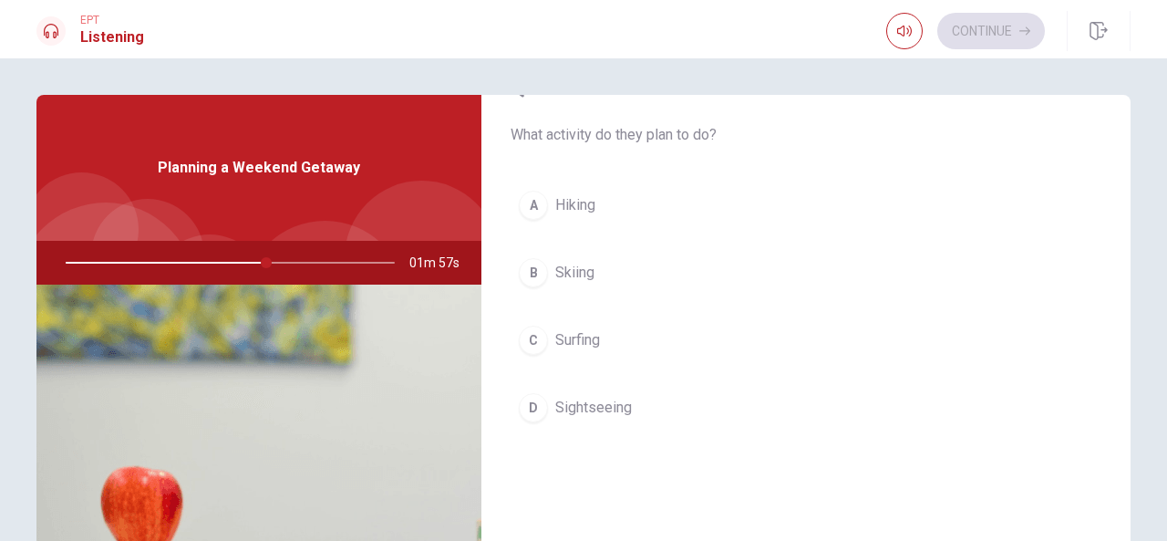
click at [584, 201] on span "Hiking" at bounding box center [575, 205] width 40 height 22
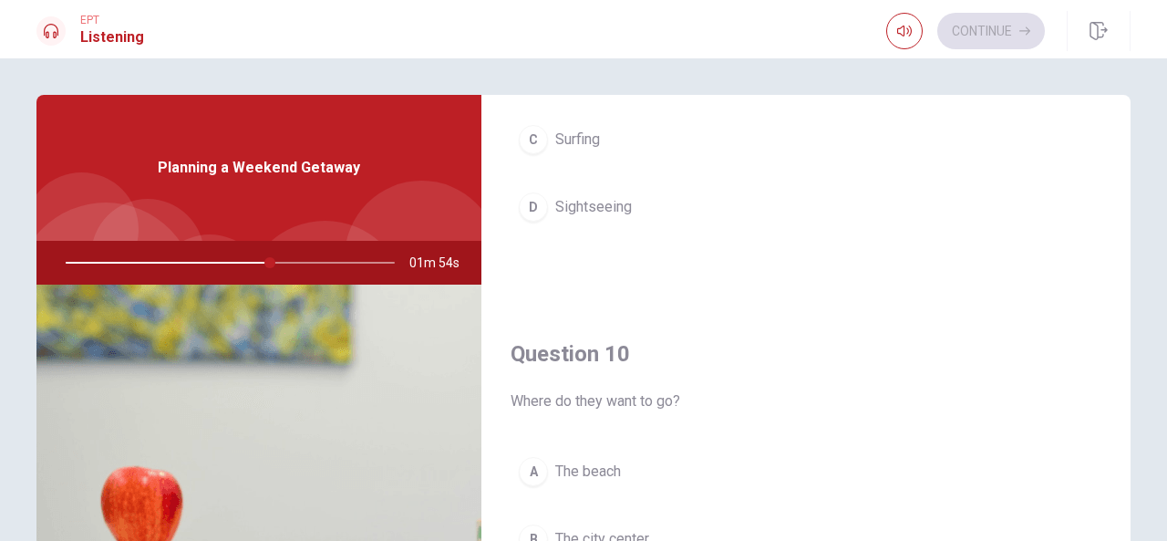
scroll to position [1688, 0]
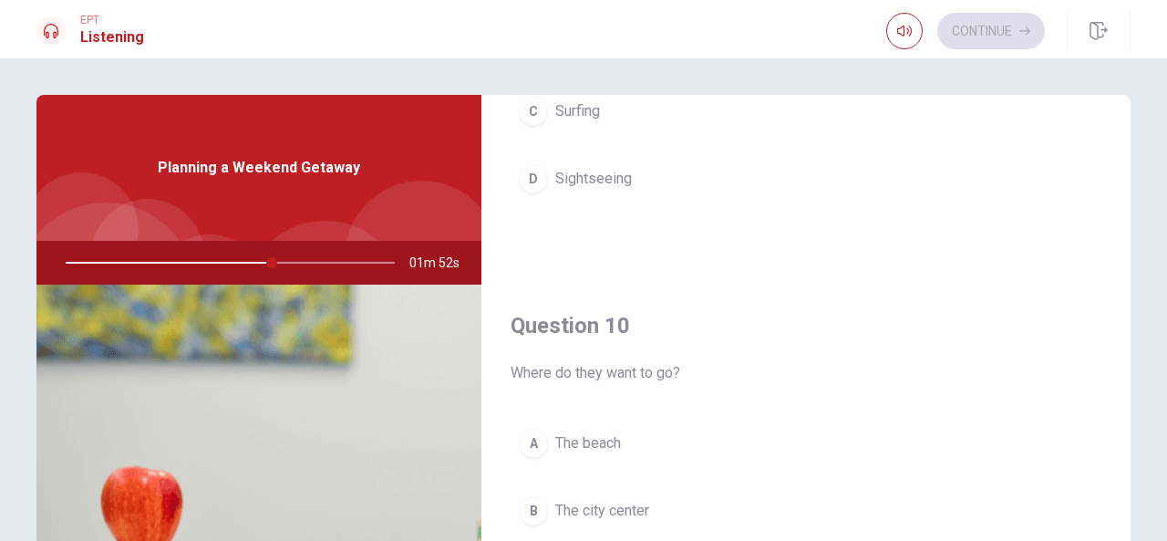
type input "63"
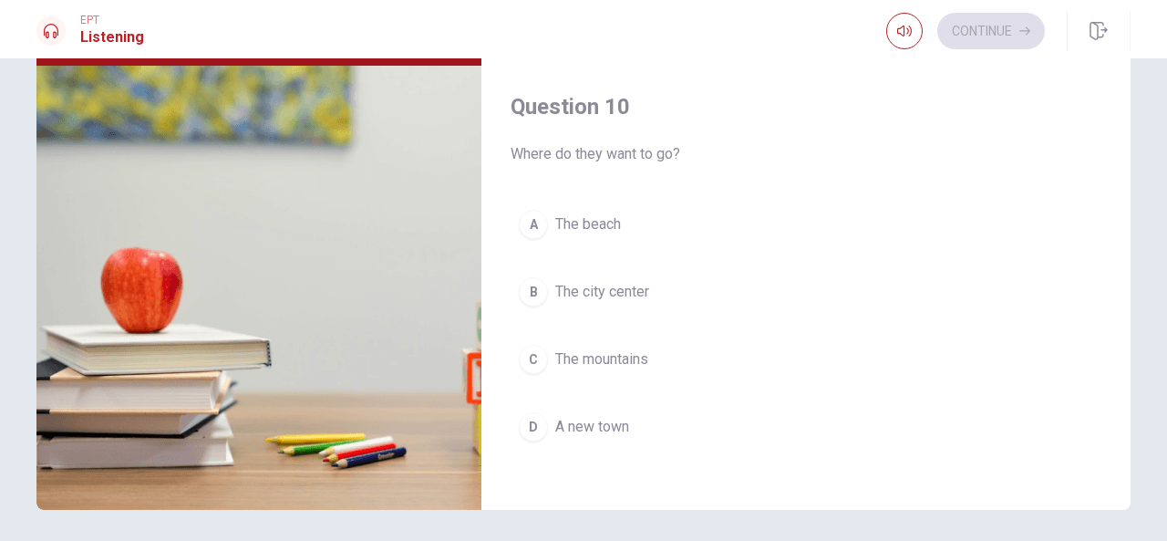
scroll to position [255, 0]
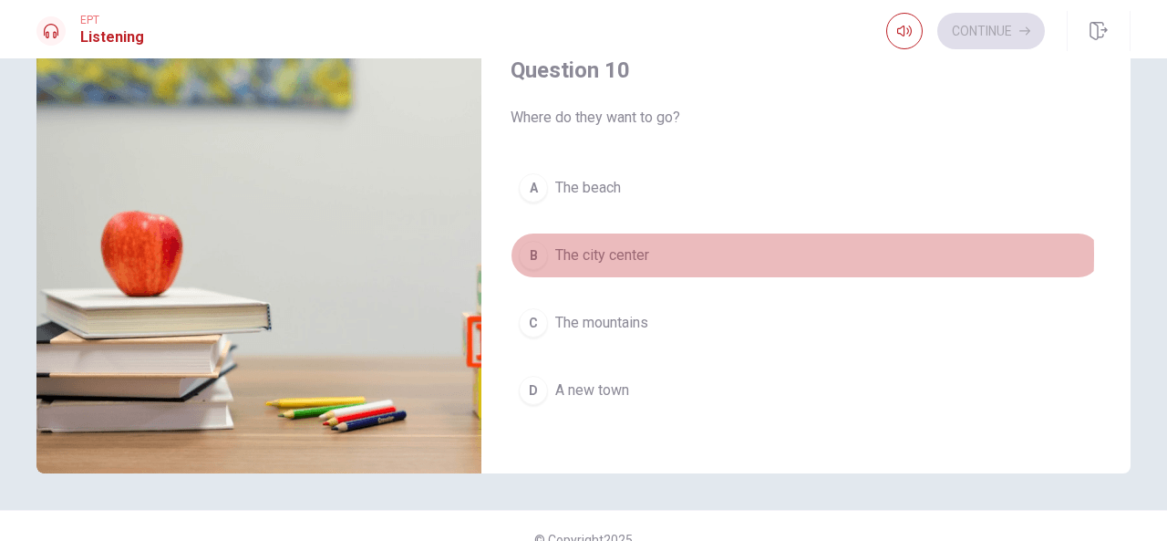
click at [615, 244] on span "The city center" at bounding box center [602, 255] width 94 height 22
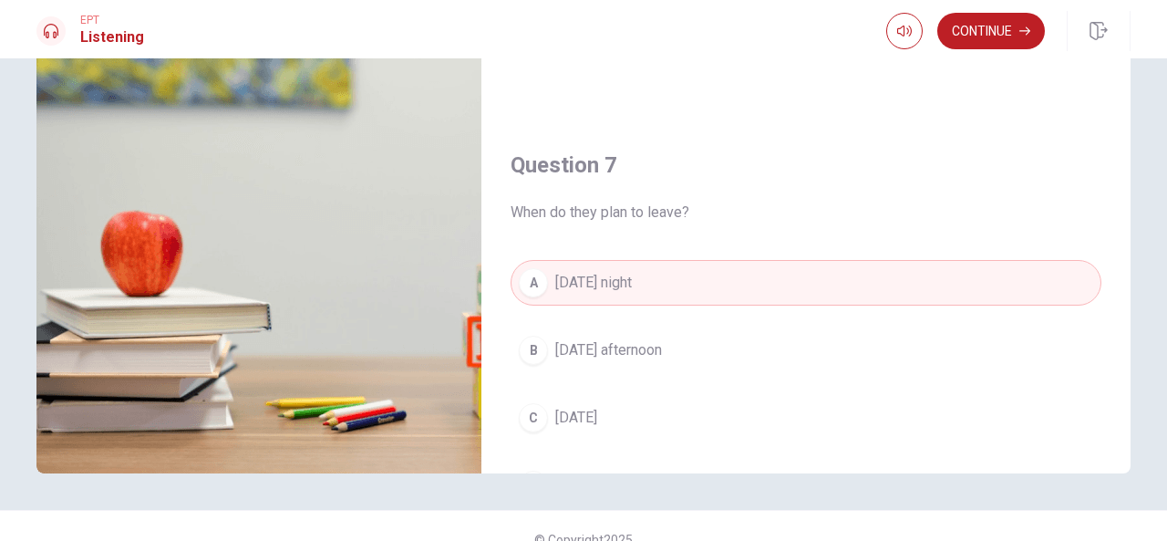
scroll to position [109, 0]
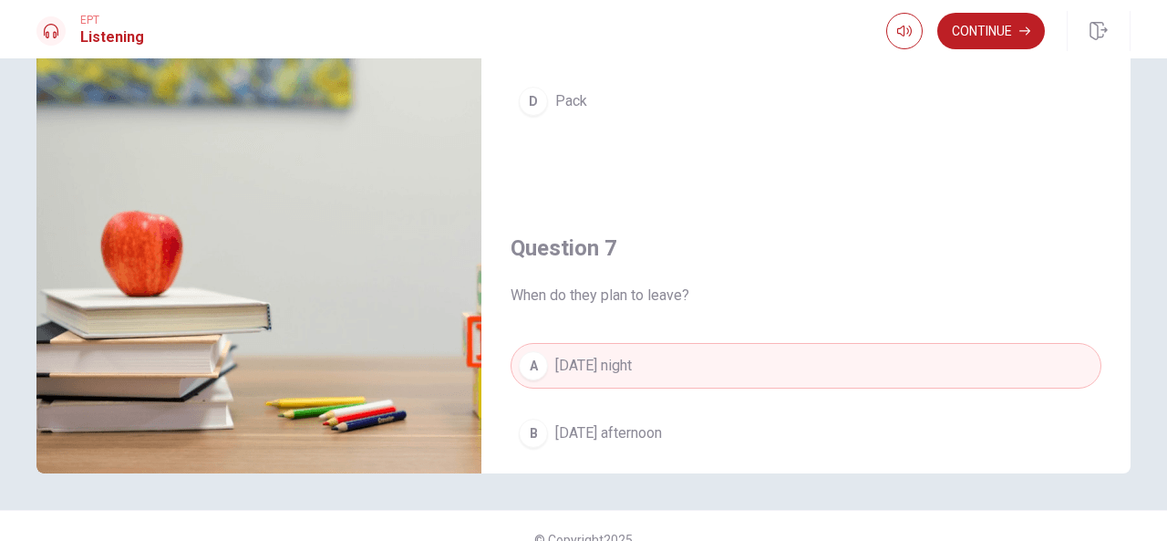
type input "89"
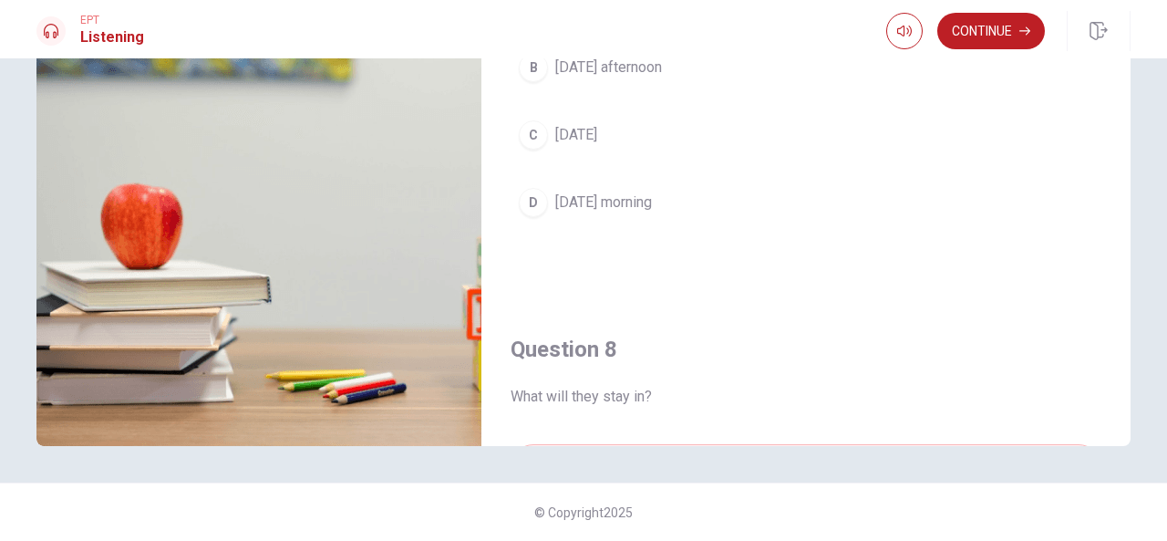
scroll to position [411, 0]
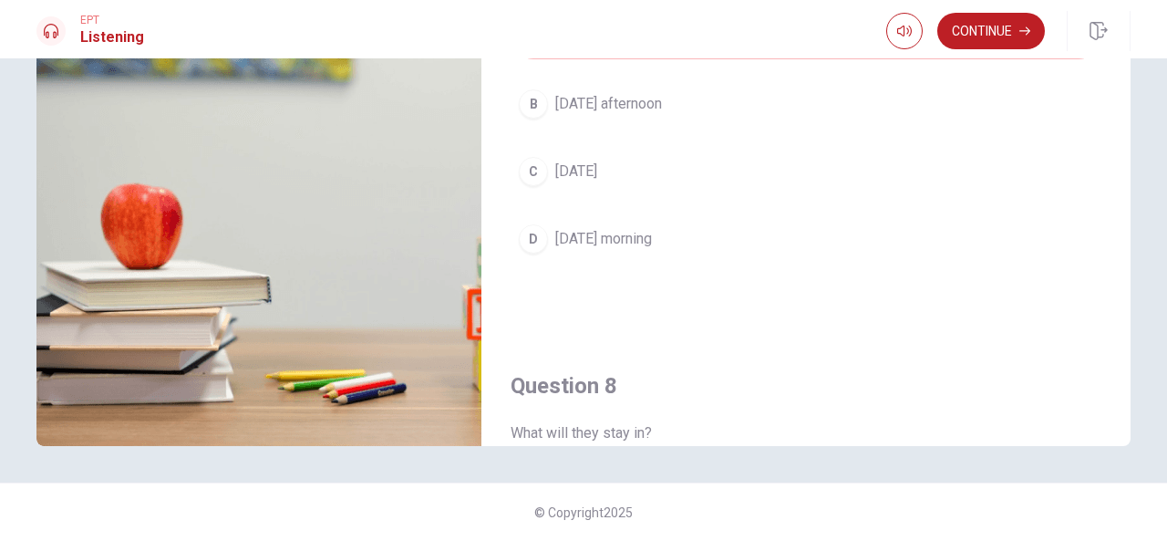
type input "0"
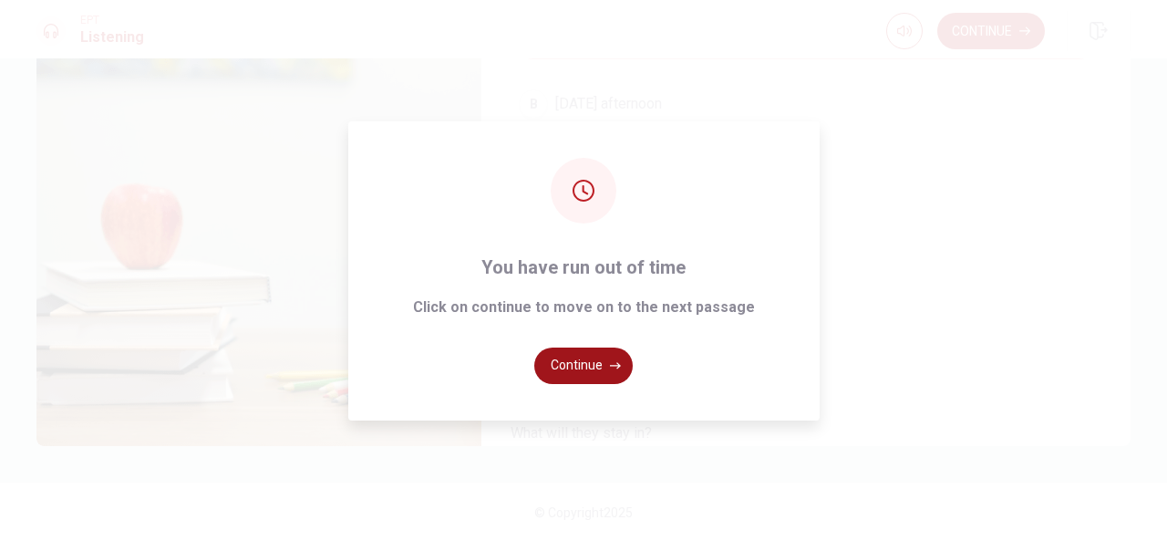
click at [614, 360] on icon "button" at bounding box center [615, 365] width 11 height 11
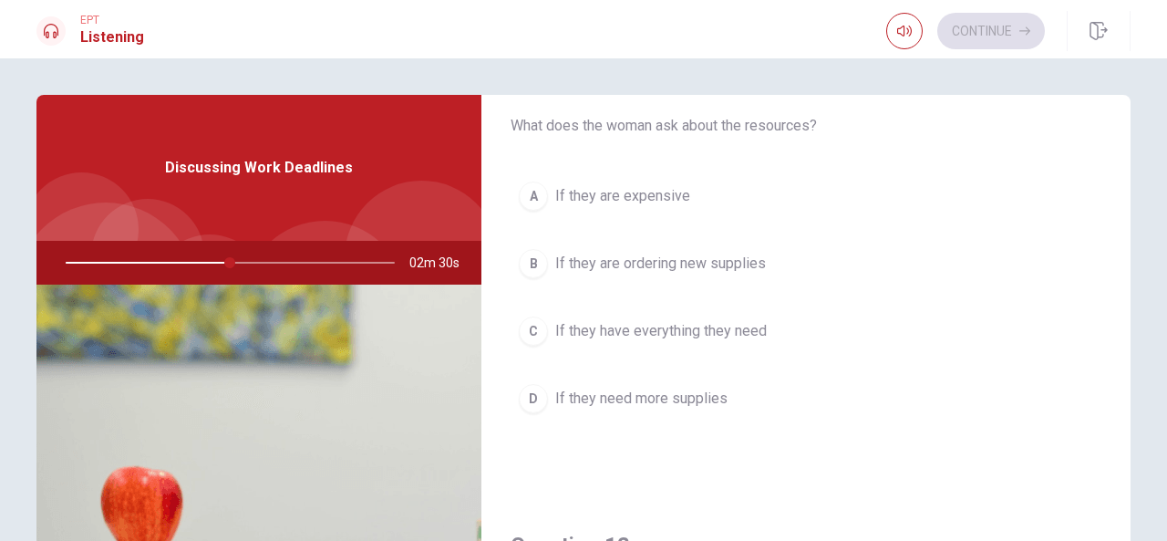
scroll to position [36, 0]
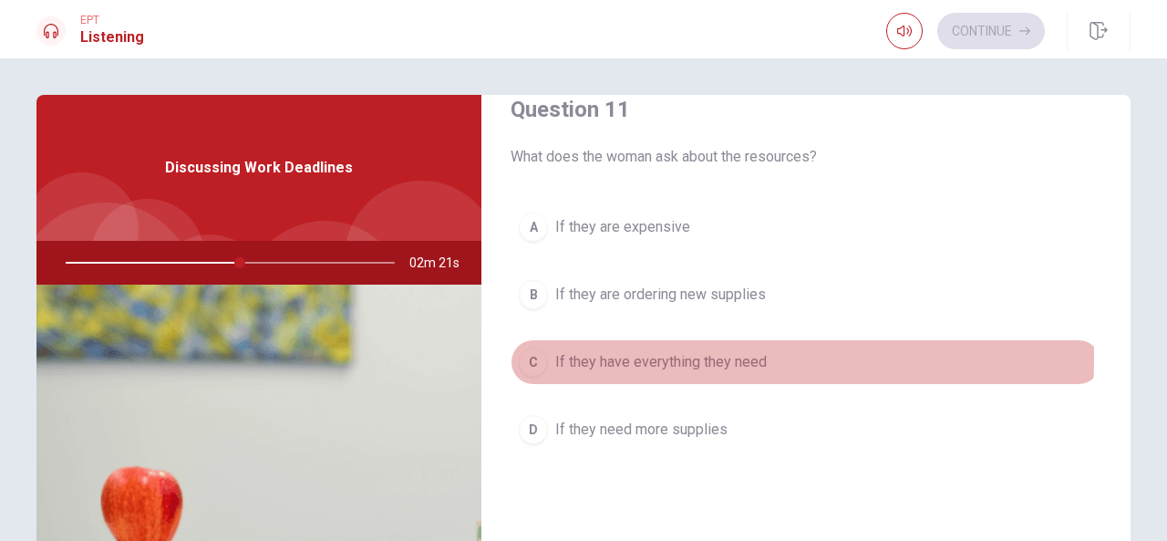
click at [532, 354] on div "C" at bounding box center [533, 361] width 29 height 29
type input "53"
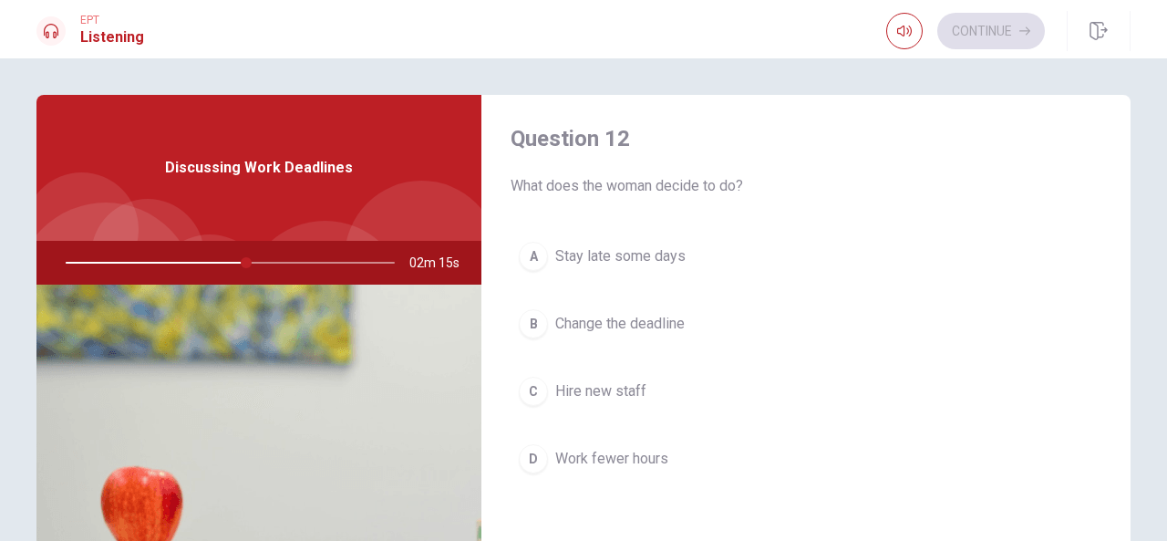
scroll to position [511, 0]
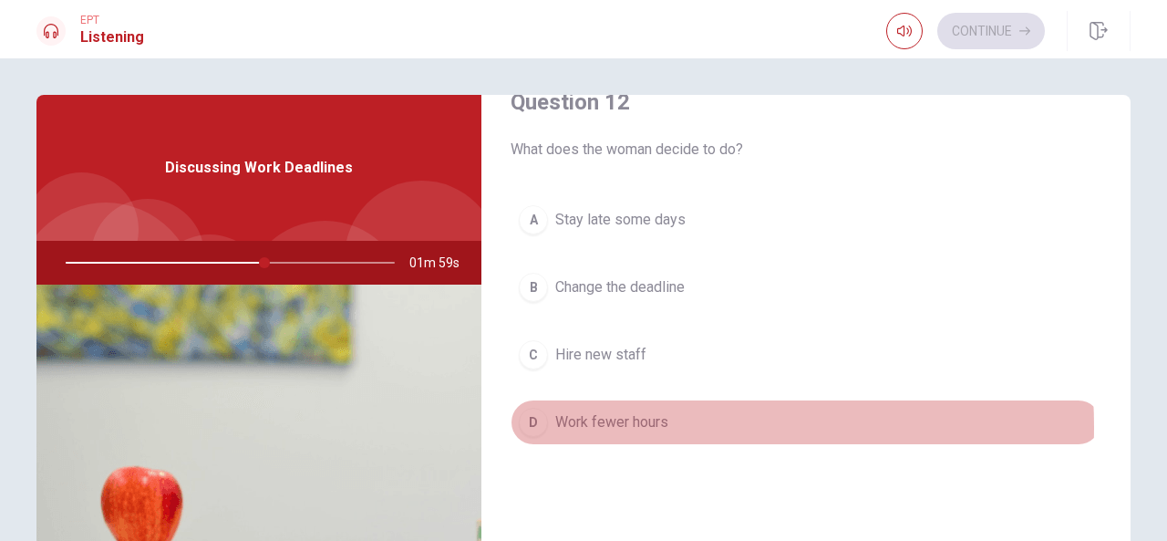
click at [627, 422] on span "Work fewer hours" at bounding box center [611, 422] width 113 height 22
type input "60"
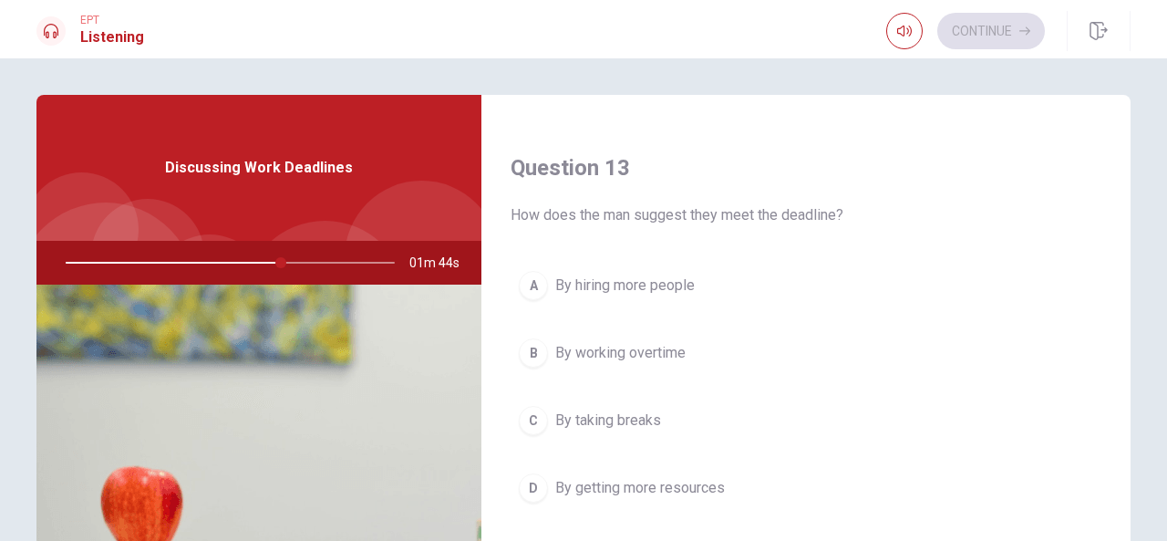
scroll to position [948, 0]
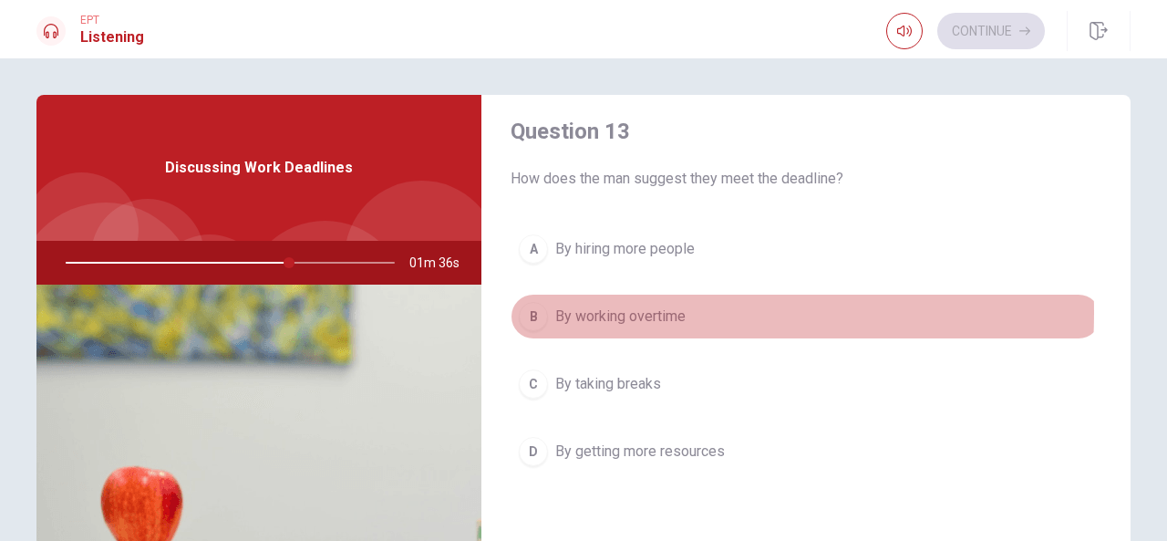
click at [589, 307] on span "By working overtime" at bounding box center [620, 317] width 130 height 22
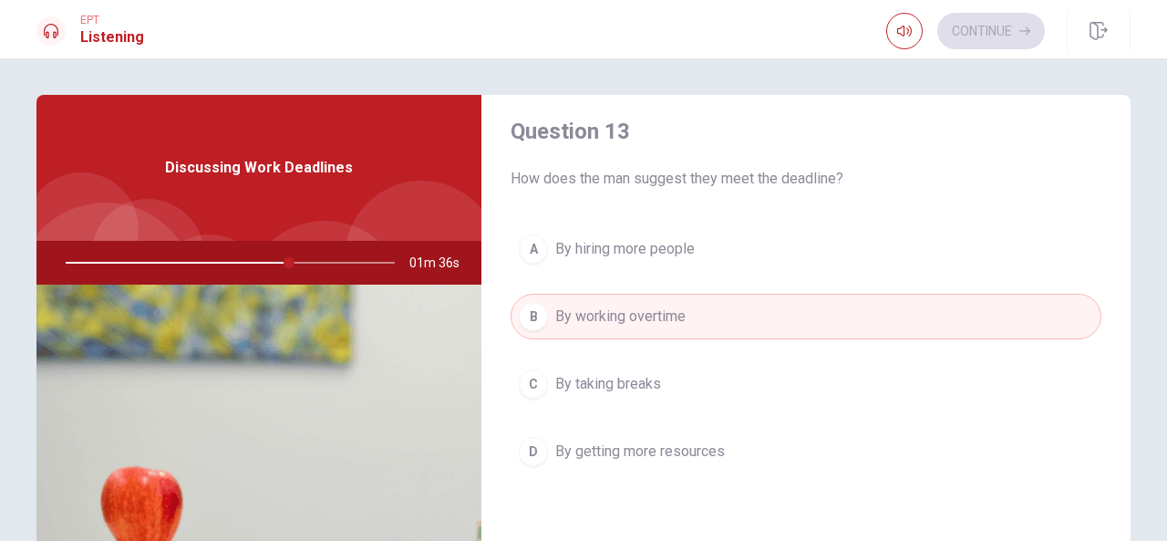
type input "68"
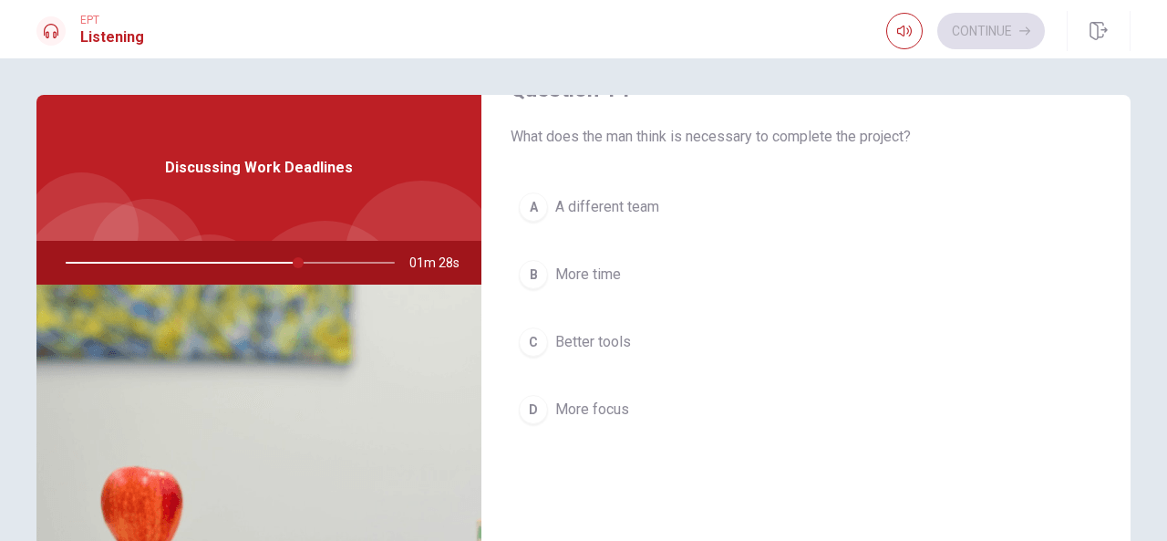
scroll to position [1459, 0]
click at [558, 266] on span "More time" at bounding box center [588, 273] width 66 height 22
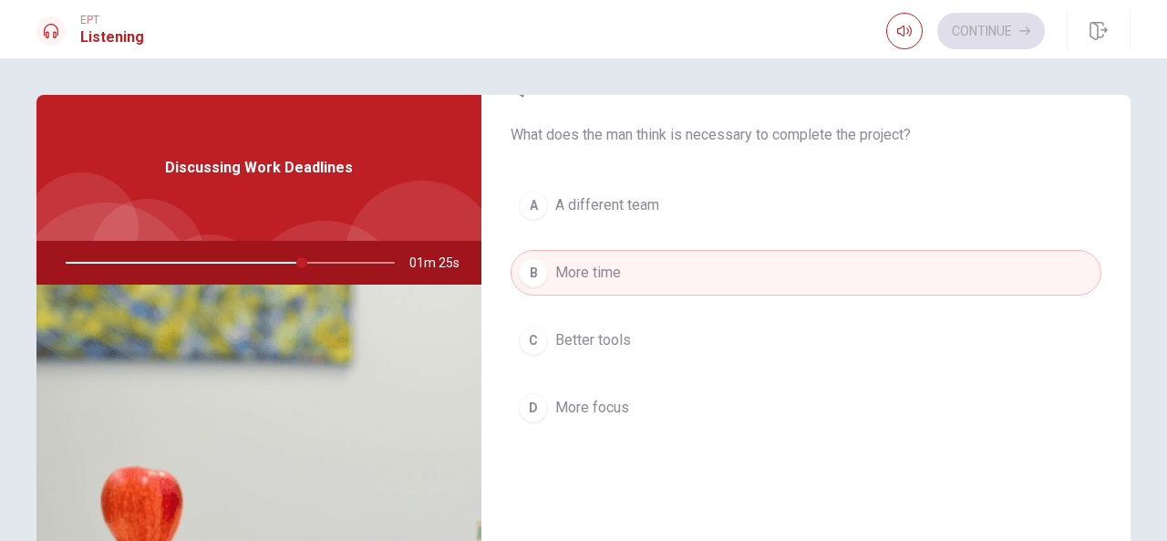
type input "72"
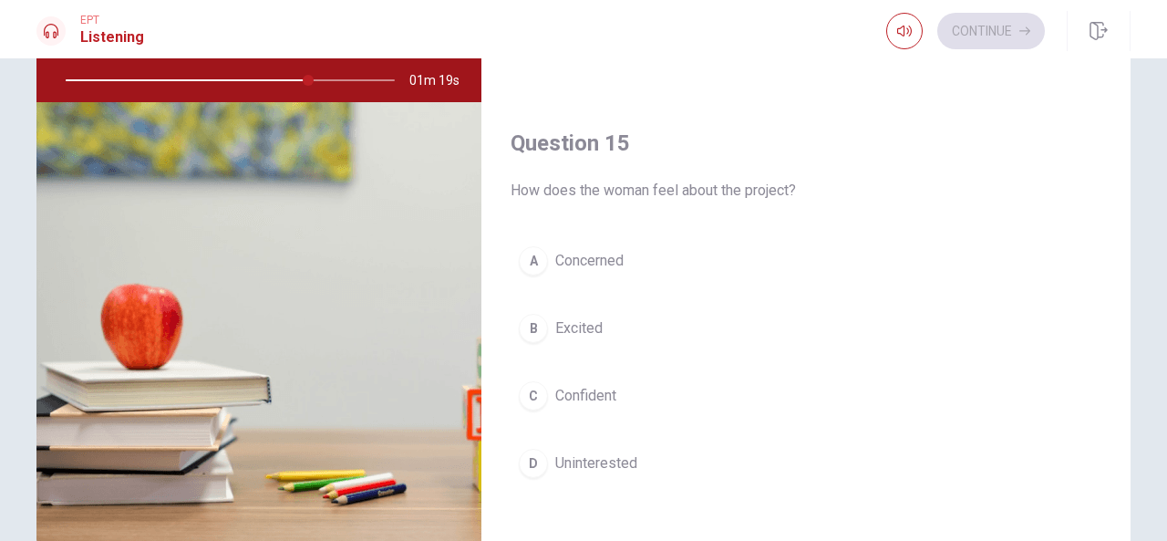
scroll to position [219, 0]
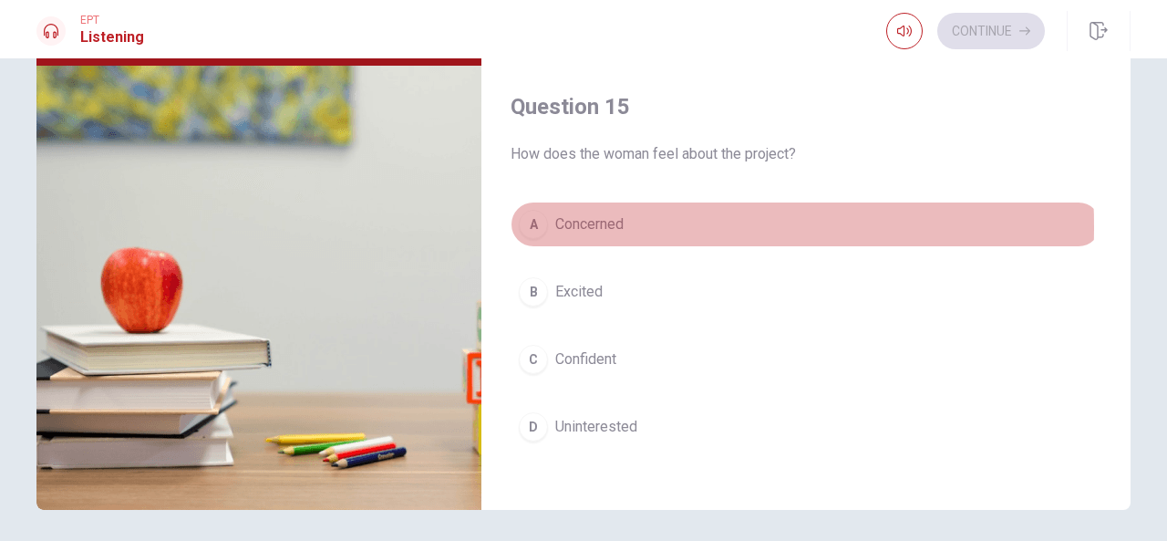
click at [574, 216] on span "Concerned" at bounding box center [589, 224] width 68 height 22
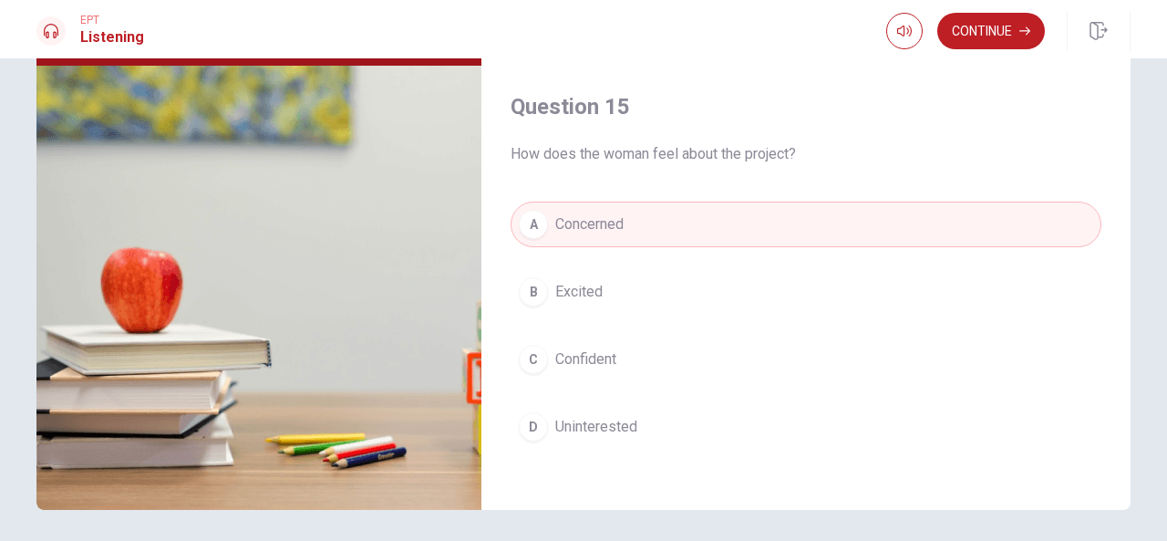
type input "81"
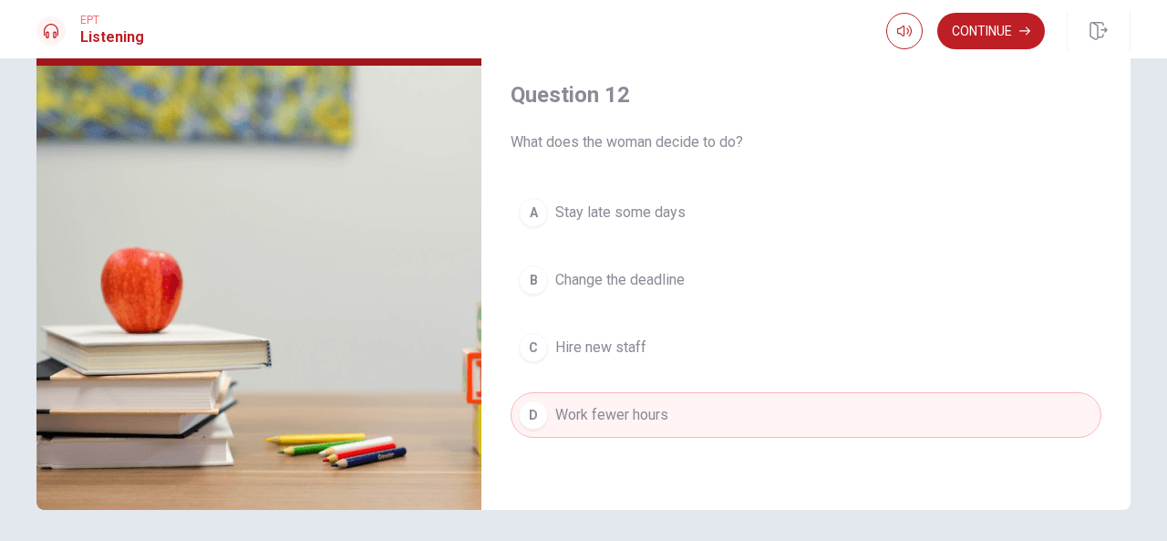
scroll to position [302, 0]
type input "0"
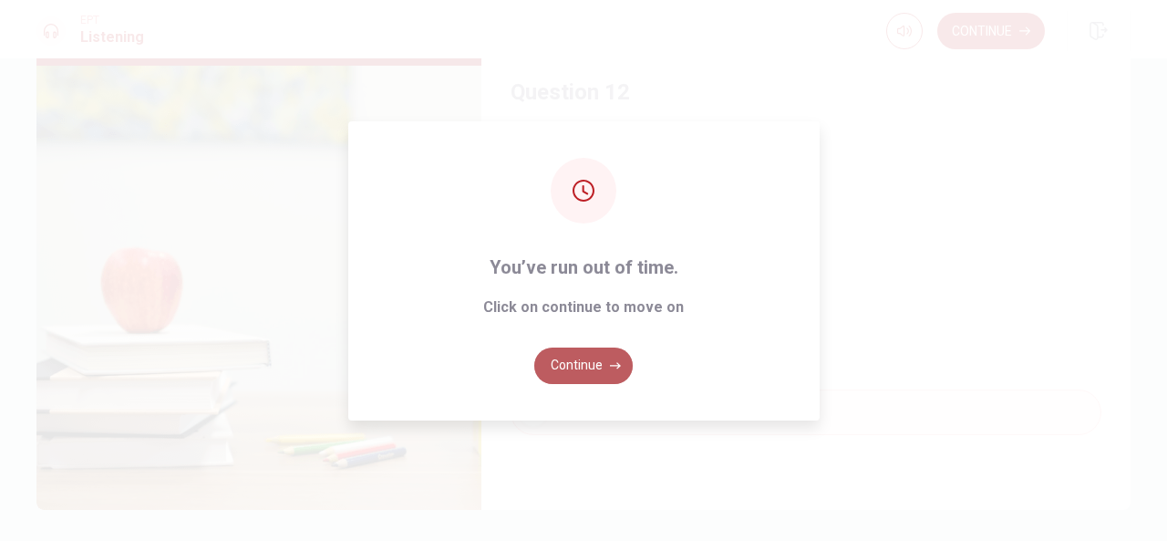
click at [602, 365] on button "Continue" at bounding box center [583, 365] width 98 height 36
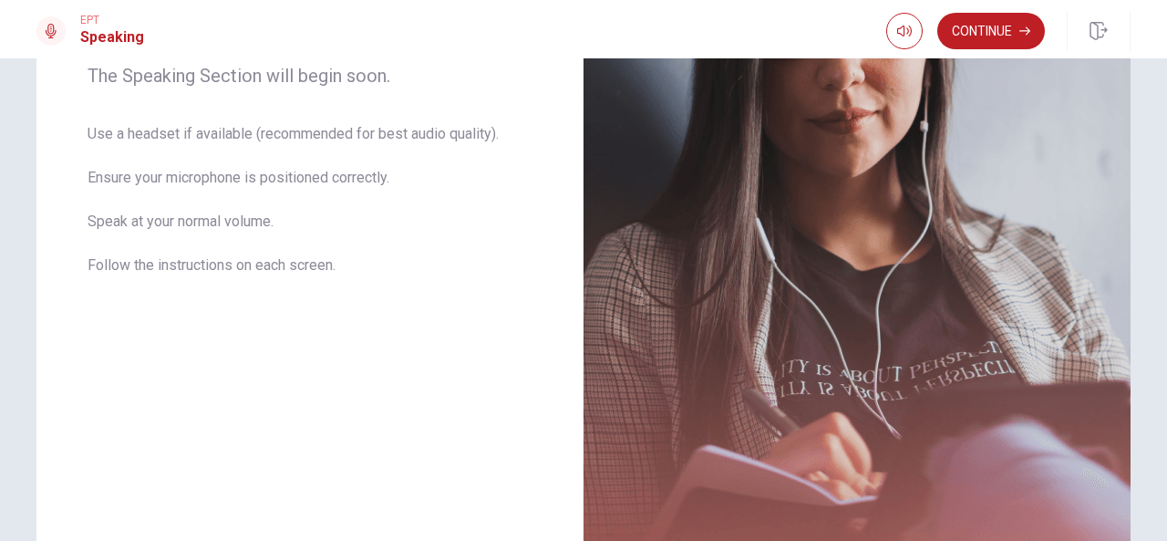
scroll to position [306, 0]
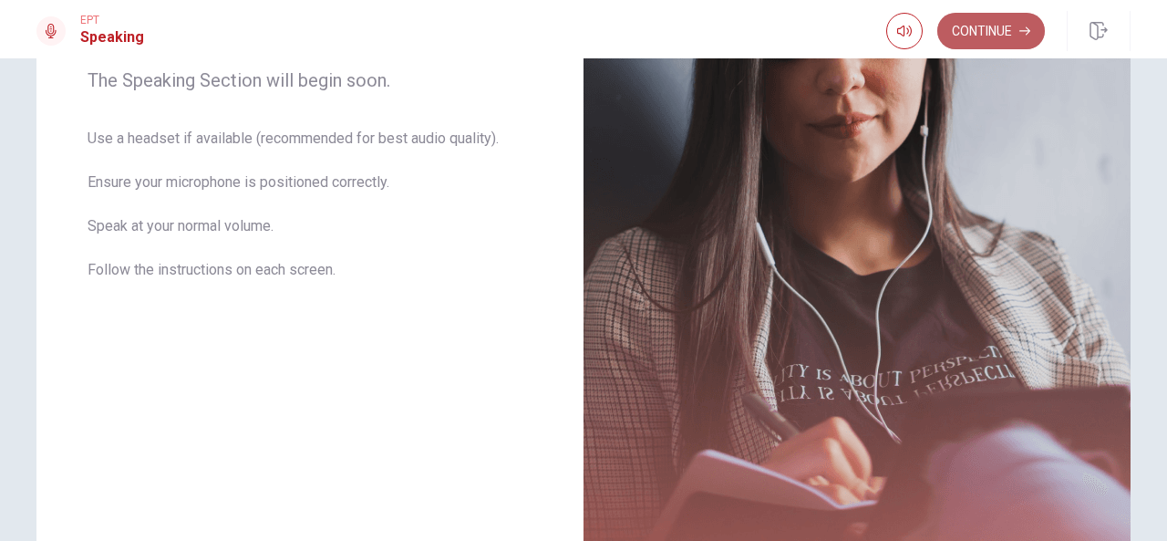
click at [1004, 29] on button "Continue" at bounding box center [991, 31] width 108 height 36
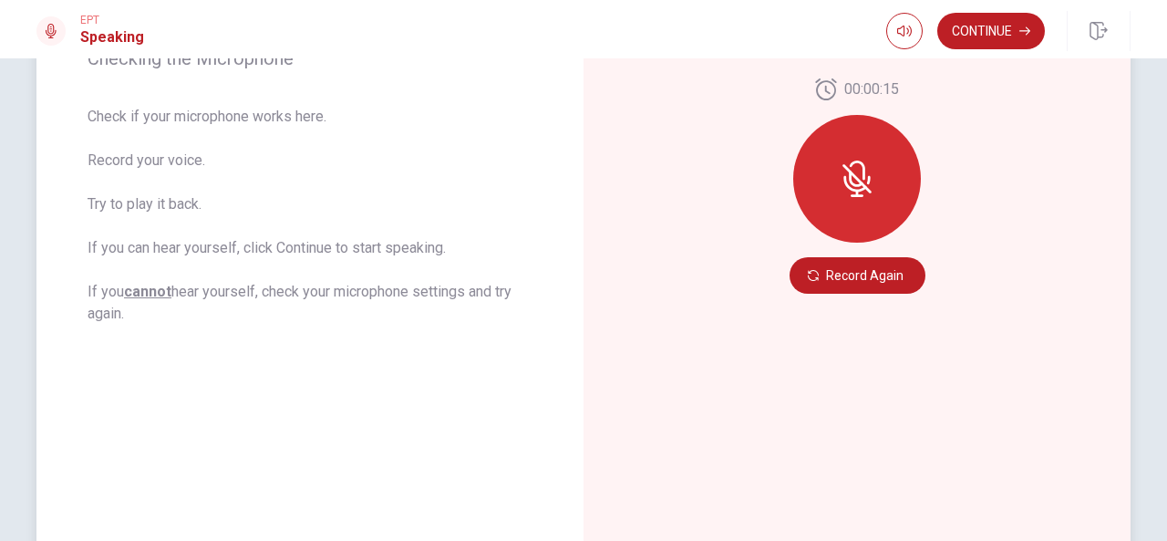
click at [886, 171] on div at bounding box center [857, 179] width 128 height 128
click at [832, 176] on div at bounding box center [857, 179] width 128 height 128
click at [865, 276] on button "Record Again" at bounding box center [858, 275] width 136 height 36
click at [863, 274] on button "Record Again" at bounding box center [858, 275] width 136 height 36
click at [916, 445] on div "00:00:15 Record Again" at bounding box center [857, 185] width 547 height 795
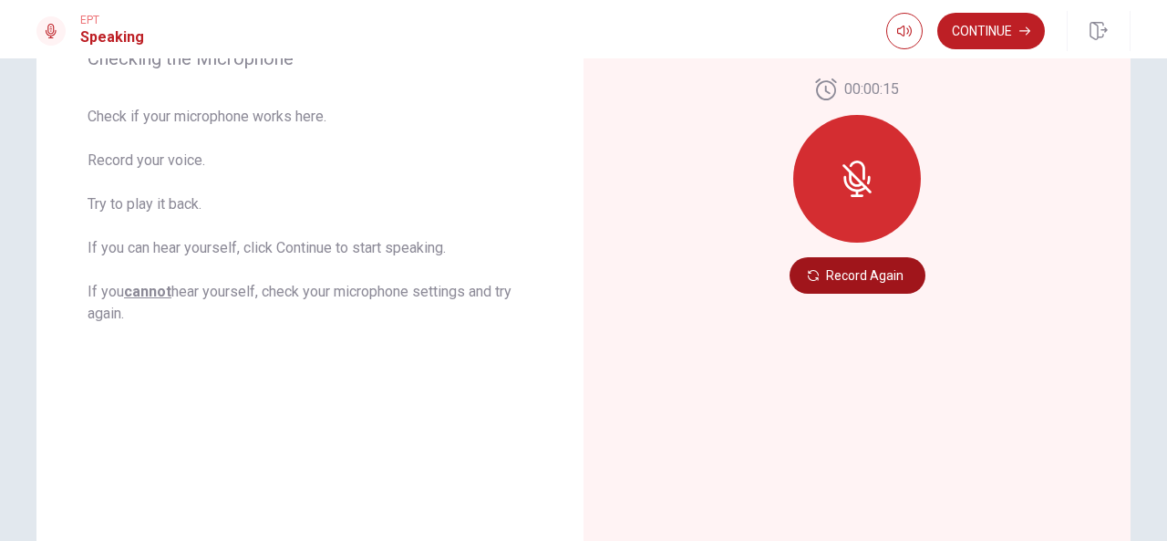
click at [875, 274] on button "Record Again" at bounding box center [858, 275] width 136 height 36
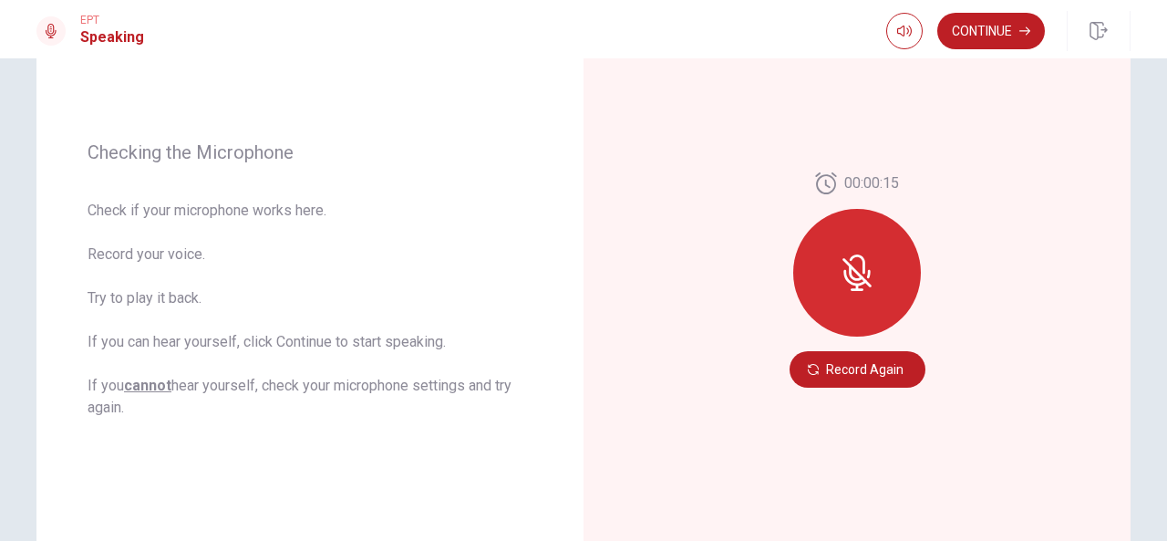
scroll to position [237, 0]
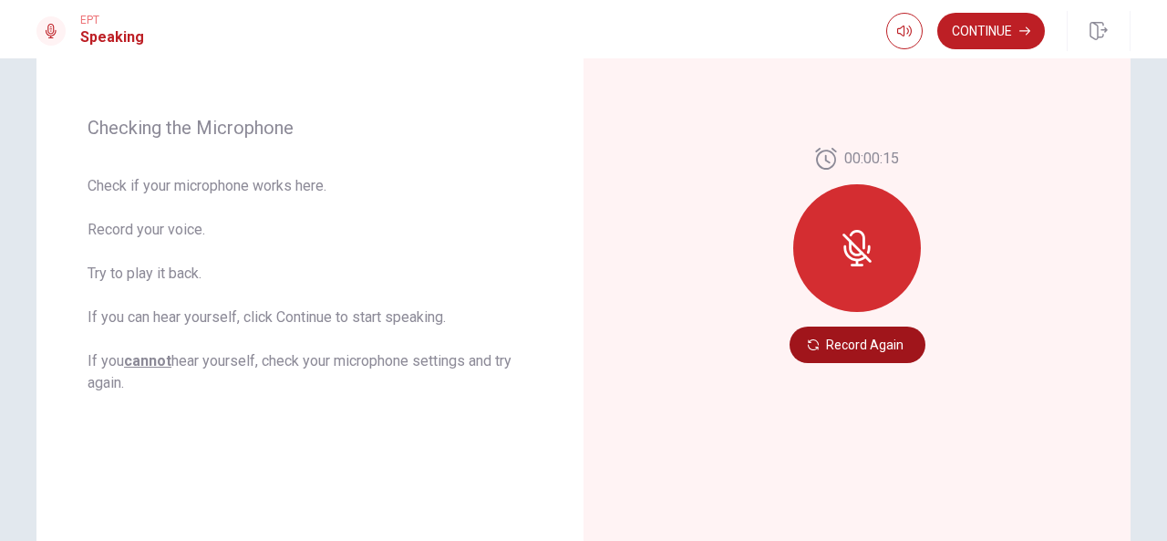
click at [818, 339] on button "Record Again" at bounding box center [858, 344] width 136 height 36
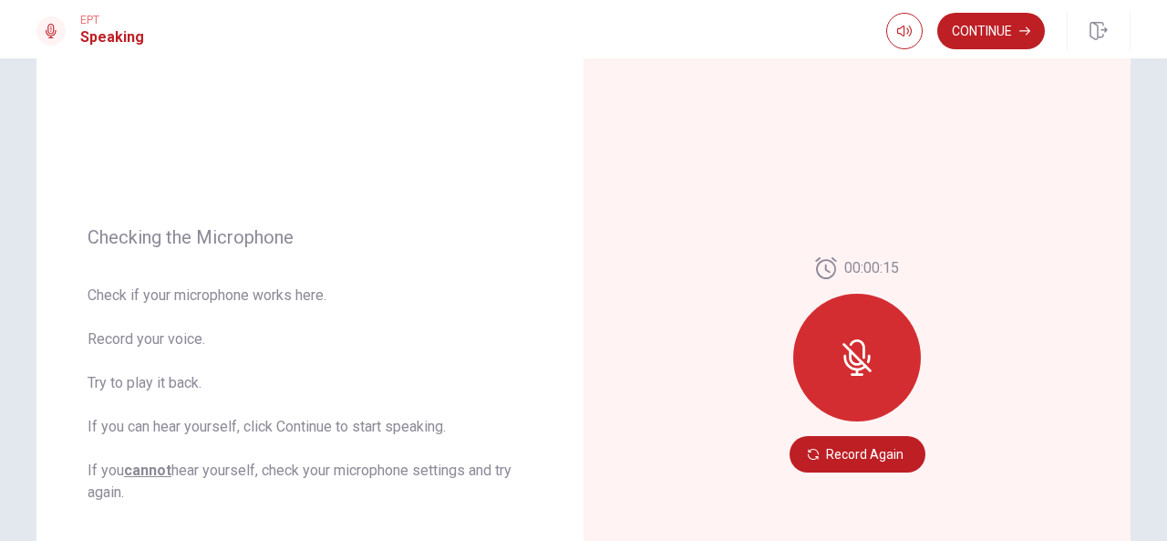
scroll to position [102, 0]
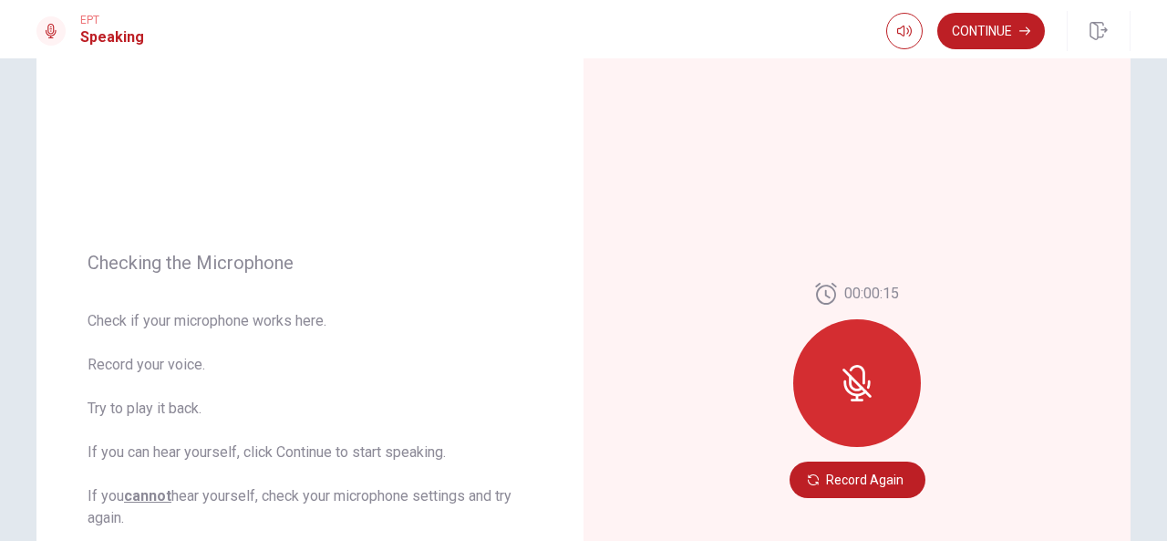
click at [855, 397] on icon at bounding box center [857, 383] width 36 height 36
click at [865, 481] on button "Record Again" at bounding box center [858, 479] width 136 height 36
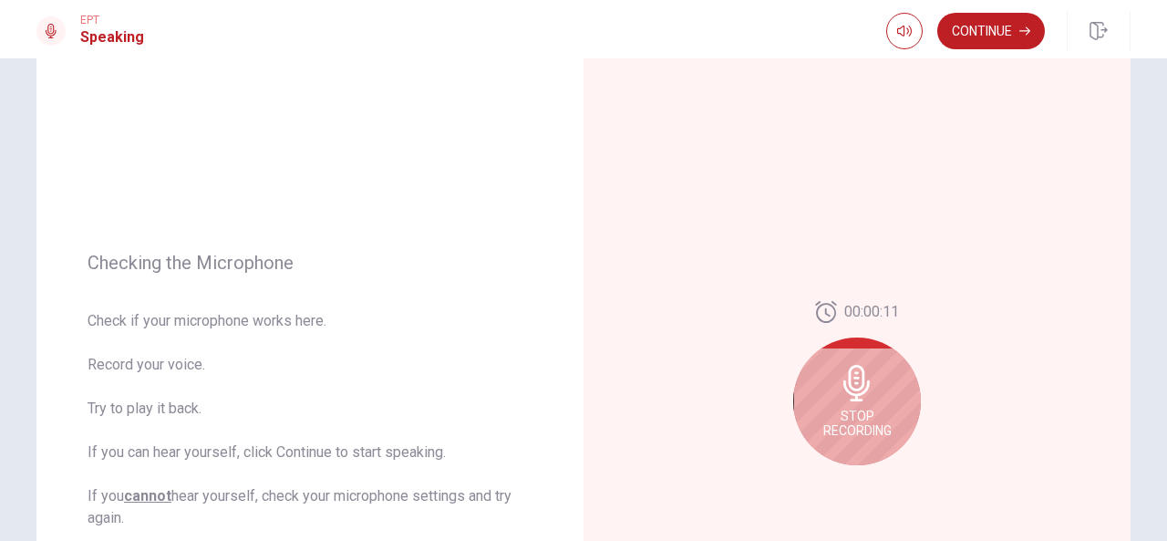
click at [848, 389] on icon at bounding box center [857, 383] width 26 height 36
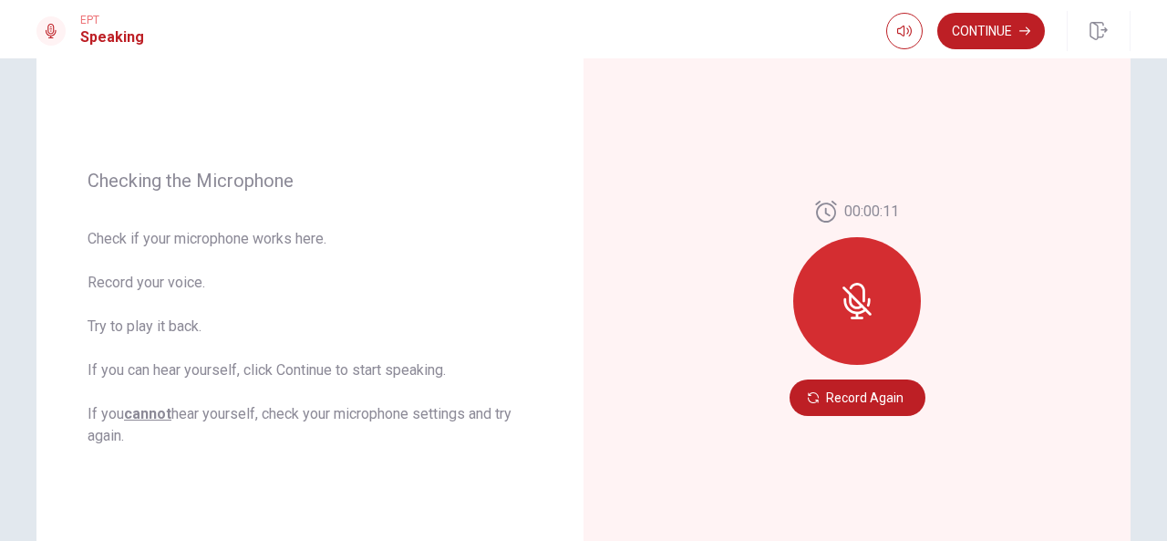
scroll to position [202, 0]
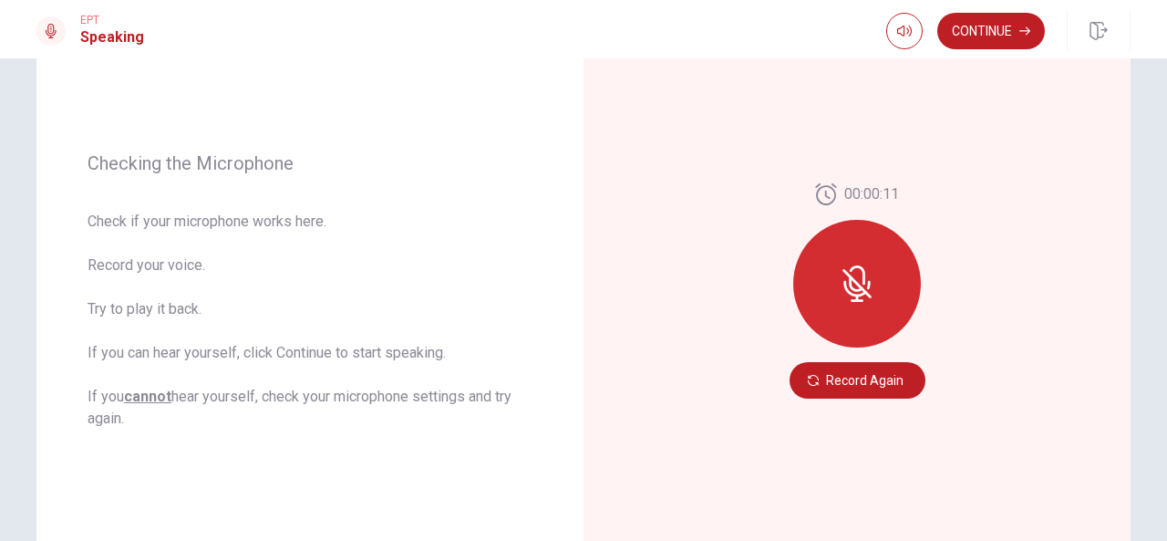
click at [844, 285] on icon at bounding box center [855, 289] width 23 height 16
click at [873, 275] on div at bounding box center [857, 284] width 128 height 128
click at [877, 260] on div at bounding box center [857, 284] width 128 height 128
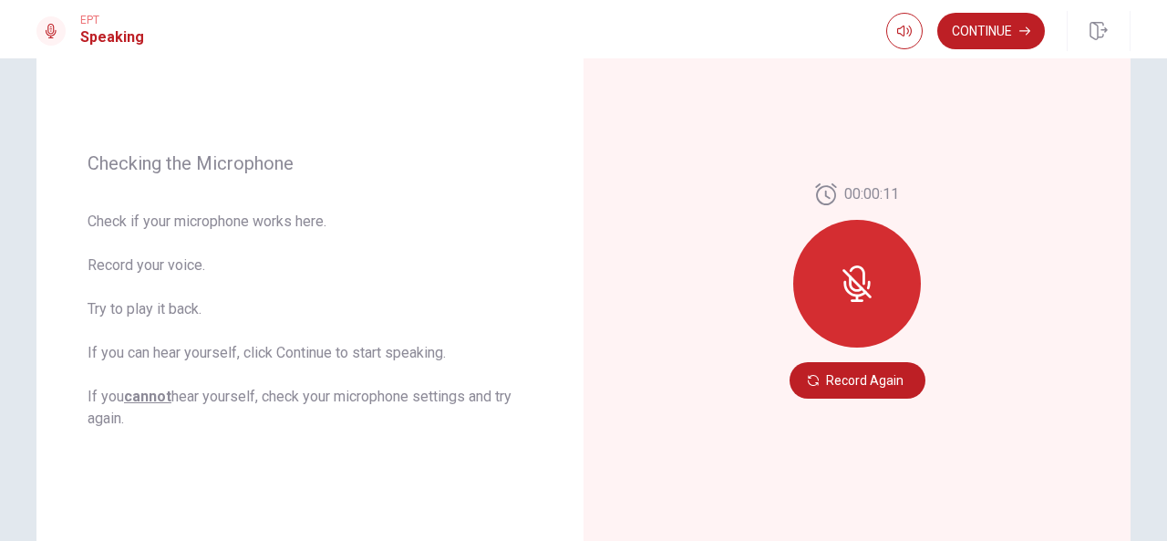
click at [877, 260] on div at bounding box center [857, 284] width 128 height 128
click at [817, 378] on button "Record Again" at bounding box center [858, 380] width 136 height 36
click at [883, 389] on button "Record Again" at bounding box center [858, 380] width 136 height 36
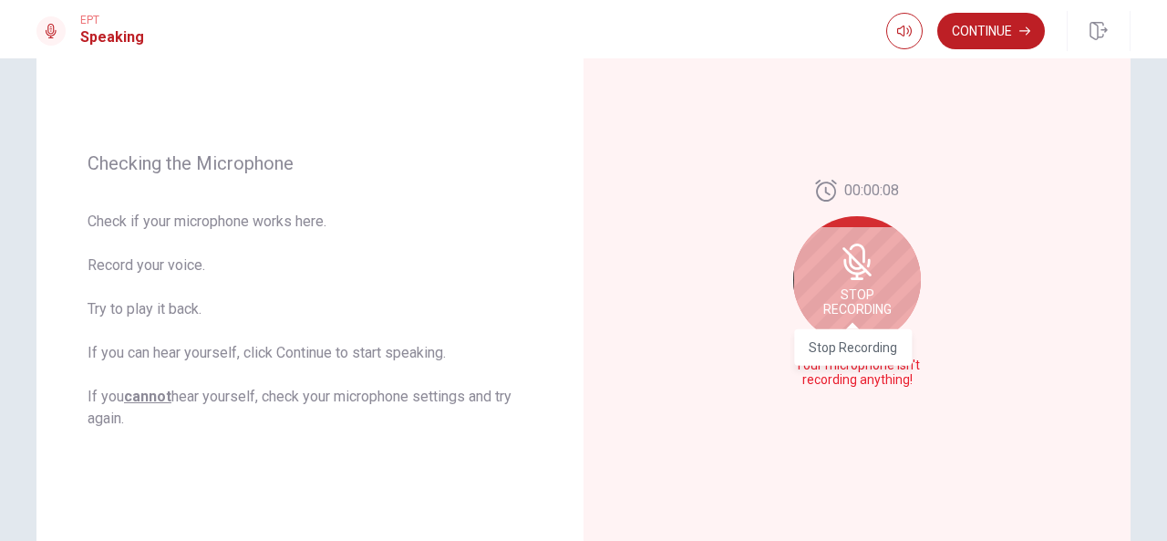
click at [848, 287] on span "Stop Recording" at bounding box center [857, 301] width 68 height 29
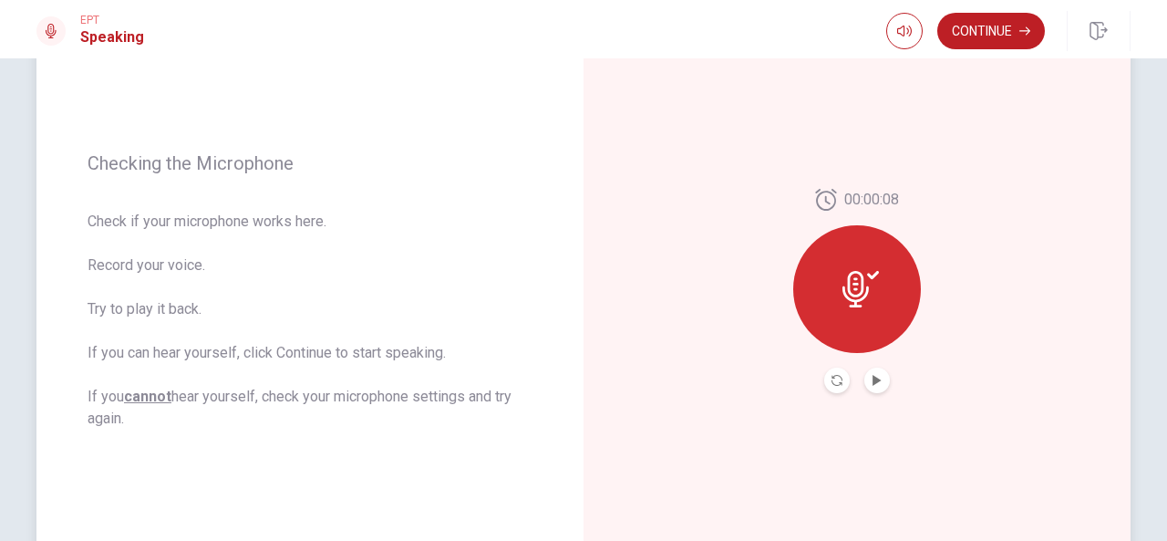
click at [875, 386] on button "Play Audio" at bounding box center [878, 381] width 26 height 26
click at [874, 373] on button "Pause Audio" at bounding box center [878, 381] width 26 height 26
click at [870, 386] on button "Play Audio" at bounding box center [878, 381] width 26 height 26
click at [880, 375] on button "Play Audio" at bounding box center [878, 381] width 26 height 26
click at [880, 375] on button "Pause Audio" at bounding box center [878, 381] width 26 height 26
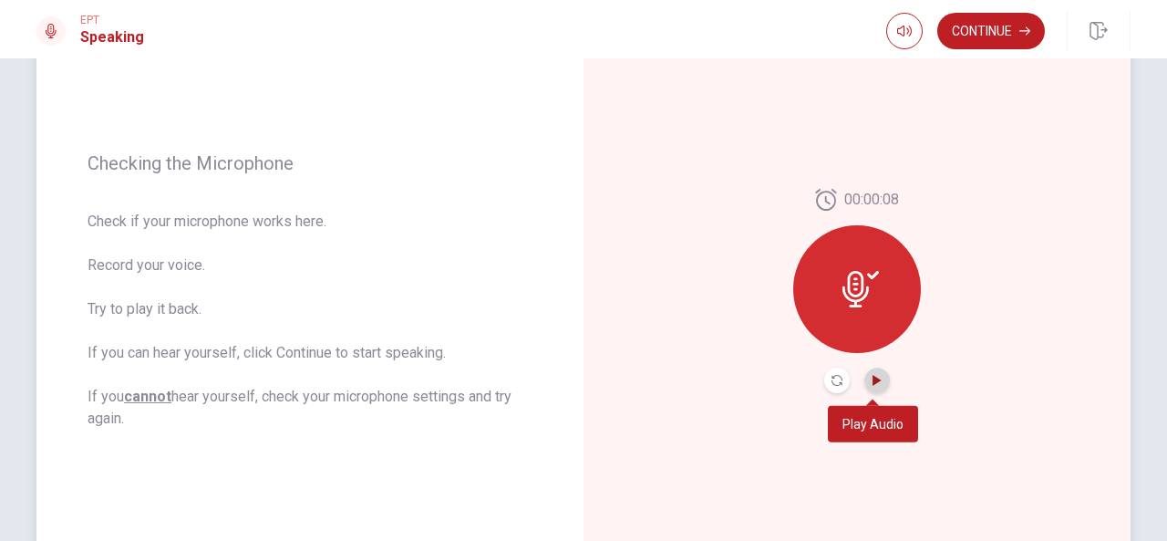
click at [875, 375] on icon "Play Audio" at bounding box center [877, 380] width 11 height 11
click at [852, 295] on icon at bounding box center [856, 289] width 26 height 36
click at [837, 377] on icon "Record Again" at bounding box center [837, 380] width 11 height 11
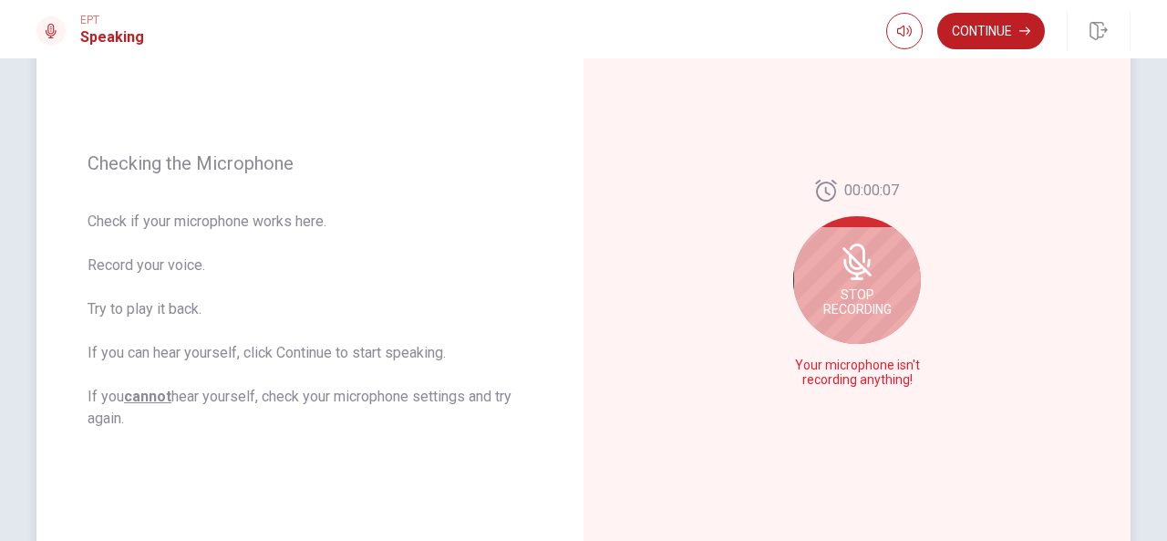
click at [874, 312] on span "Stop Recording" at bounding box center [857, 301] width 68 height 29
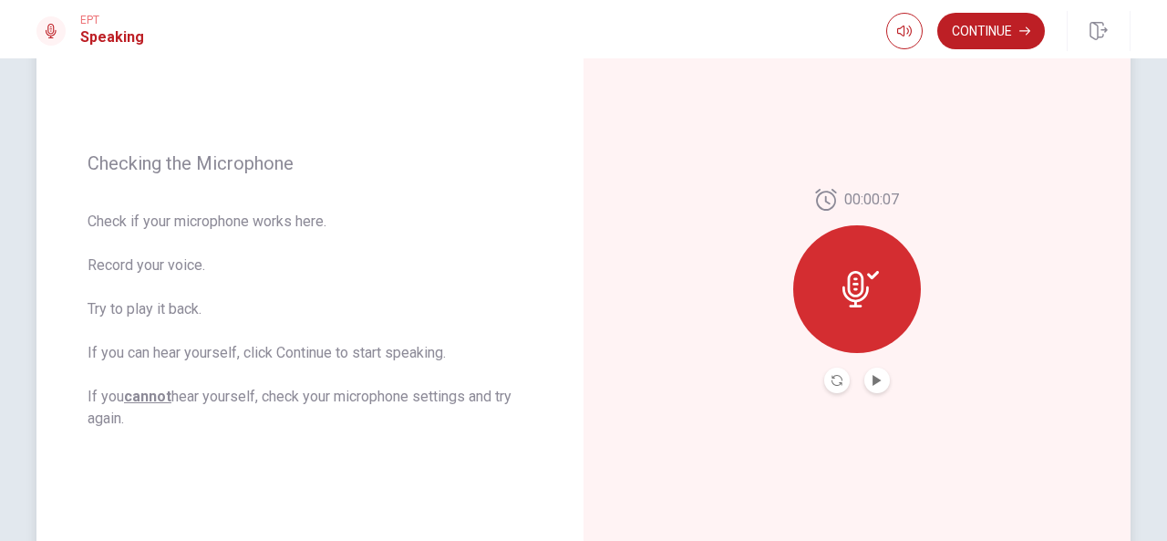
click at [855, 286] on icon at bounding box center [861, 289] width 36 height 36
click at [1100, 448] on div "00:00:07" at bounding box center [857, 290] width 547 height 795
click at [880, 384] on button "Play Audio" at bounding box center [878, 381] width 26 height 26
click at [872, 378] on icon "Pause Audio" at bounding box center [877, 380] width 11 height 11
click at [869, 274] on icon at bounding box center [873, 275] width 12 height 8
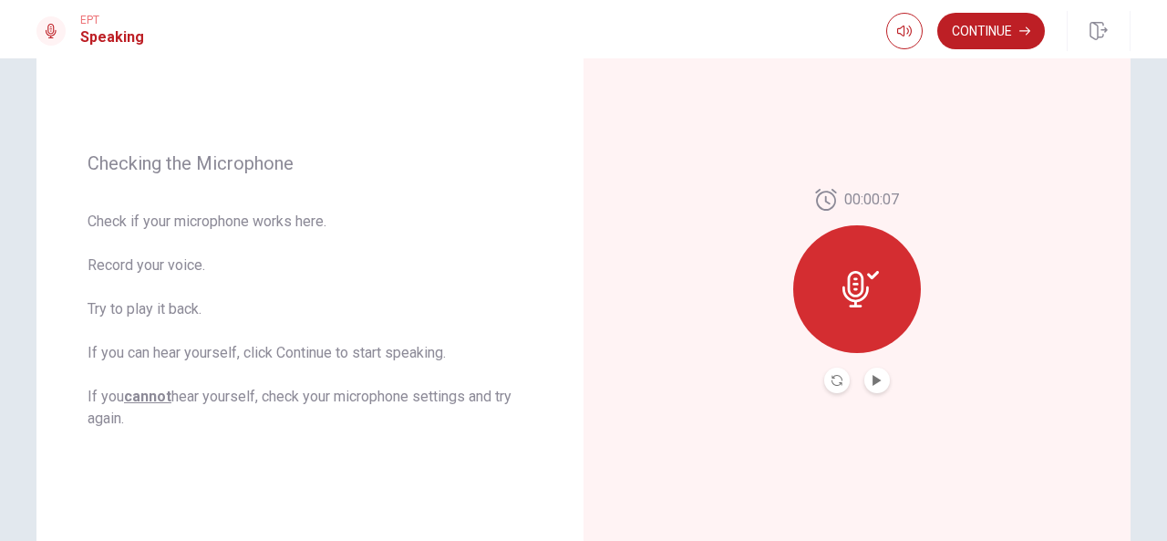
click at [867, 276] on icon at bounding box center [873, 275] width 12 height 8
click at [834, 378] on icon "Record Again" at bounding box center [837, 380] width 11 height 11
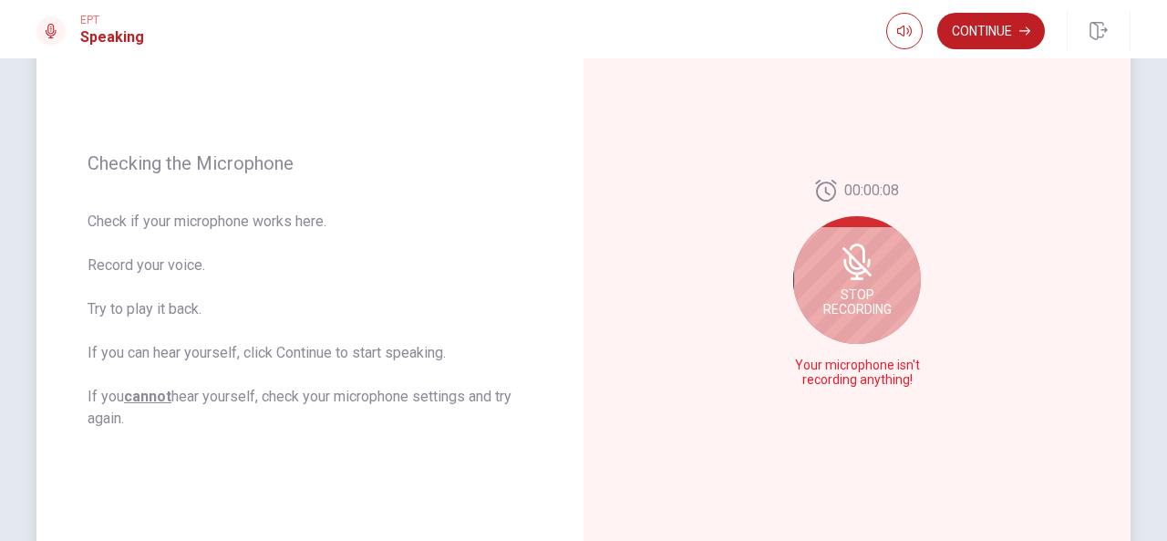
click at [889, 284] on div "Stop Recording" at bounding box center [857, 280] width 128 height 128
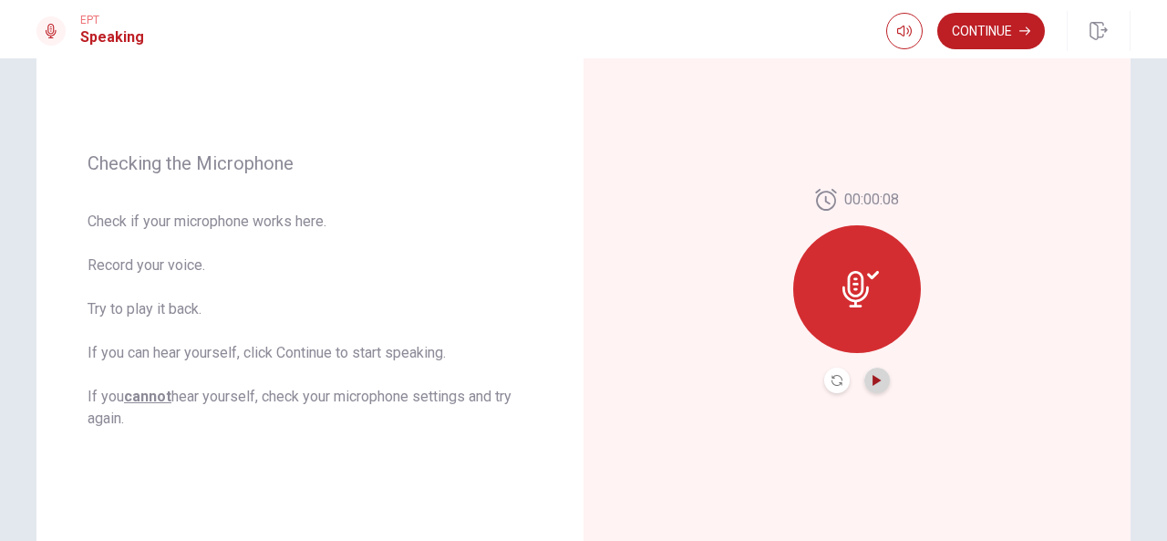
click at [875, 381] on icon "Play Audio" at bounding box center [877, 380] width 8 height 11
click at [976, 269] on div "00:00:08" at bounding box center [857, 290] width 547 height 795
click at [942, 378] on div "00:00:08" at bounding box center [857, 290] width 547 height 795
click at [981, 37] on button "Continue" at bounding box center [991, 31] width 108 height 36
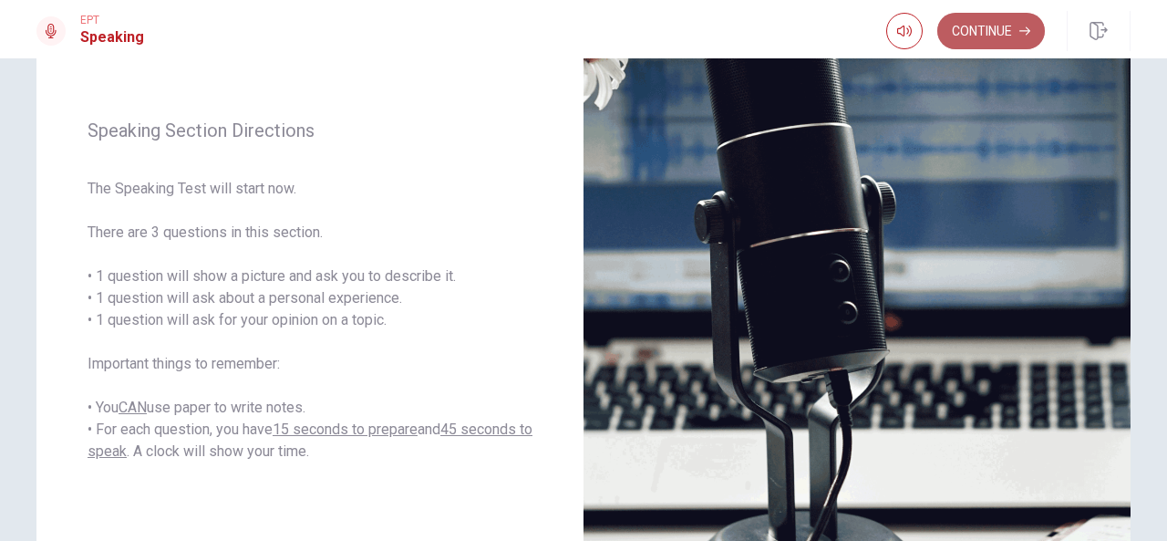
click at [1012, 33] on button "Continue" at bounding box center [991, 31] width 108 height 36
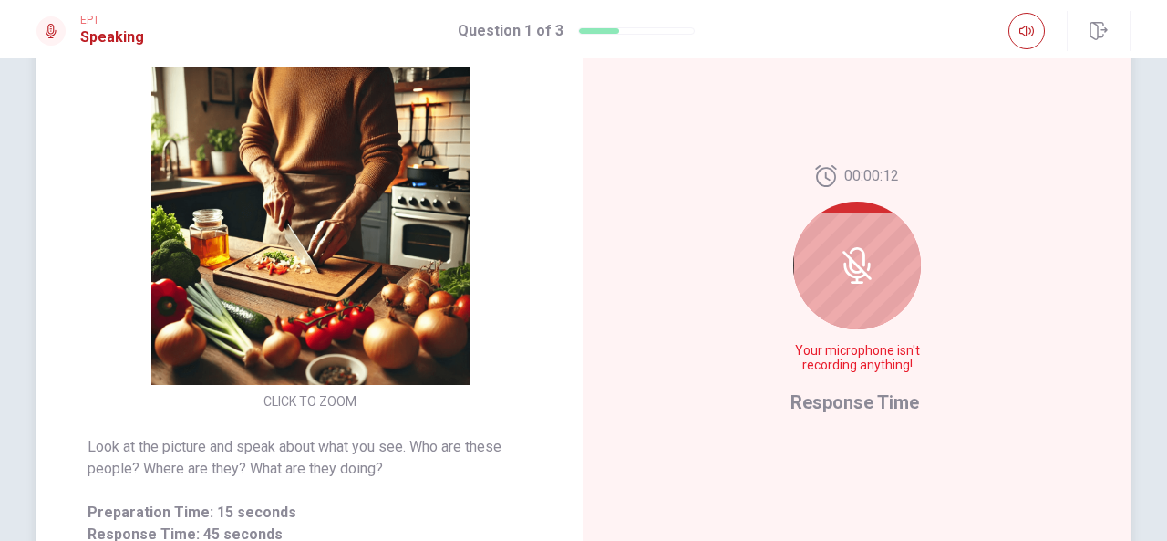
click at [849, 262] on icon at bounding box center [856, 265] width 15 height 16
click at [891, 259] on div at bounding box center [857, 266] width 128 height 128
drag, startPoint x: 891, startPoint y: 259, endPoint x: 827, endPoint y: 399, distance: 153.4
click at [874, 307] on div at bounding box center [857, 266] width 128 height 128
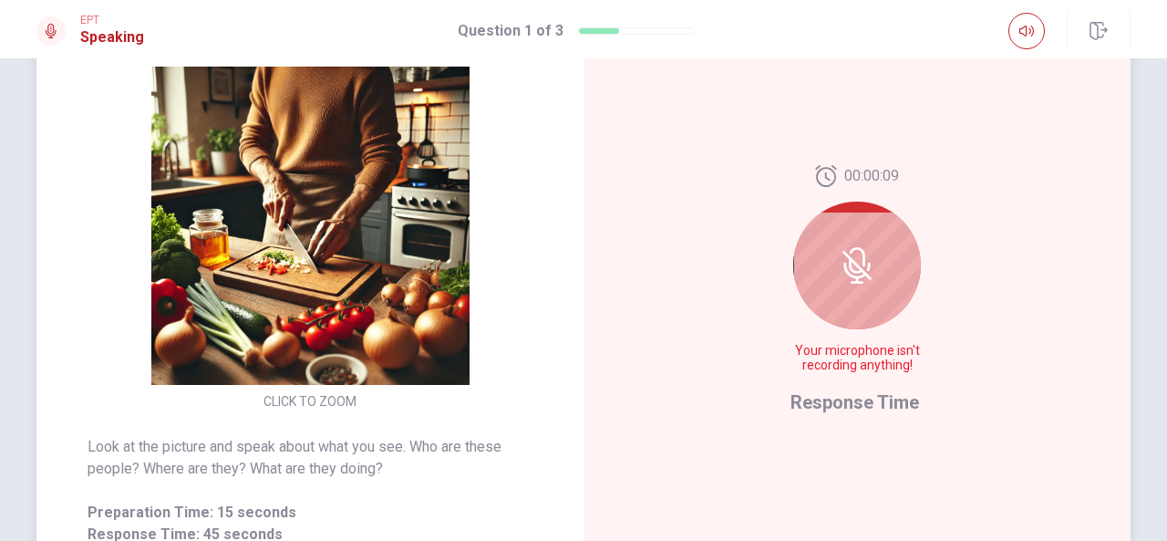
click at [831, 399] on span "Response Time" at bounding box center [855, 402] width 129 height 22
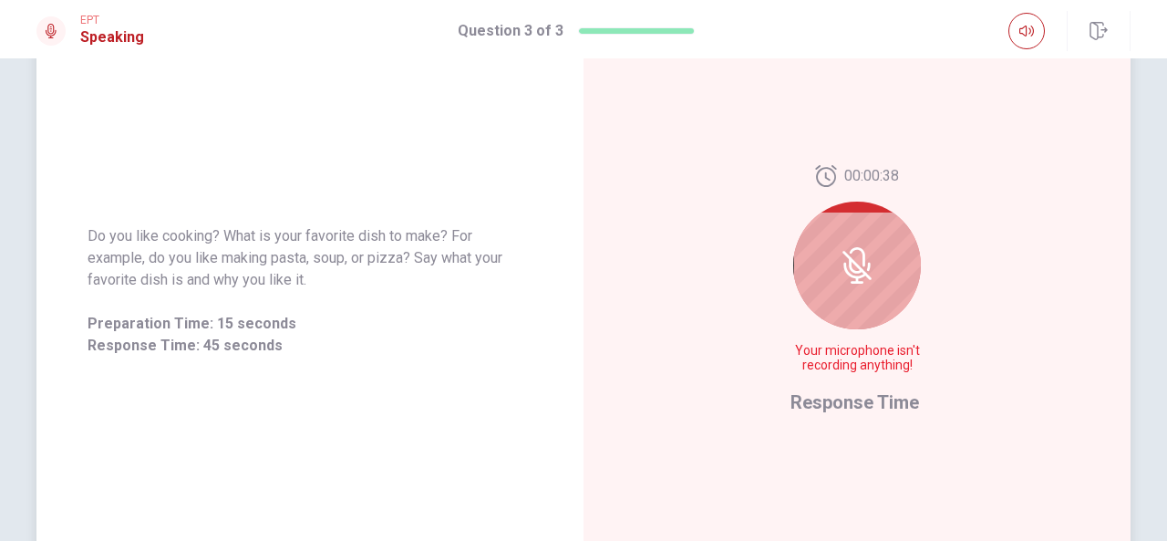
click at [846, 369] on span "Your microphone isn't recording anything!" at bounding box center [857, 358] width 133 height 29
drag, startPoint x: 846, startPoint y: 369, endPoint x: 845, endPoint y: 357, distance: 11.9
click at [845, 357] on span "Your microphone isn't recording anything!" at bounding box center [857, 358] width 133 height 29
click at [855, 299] on div at bounding box center [857, 266] width 128 height 128
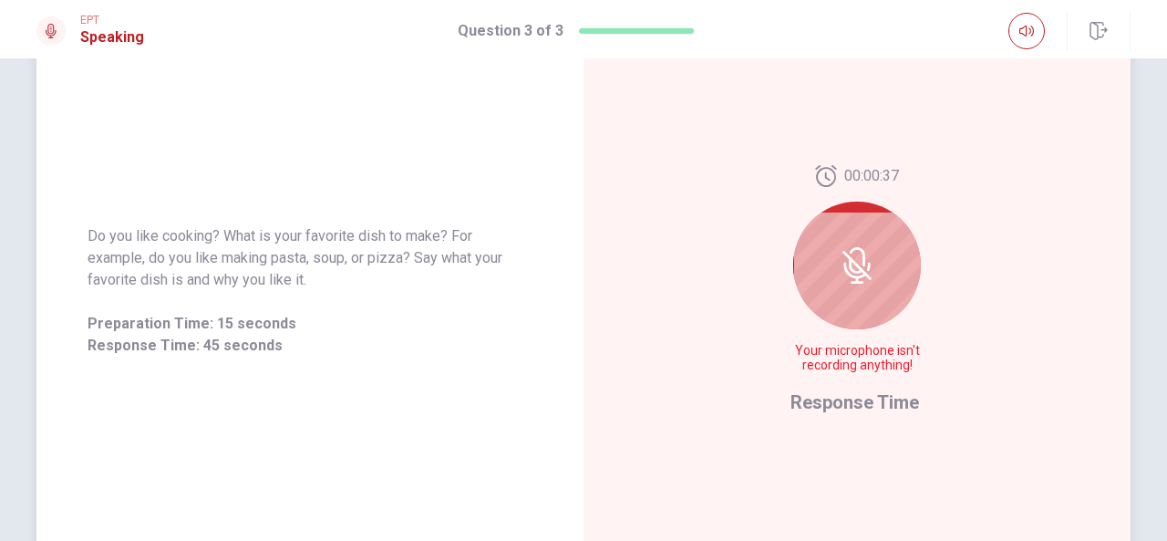
click at [855, 299] on div at bounding box center [857, 266] width 128 height 128
drag, startPoint x: 855, startPoint y: 299, endPoint x: 857, endPoint y: 321, distance: 22.0
click at [857, 306] on div at bounding box center [857, 266] width 128 height 128
click at [859, 409] on div "00:00:36 Your microphone isn't recording anything! Response Time" at bounding box center [857, 291] width 133 height 252
click at [859, 409] on span "Response Time" at bounding box center [855, 402] width 129 height 22
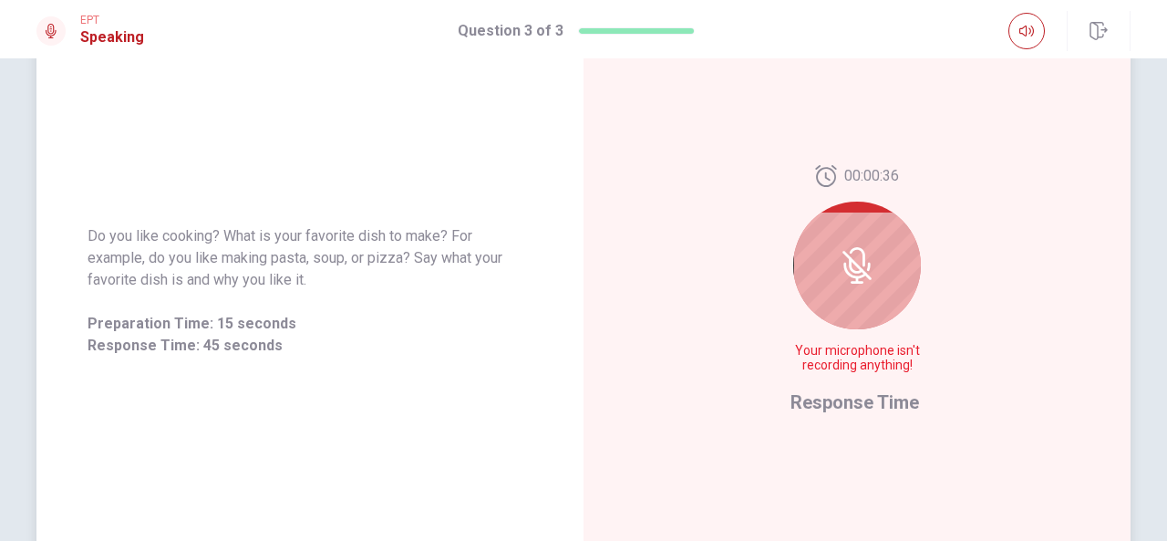
click at [859, 409] on span "Response Time" at bounding box center [855, 402] width 129 height 22
click at [833, 212] on div at bounding box center [857, 266] width 128 height 128
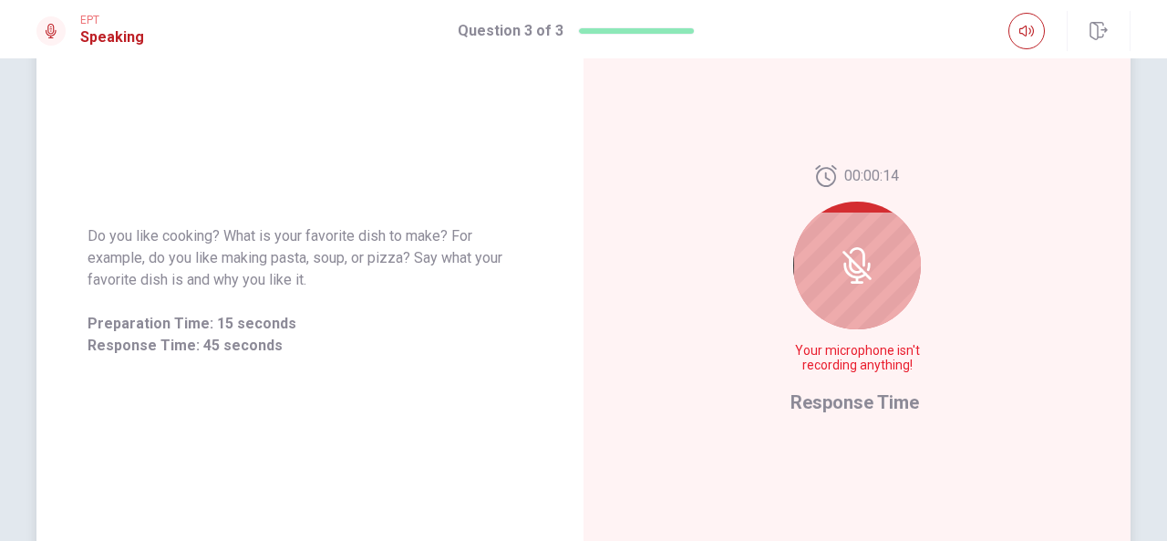
click at [855, 271] on icon at bounding box center [857, 265] width 36 height 36
click at [854, 271] on icon at bounding box center [856, 265] width 15 height 16
click at [861, 292] on div at bounding box center [857, 266] width 128 height 128
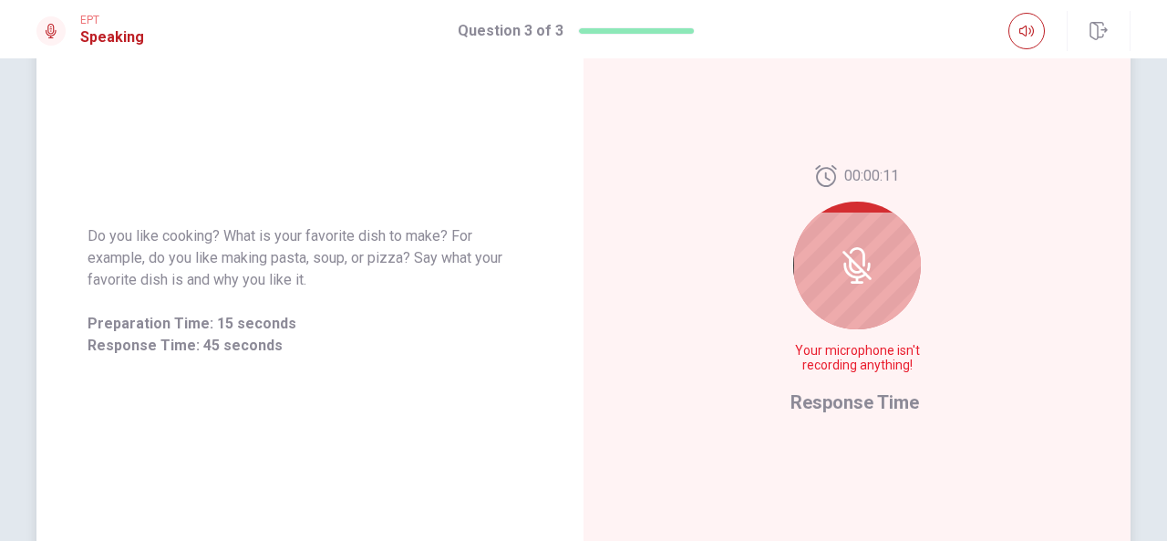
click at [861, 292] on div at bounding box center [857, 266] width 128 height 128
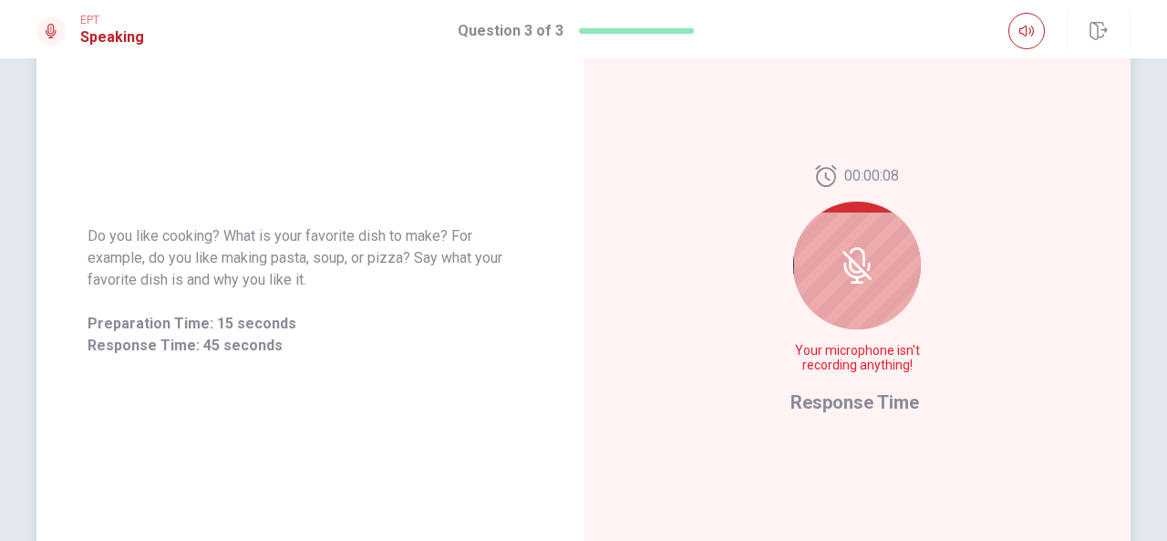
click at [861, 292] on div at bounding box center [857, 266] width 128 height 128
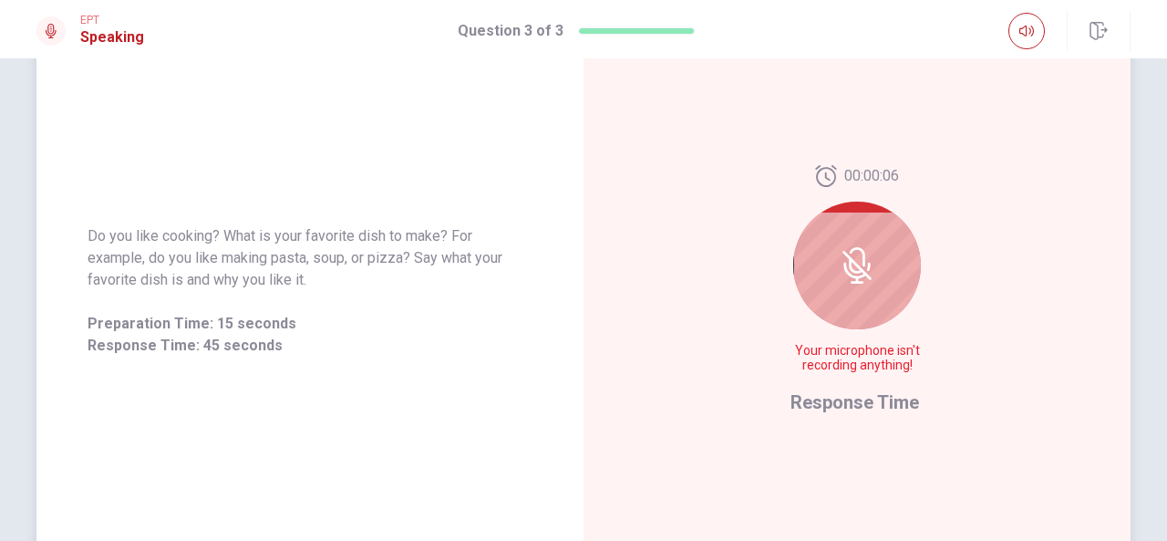
click at [861, 292] on div at bounding box center [857, 266] width 128 height 128
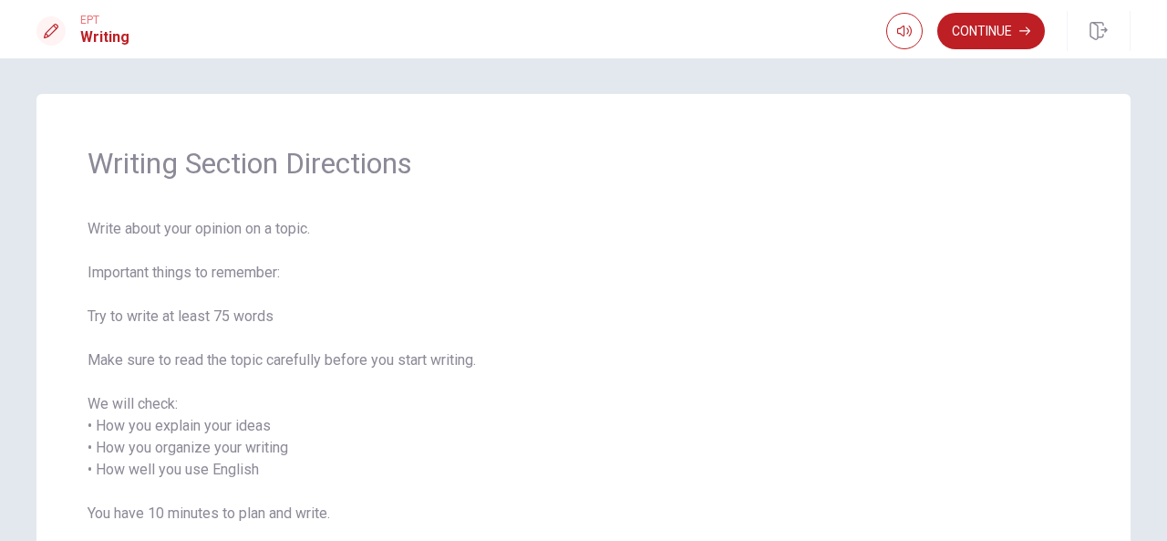
scroll to position [0, 0]
click at [246, 274] on span "Write about your opinion on a topic. Important things to remember: Try to write…" at bounding box center [584, 405] width 992 height 372
drag, startPoint x: 331, startPoint y: 287, endPoint x: 420, endPoint y: 273, distance: 89.7
click at [399, 282] on span "Write about your opinion on a topic. Important things to remember: Try to write…" at bounding box center [584, 405] width 992 height 372
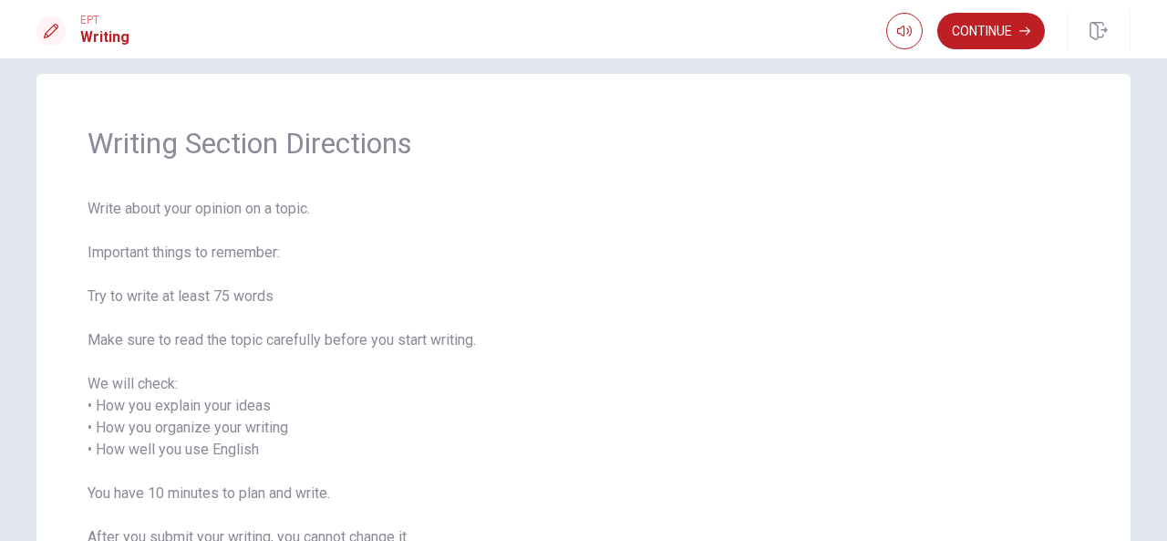
scroll to position [32, 0]
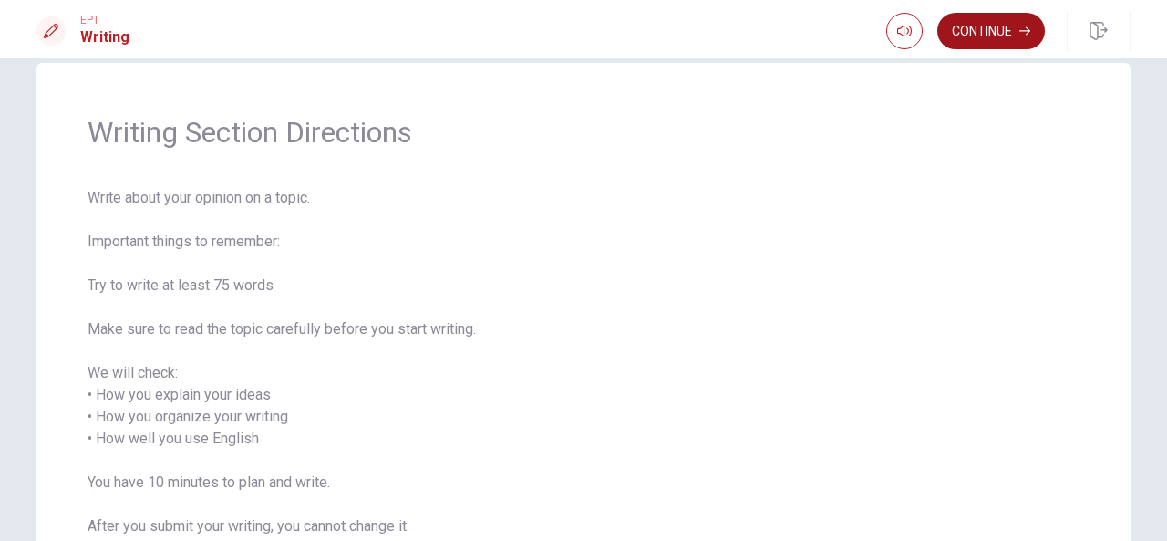
click at [1010, 25] on button "Continue" at bounding box center [991, 31] width 108 height 36
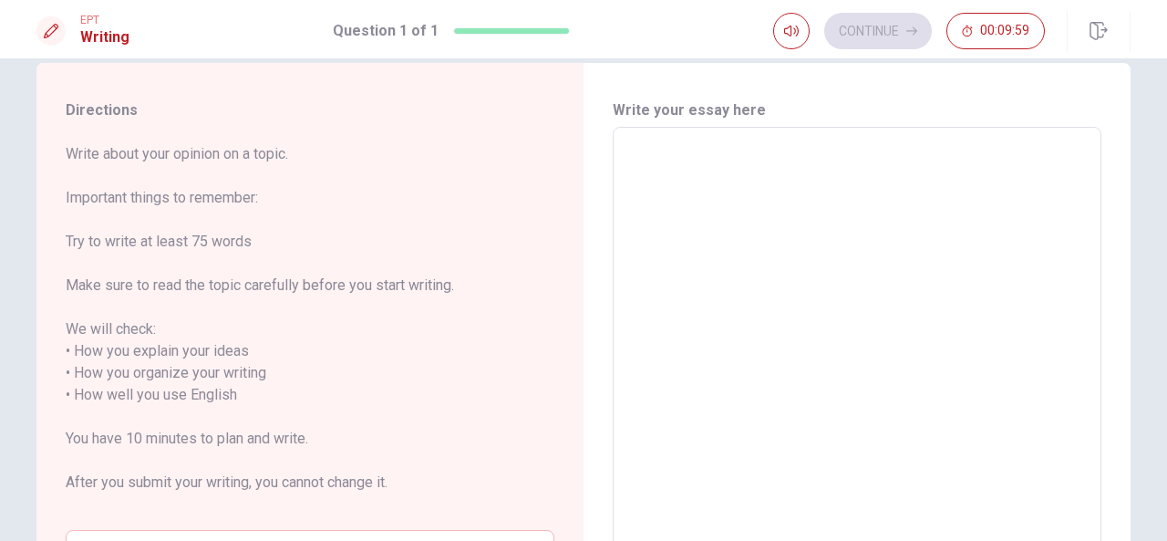
click at [691, 168] on textarea at bounding box center [857, 395] width 463 height 506
type textarea "t"
type textarea "x"
type textarea "to"
type textarea "x"
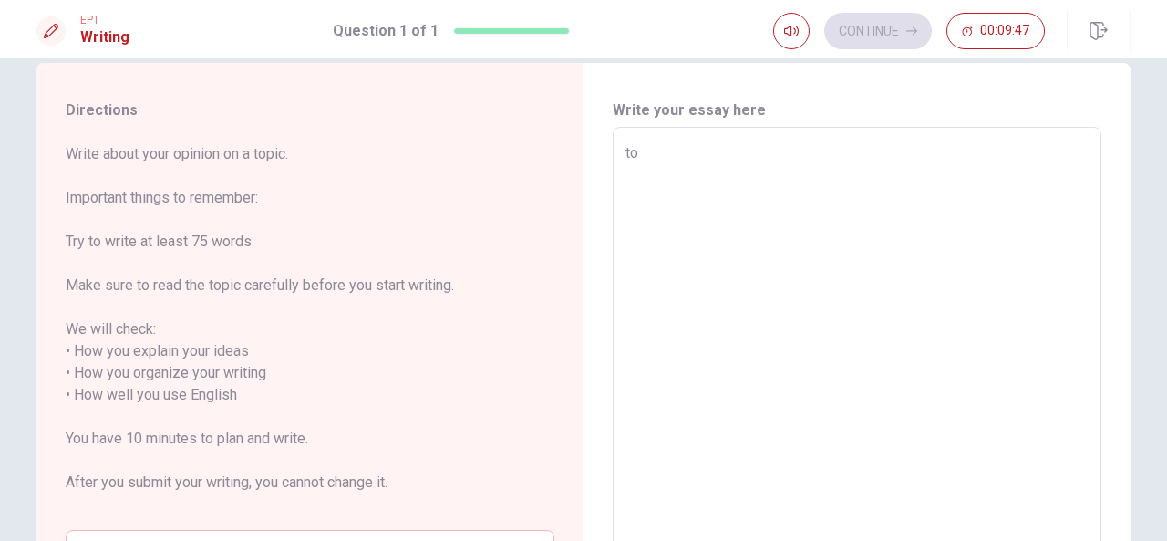
type textarea "[PERSON_NAME]"
type textarea "x"
type textarea "toda"
type textarea "x"
type textarea "[DATE]"
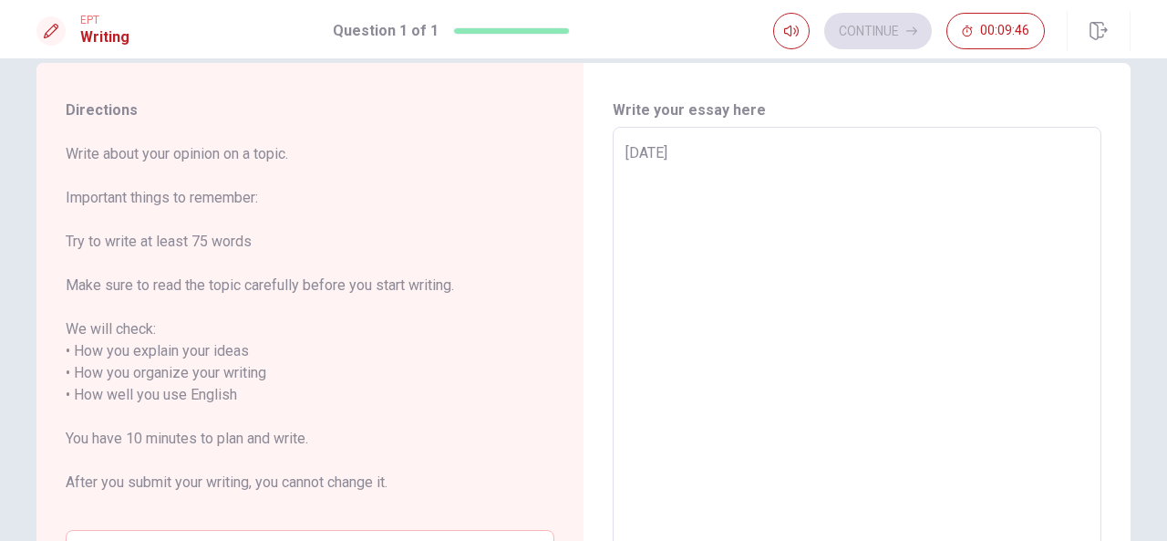
type textarea "x"
type textarea "[DATE]"
type textarea "x"
type textarea "[DATE]"
type textarea "x"
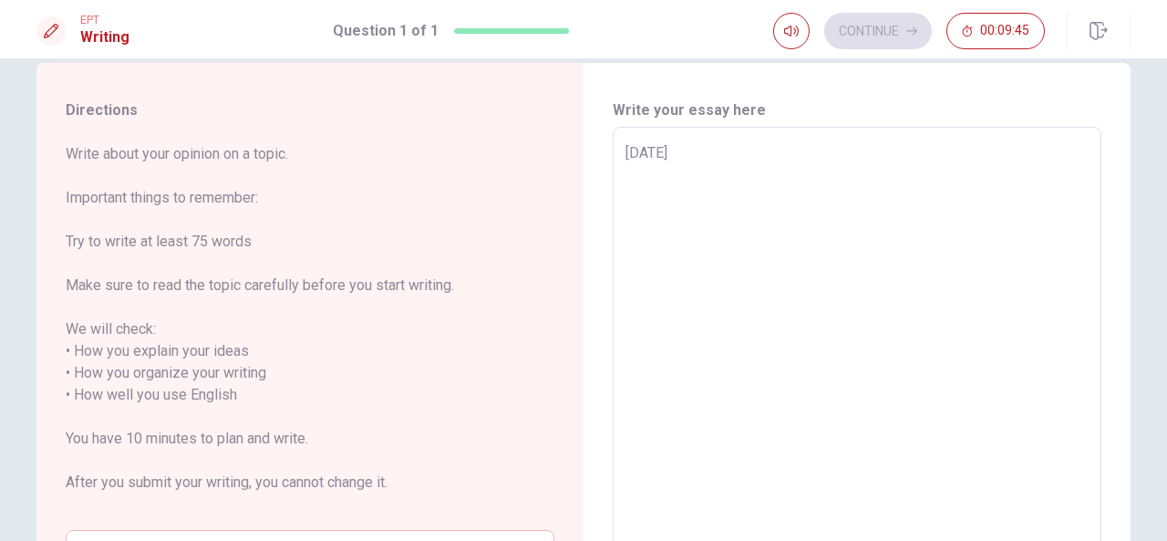
type textarea "toda"
type textarea "x"
type textarea "[PERSON_NAME]"
type textarea "x"
type textarea "to"
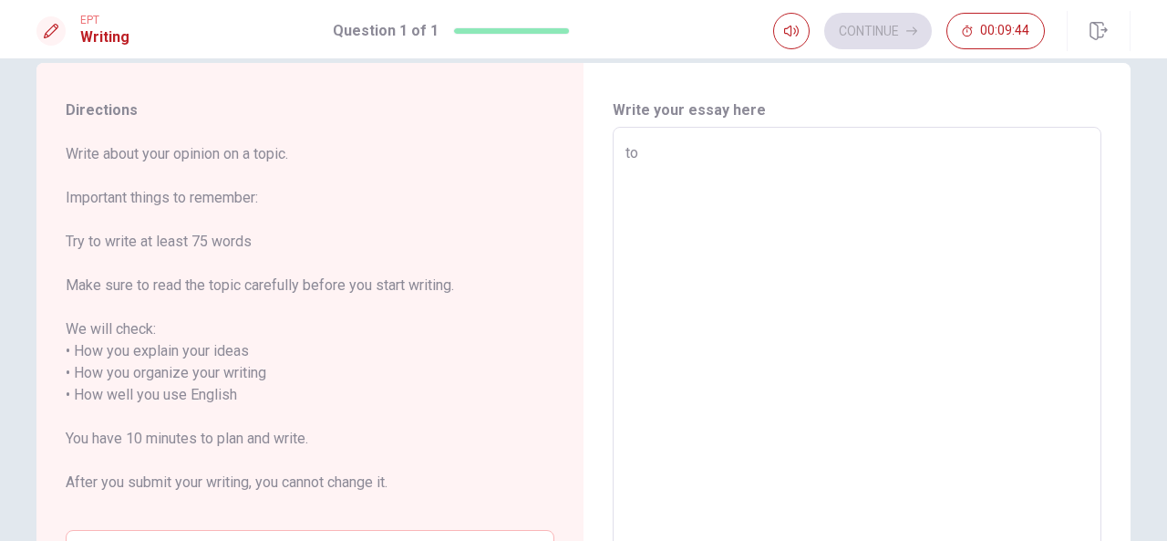
type textarea "x"
type textarea "t"
type textarea "x"
type textarea "I"
type textarea "x"
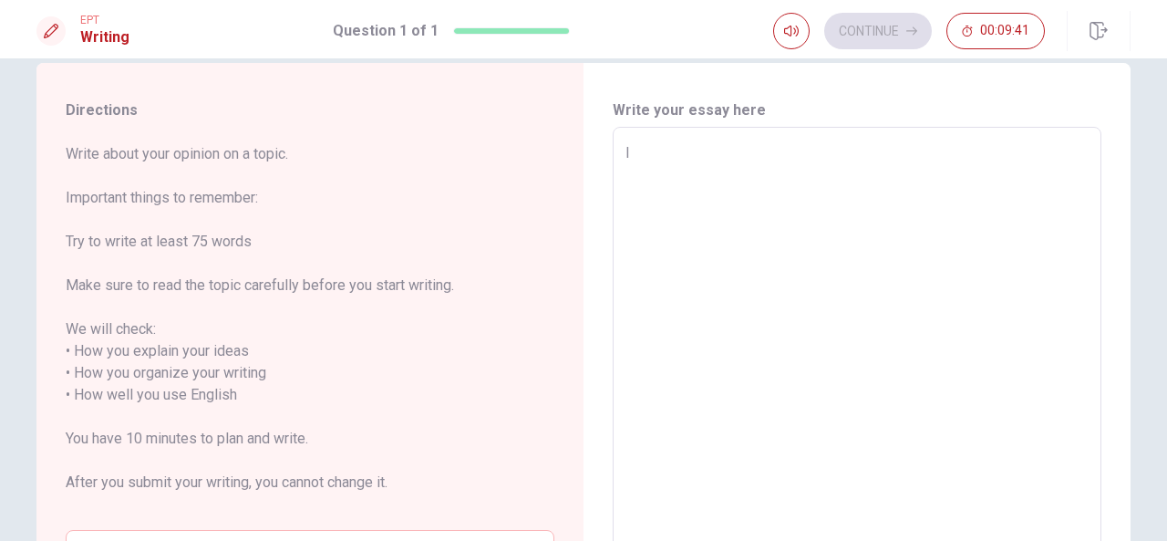
type textarea "I"
type textarea "x"
type textarea "I w"
type textarea "x"
type textarea "I wi"
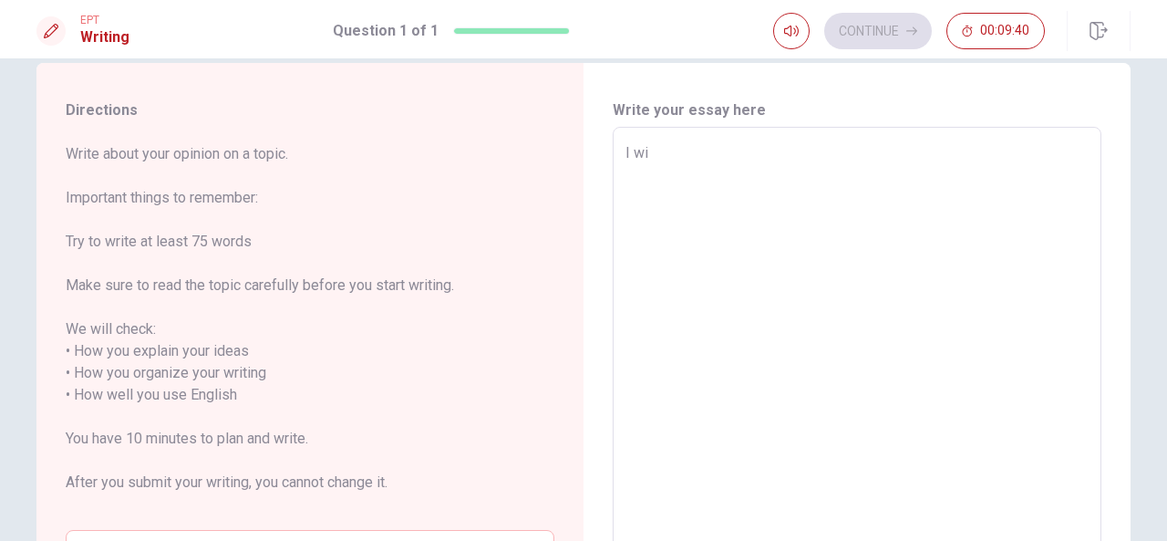
type textarea "x"
type textarea "I wil"
type textarea "x"
type textarea "I will"
type textarea "x"
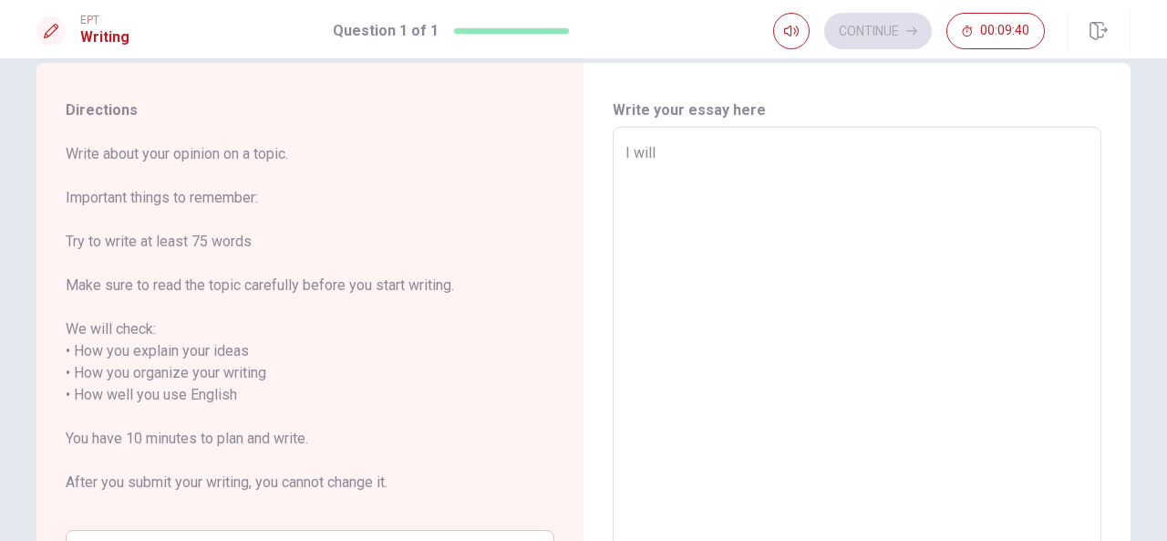
type textarea "I will"
type textarea "x"
type textarea "I will t"
type textarea "x"
type textarea "I will to"
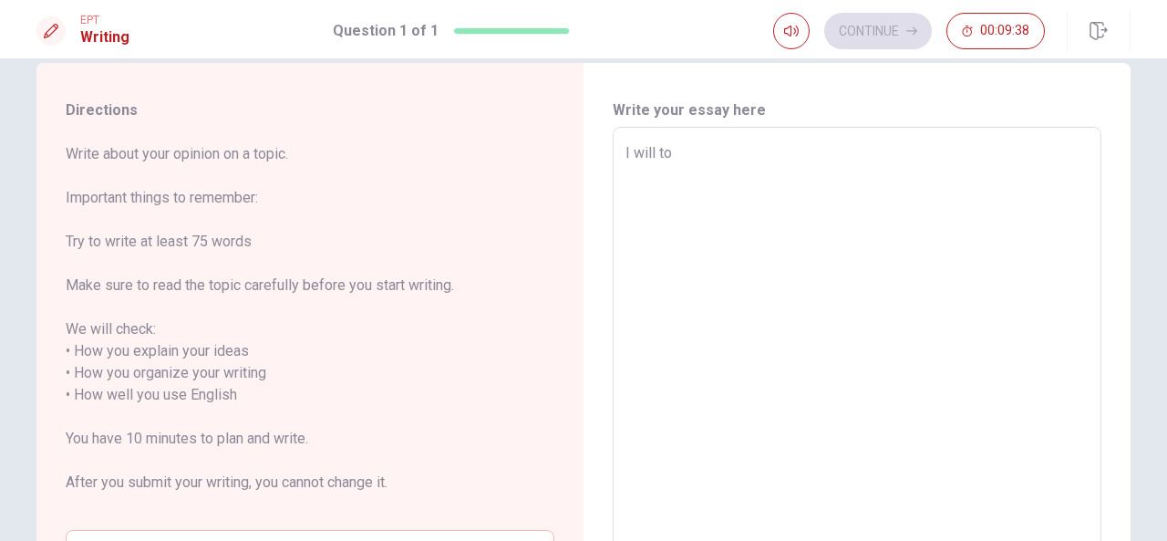
type textarea "x"
type textarea "I will t"
type textarea "x"
type textarea "I will"
type textarea "x"
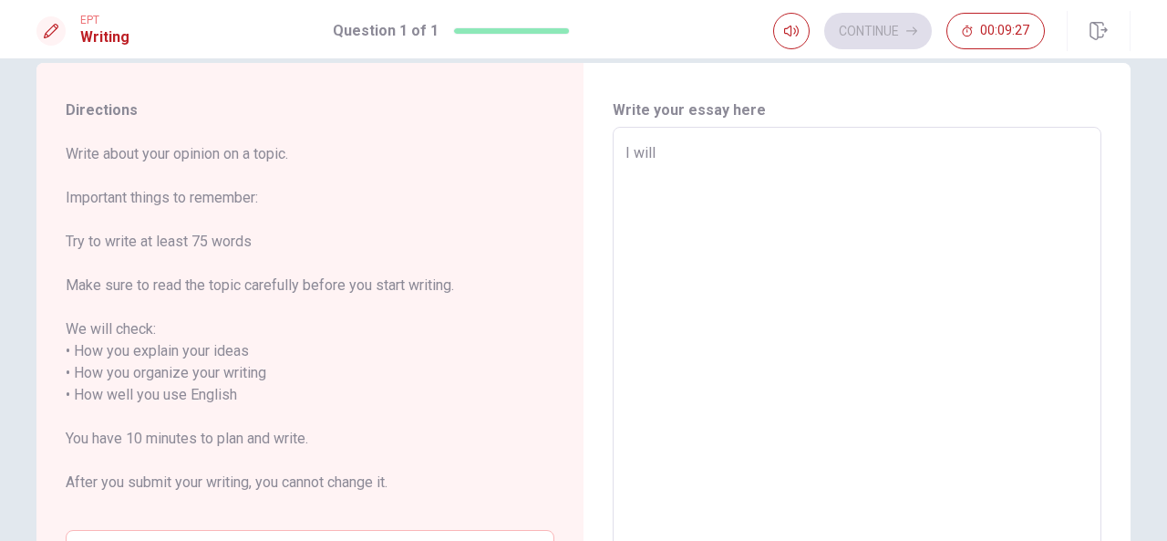
type textarea "I will w"
type textarea "x"
type textarea "I will wr"
type textarea "x"
type textarea "I will wri"
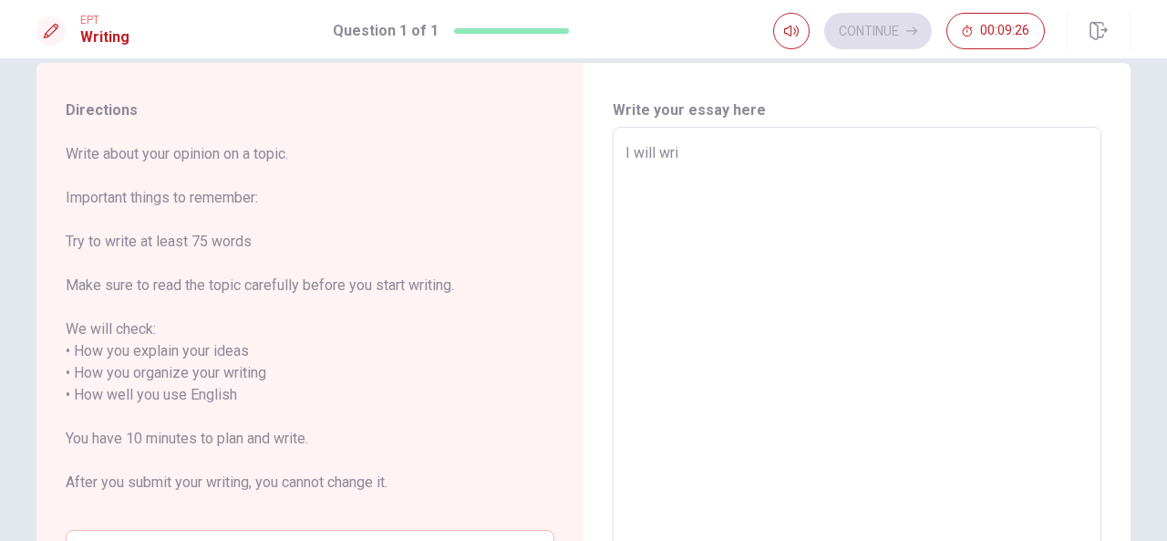
type textarea "x"
type textarea "I will writ"
type textarea "x"
type textarea "I will write"
type textarea "x"
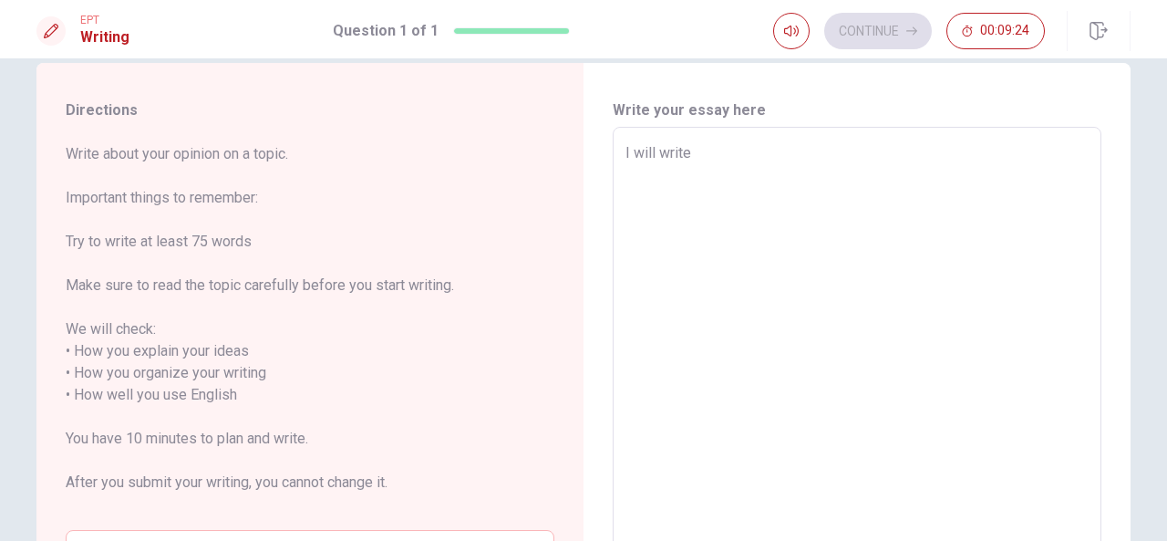
type textarea "I will write"
type textarea "x"
type textarea "I will write a"
type textarea "x"
type textarea "I will write ab"
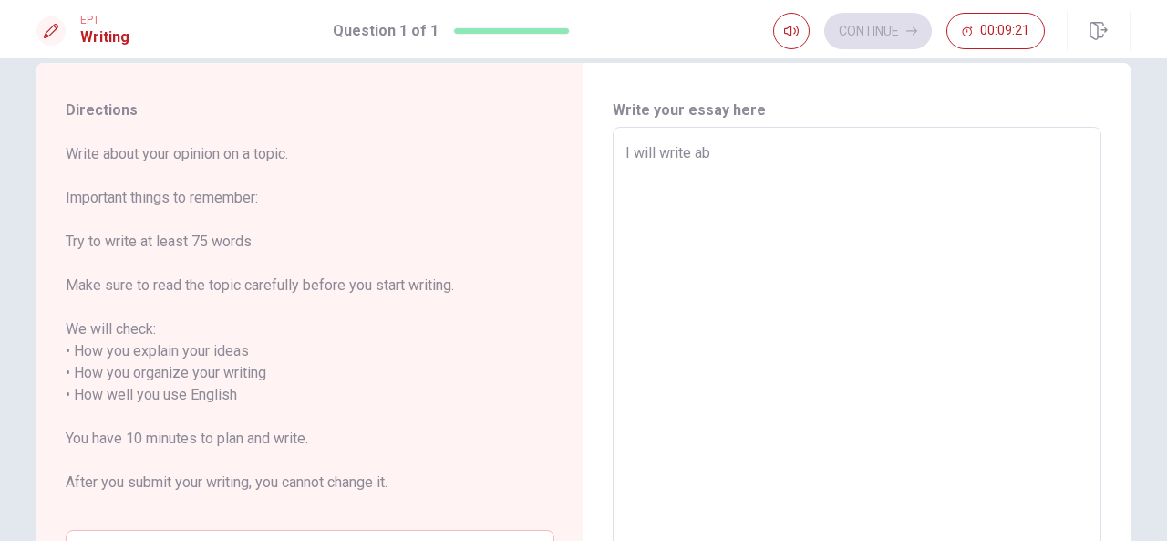
type textarea "x"
type textarea "I will write abo"
type textarea "x"
type textarea "I will write abou"
type textarea "x"
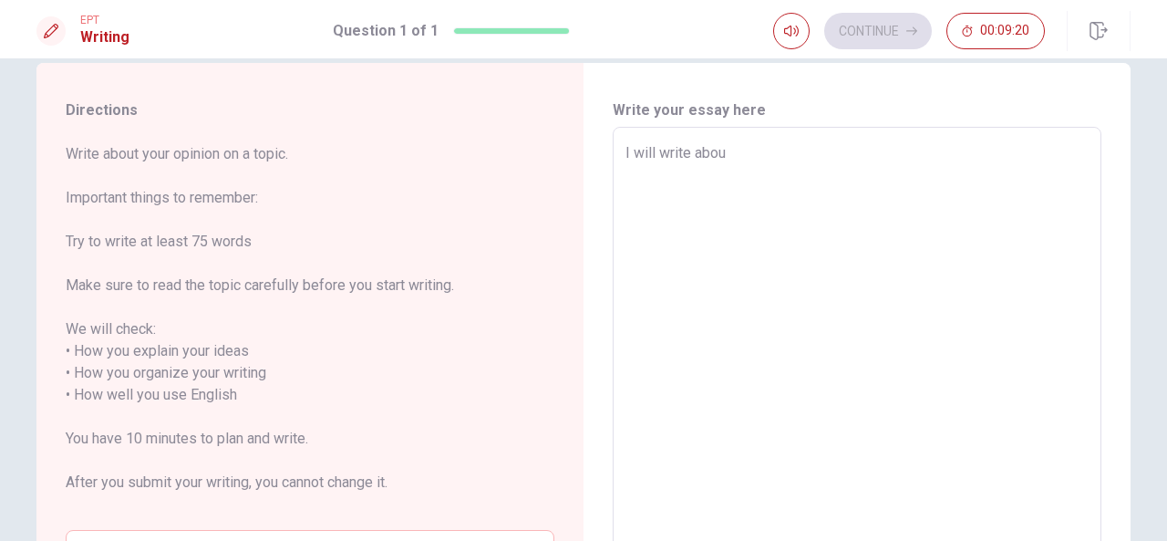
type textarea "I will write about"
type textarea "x"
type textarea "I will write about"
type textarea "x"
type textarea "I will write about t"
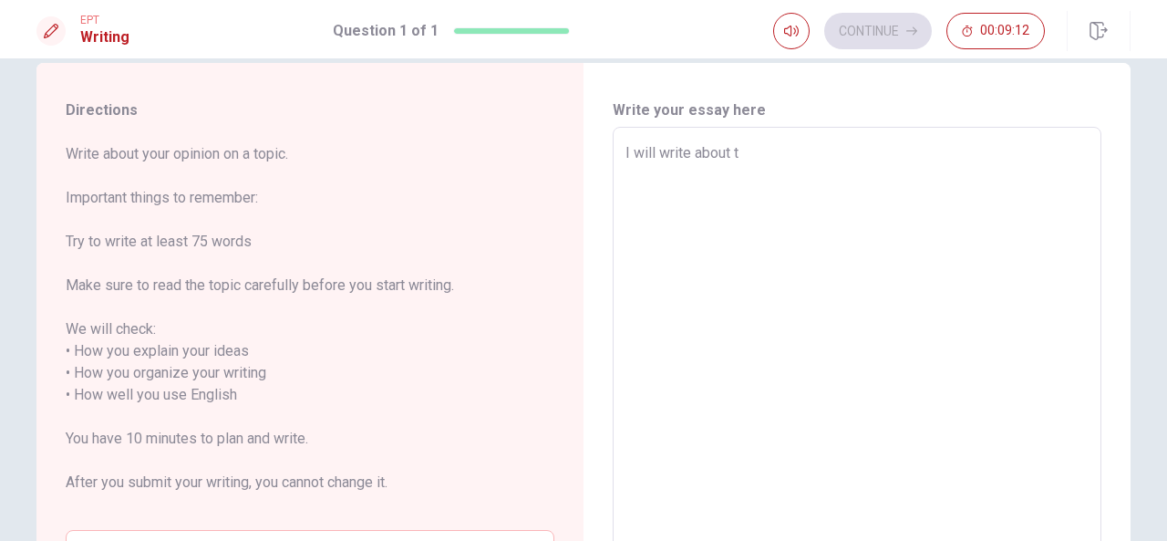
type textarea "x"
type textarea "I will write about th"
type textarea "x"
type textarea "I will write about the"
type textarea "x"
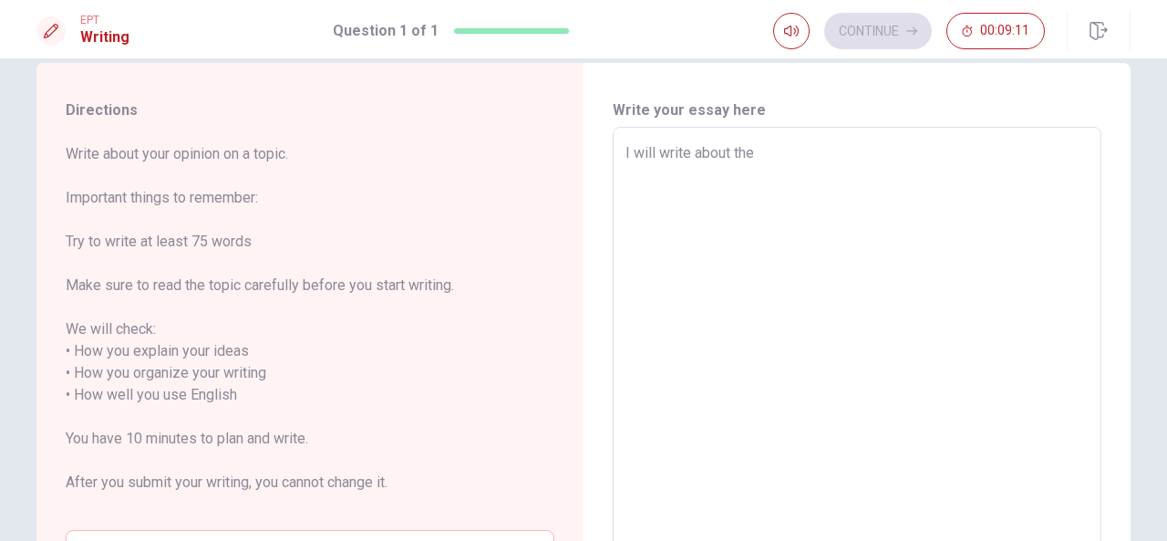
type textarea "I will write about the"
type textarea "x"
type textarea "I will write about the h"
type textarea "x"
type textarea "I will write about the he"
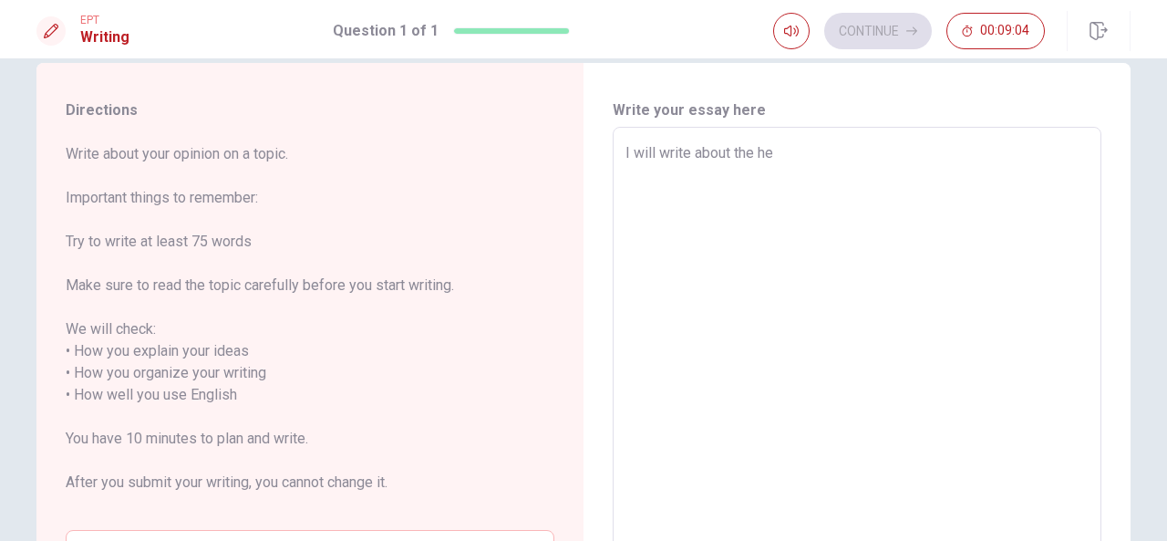
type textarea "x"
type textarea "I will write about the hel"
type textarea "x"
type textarea "I will write about the [PERSON_NAME]"
type textarea "x"
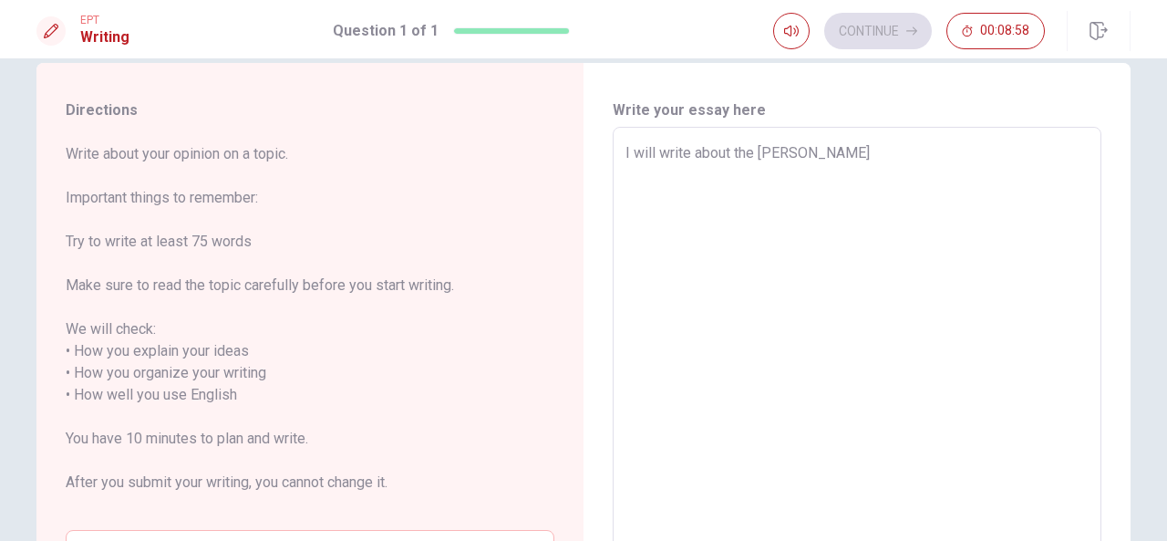
type textarea "I will write about the heltt"
type textarea "x"
type textarea "I will write about the [PERSON_NAME]"
type textarea "x"
type textarea "I will write about the heltl"
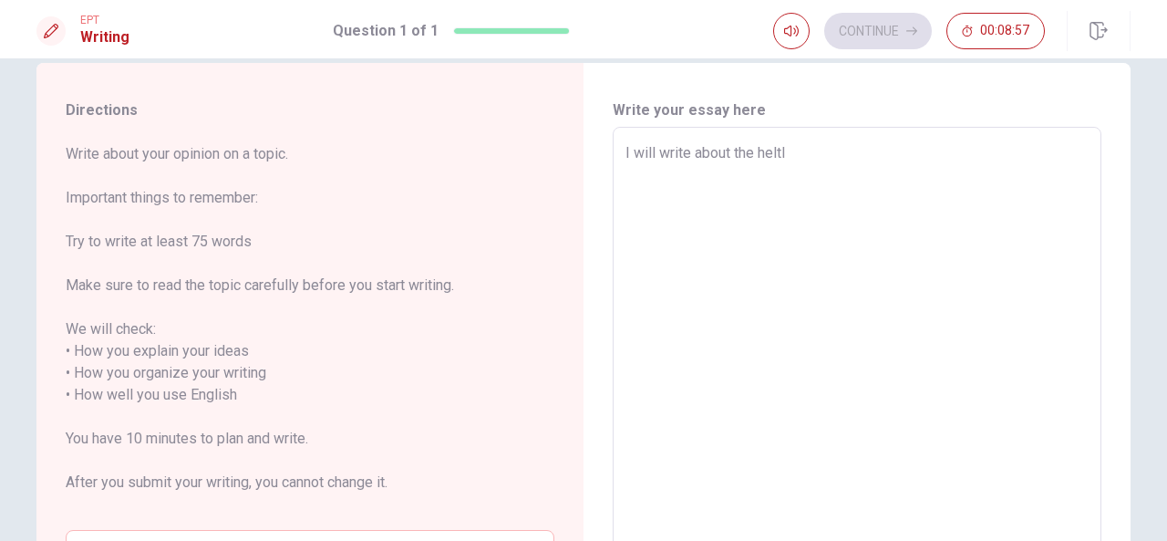
type textarea "x"
type textarea "I will write about the heltly"
type textarea "x"
type textarea "I will write about the heltly"
type textarea "x"
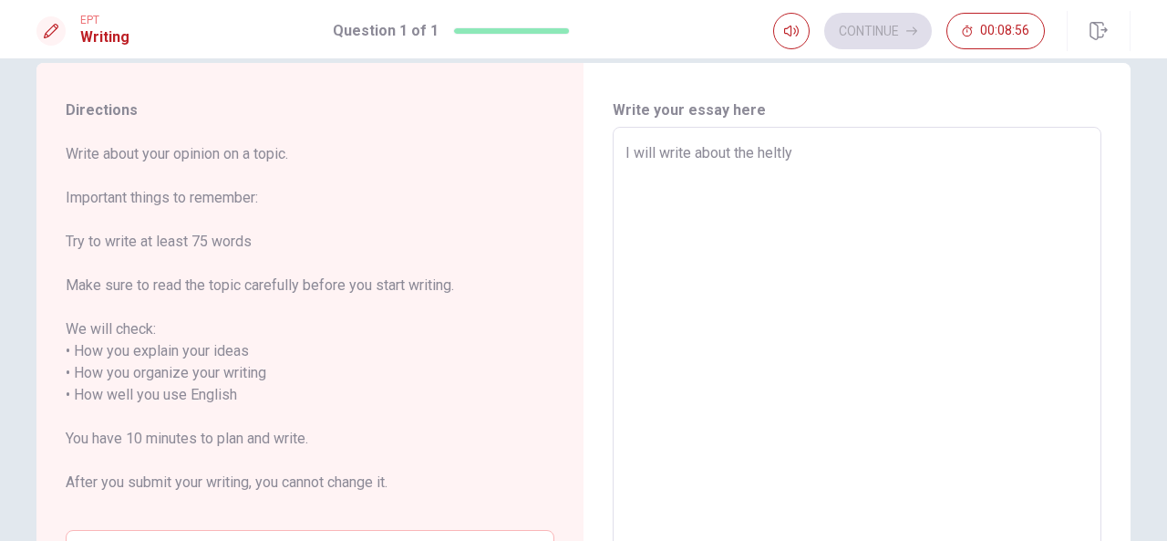
type textarea "I will write about the heltly l"
type textarea "x"
type textarea "I will write about the heltly li"
type textarea "x"
type textarea "I will write about the heltly lif"
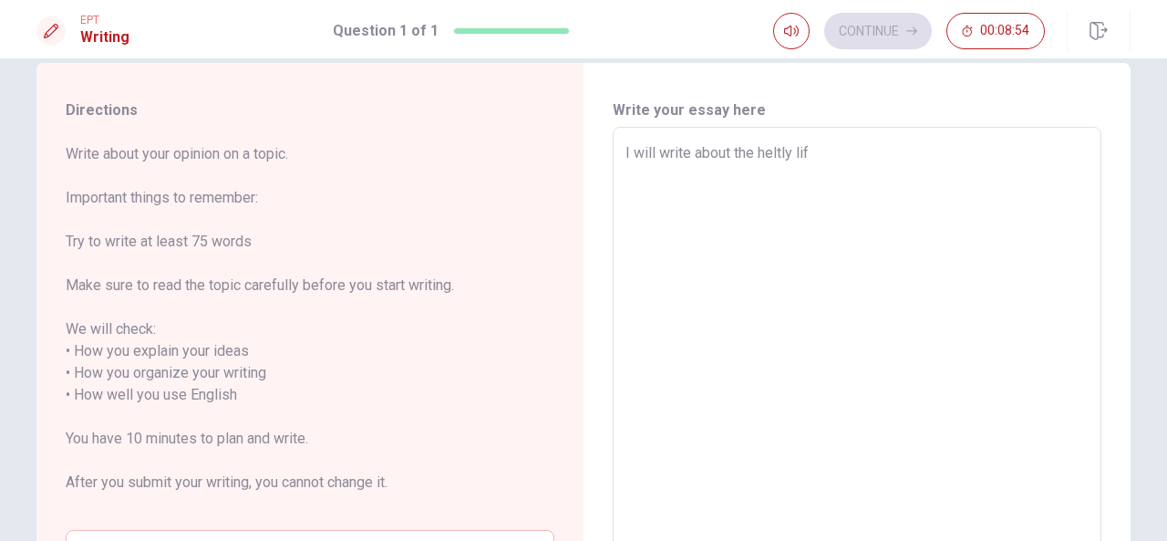
type textarea "x"
type textarea "I will write about the heltly life"
type textarea "x"
type textarea "I will write about the heltl life"
type textarea "x"
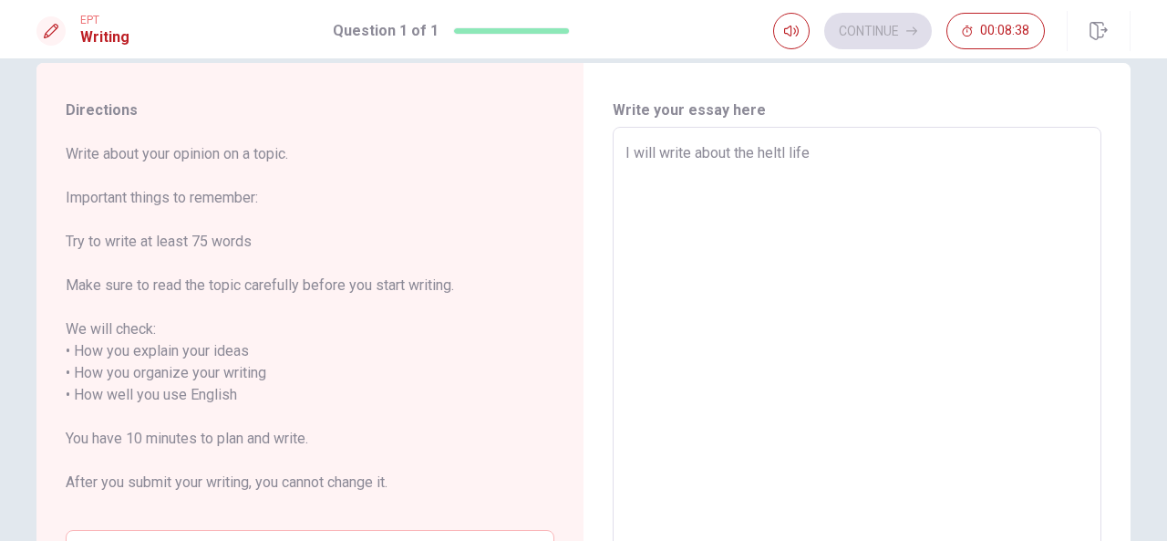
type textarea "I will write about the [PERSON_NAME] life"
type textarea "x"
type textarea "I will write about the hel life"
type textarea "x"
type textarea "I will write about the he life"
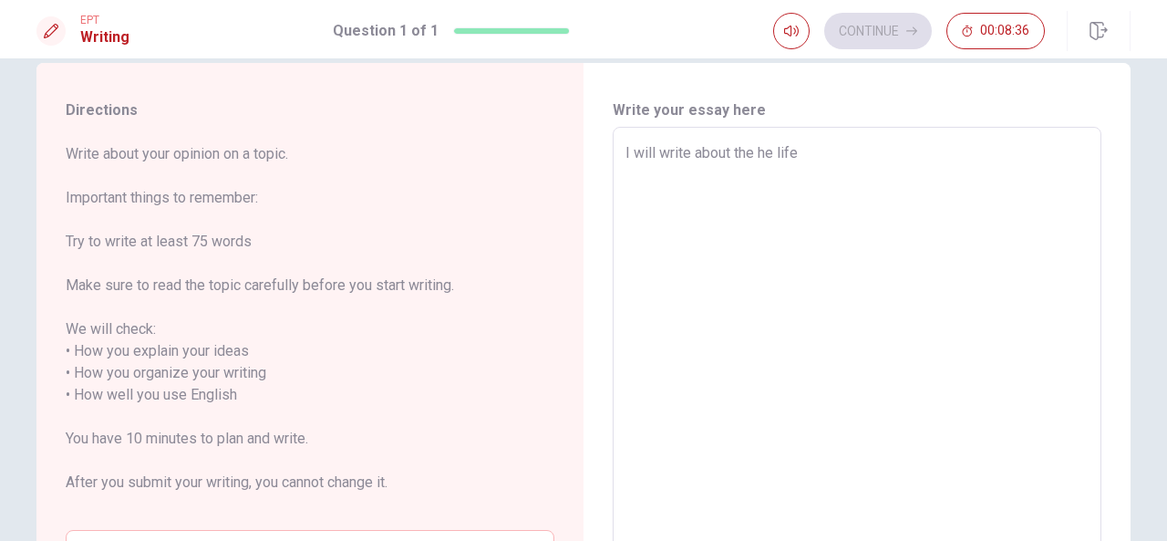
type textarea "x"
type textarea "I will write about the hea life"
type textarea "x"
type textarea "I will write about the heal life"
type textarea "x"
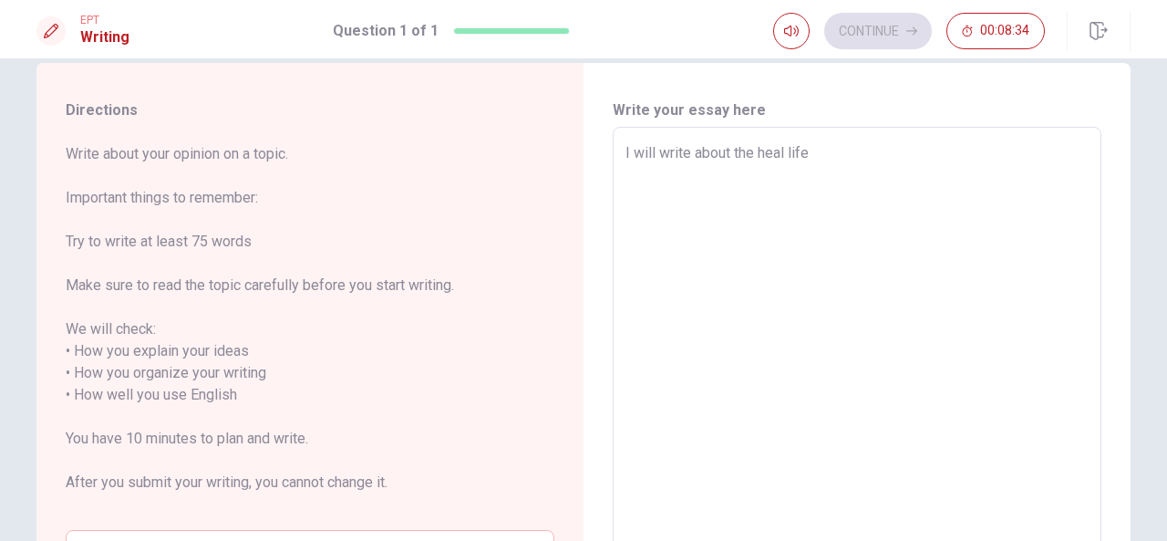
type textarea "I will write about the healt life"
type textarea "x"
type textarea "I will write about the health life"
type textarea "x"
type textarea "I will write about the healthy life"
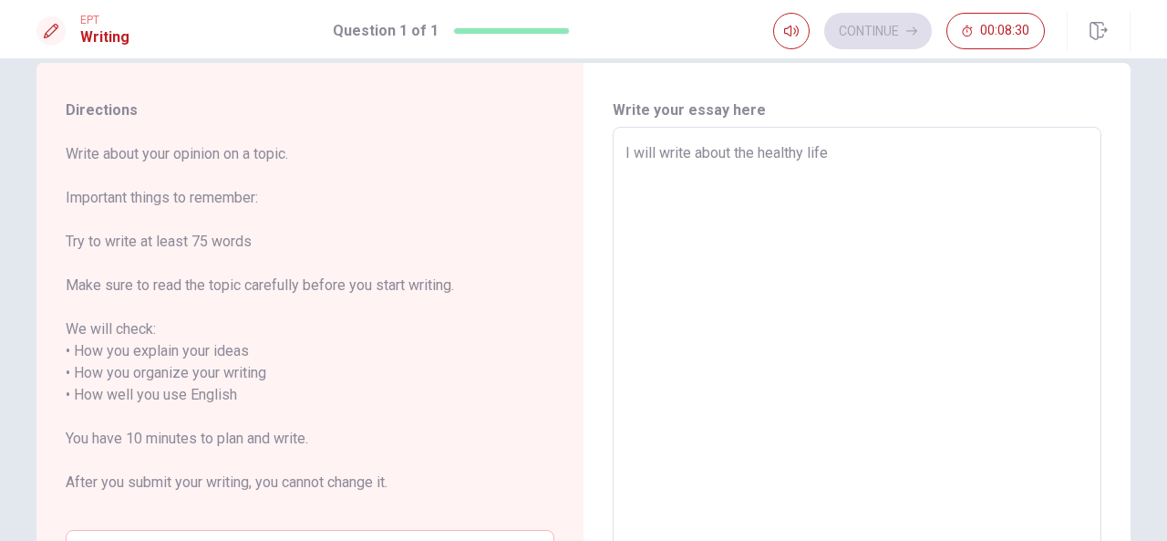
type textarea "x"
type textarea "I will write about the healthy life"
type textarea "x"
type textarea "I will write about the healthy life"
type textarea "x"
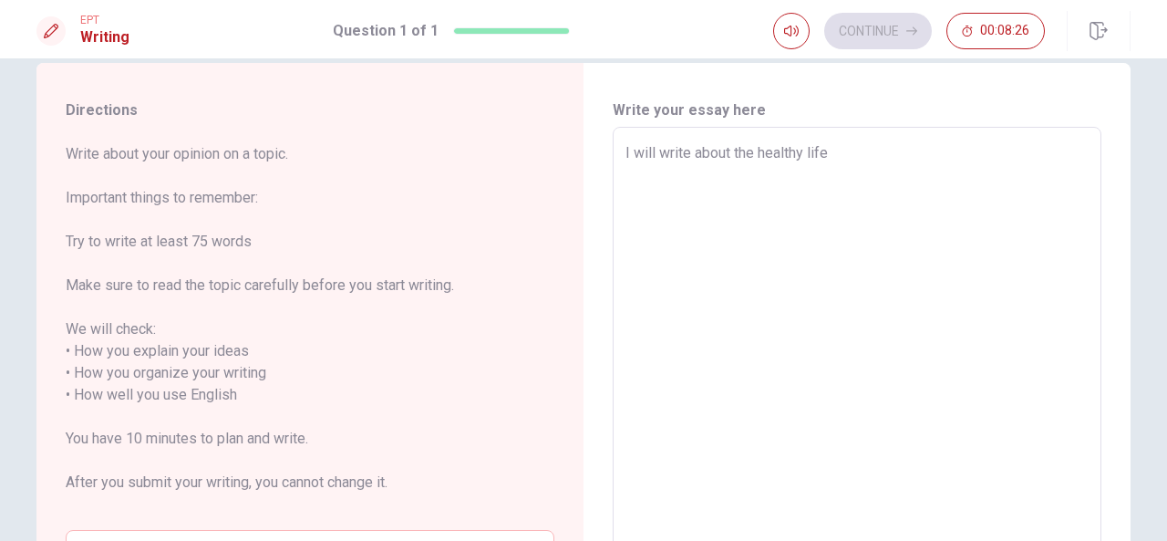
type textarea "I will write about the healthy life i"
type textarea "x"
type textarea "I will write about the healthy life i"
type textarea "x"
type textarea "I will write about the healthy life i"
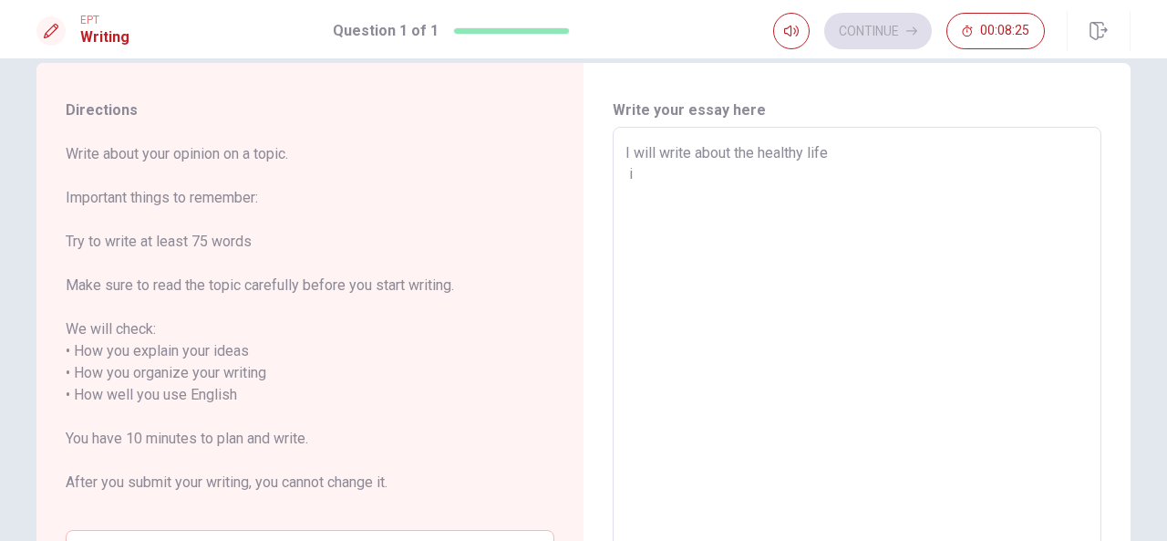
type textarea "x"
type textarea "I will write about the healthy life"
type textarea "x"
type textarea "I will write about the healthy life T"
type textarea "x"
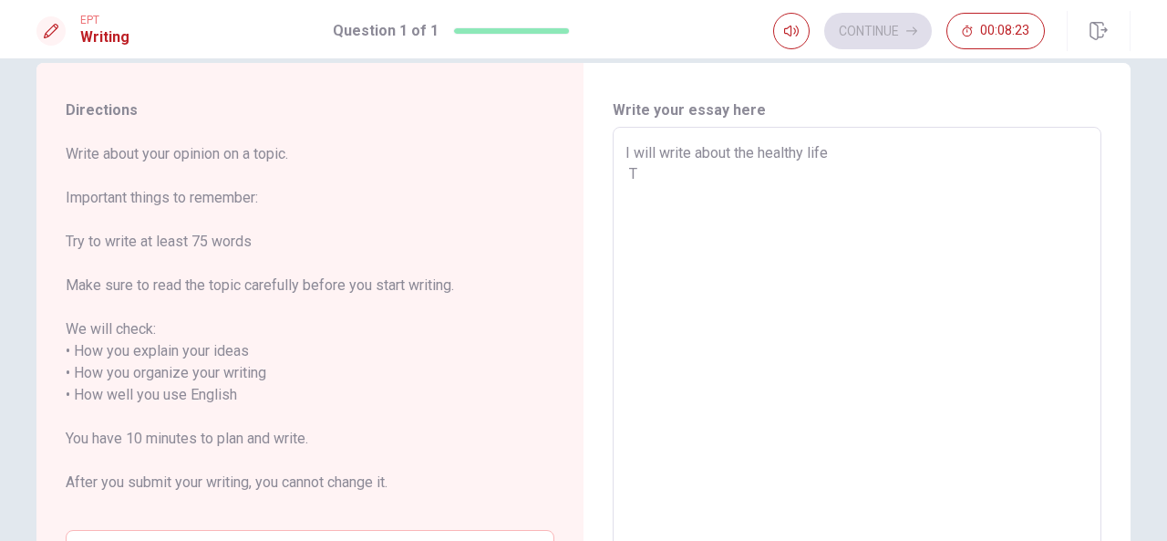
type textarea "I will write about the healthy life T"
type textarea "x"
type textarea "I will write about the healthy life T t"
type textarea "x"
type textarea "I will write about the healthy life T th"
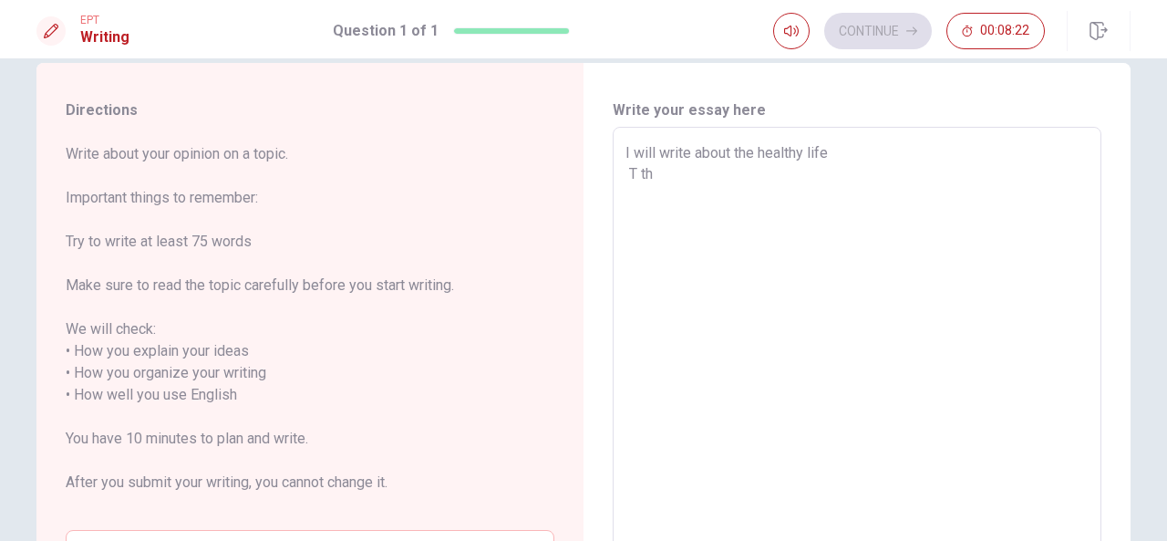
type textarea "x"
type textarea "I will write about the healthy life T thi"
type textarea "x"
type textarea "I will write about the healthy life T thin"
type textarea "x"
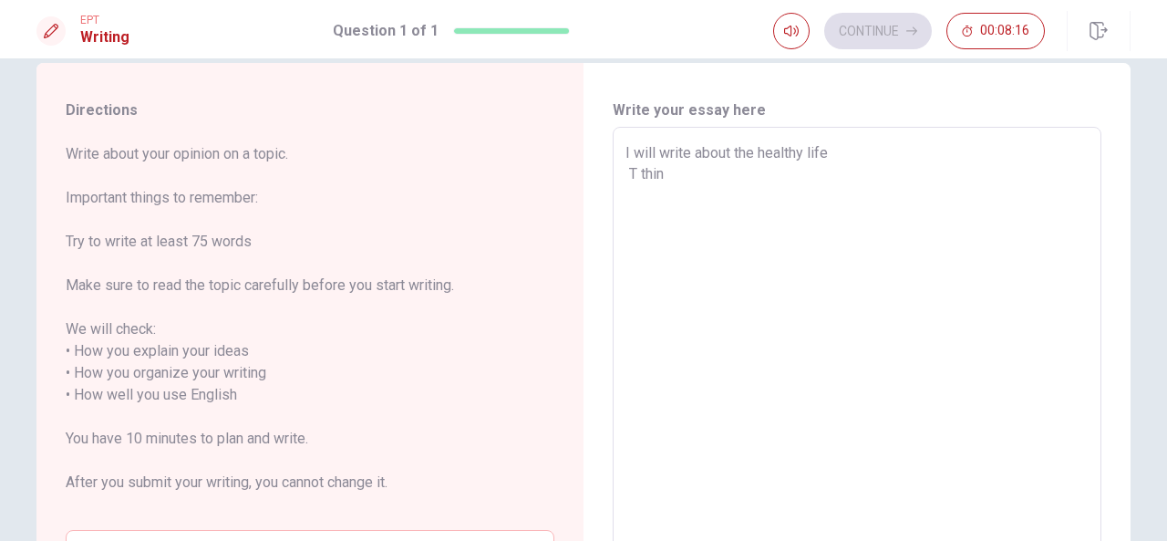
type textarea "I will write about the healthy life T think"
type textarea "x"
type textarea "I will write about the healthy life T think"
drag, startPoint x: 680, startPoint y: 185, endPoint x: 598, endPoint y: 169, distance: 83.7
click at [598, 169] on div "Write your essay here I will write about the healthy life T think x ​ Word coun…" at bounding box center [857, 396] width 547 height 666
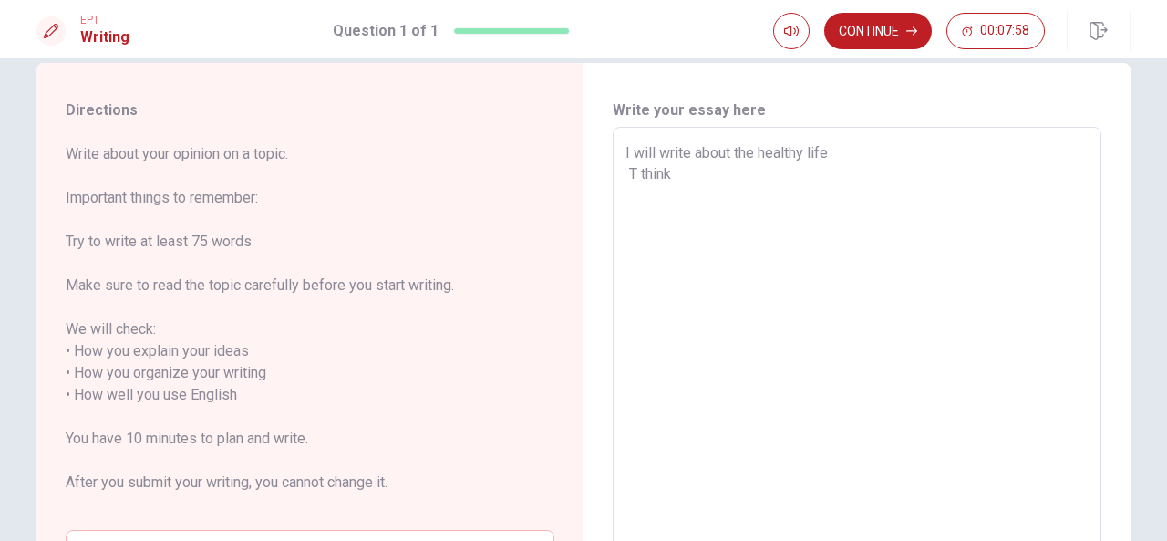
type textarea "x"
type textarea "I will write about the healthy life I"
type textarea "x"
type textarea "I will write about the healthy life Ib"
type textarea "x"
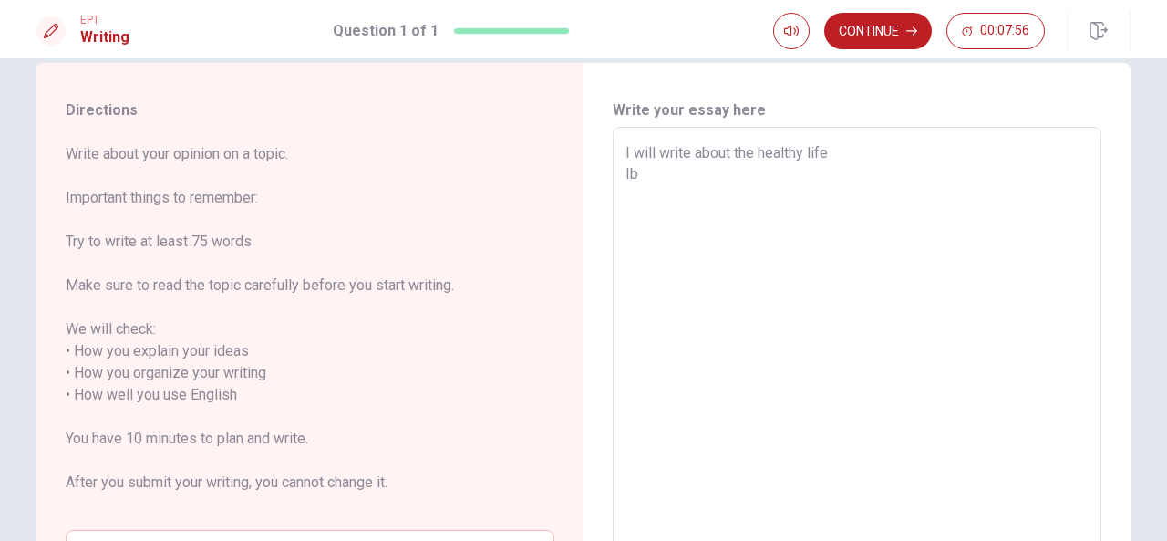
type textarea "I will write about the healthy life Ibe"
type textarea "x"
type textarea "I will write about the healthy life [PERSON_NAME]"
type textarea "x"
type textarea "I will write about the healthy life [PERSON_NAME]"
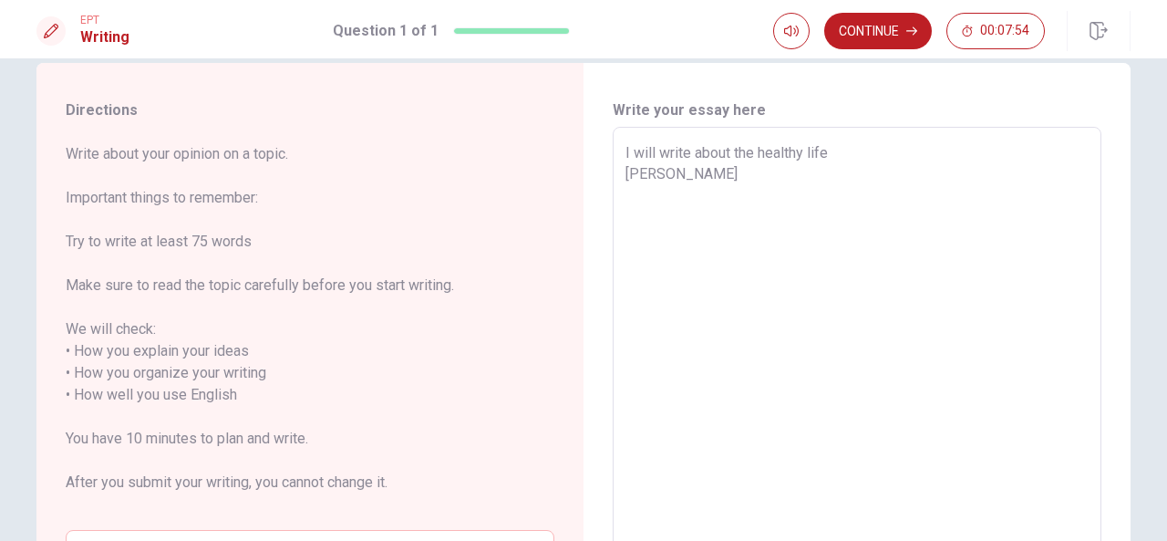
type textarea "x"
type textarea "I will write about the healthy life [PERSON_NAME]"
type textarea "x"
type textarea "I will write about the healthy life [PERSON_NAME]"
type textarea "x"
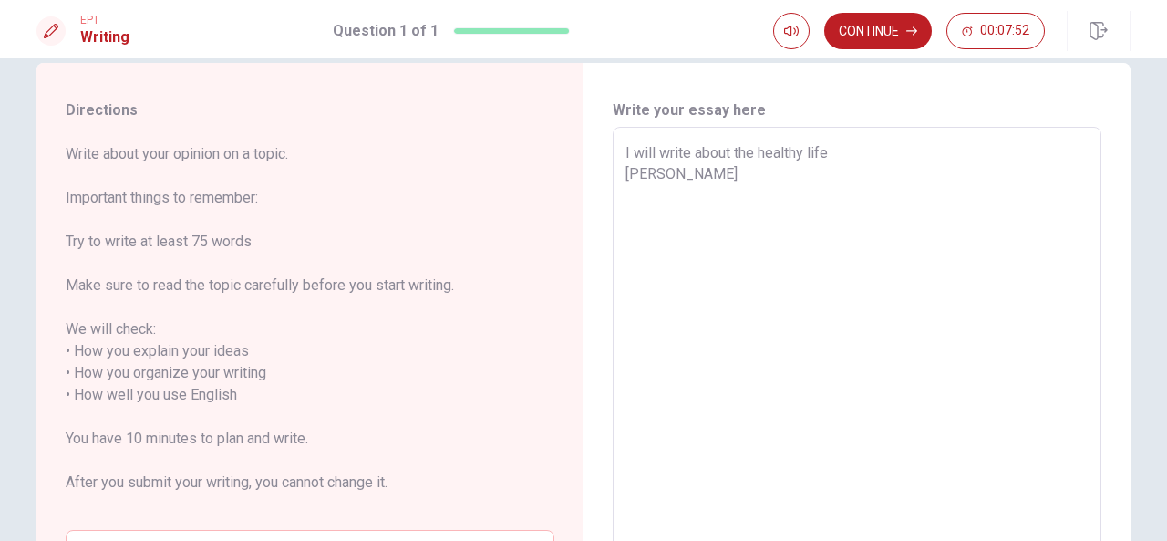
type textarea "I will write about the healthy life [PERSON_NAME]"
type textarea "x"
type textarea "I will write about the healthy life [PERSON_NAME]"
type textarea "x"
type textarea "I will write about the healthy life [PERSON_NAME] t"
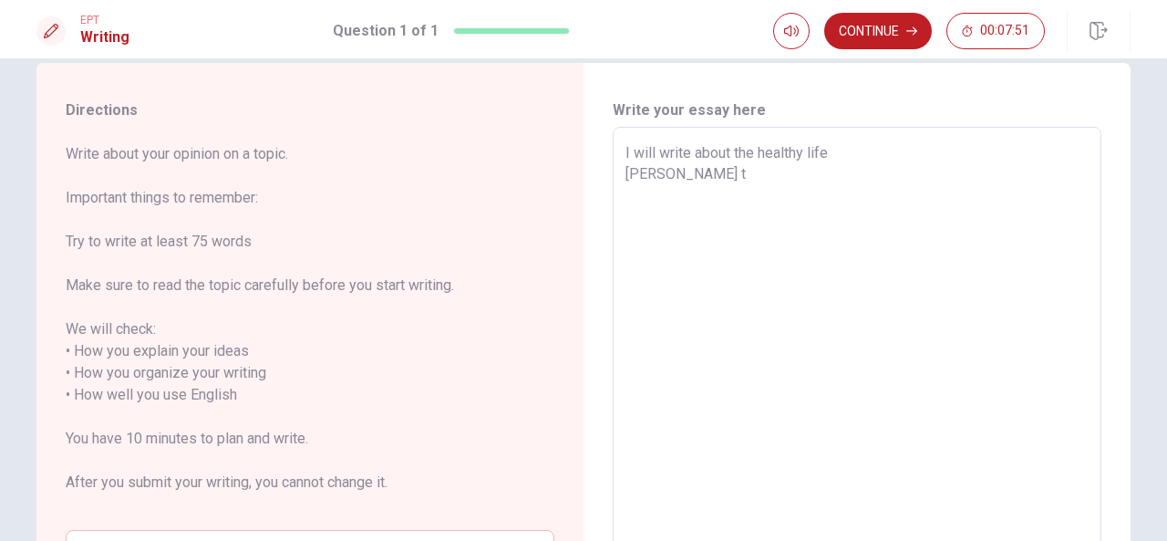
type textarea "x"
type textarea "I will write about the healthy life [PERSON_NAME] th"
type textarea "x"
type textarea "I will write about the healthy life Ibelieve tha"
type textarea "x"
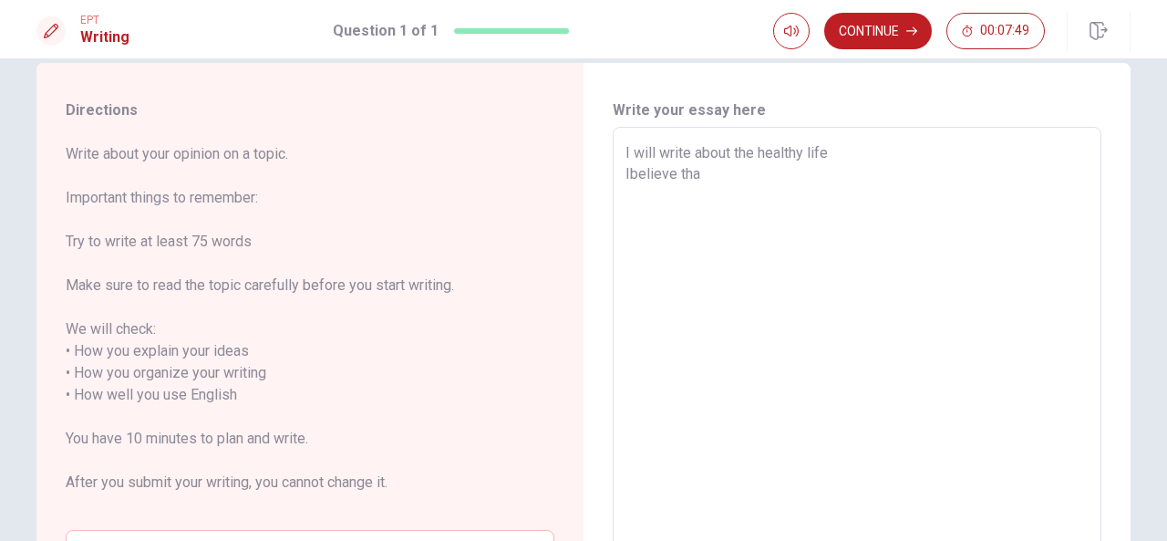
type textarea "I will write about the healthy life [PERSON_NAME] that"
type textarea "x"
type textarea "I will write about the healthy life [PERSON_NAME] that"
type textarea "x"
type textarea "I will write about the healthy life [PERSON_NAME] that p"
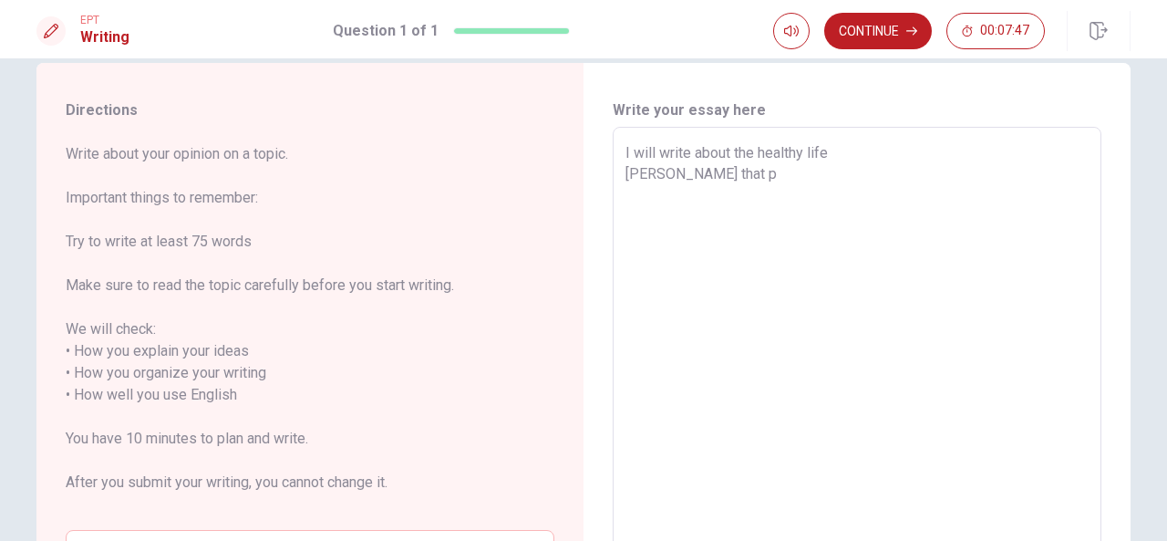
type textarea "x"
type textarea "I will write about the healthy life [PERSON_NAME] that po"
type textarea "x"
type textarea "I will write about the healthy life [PERSON_NAME] that poo"
type textarea "x"
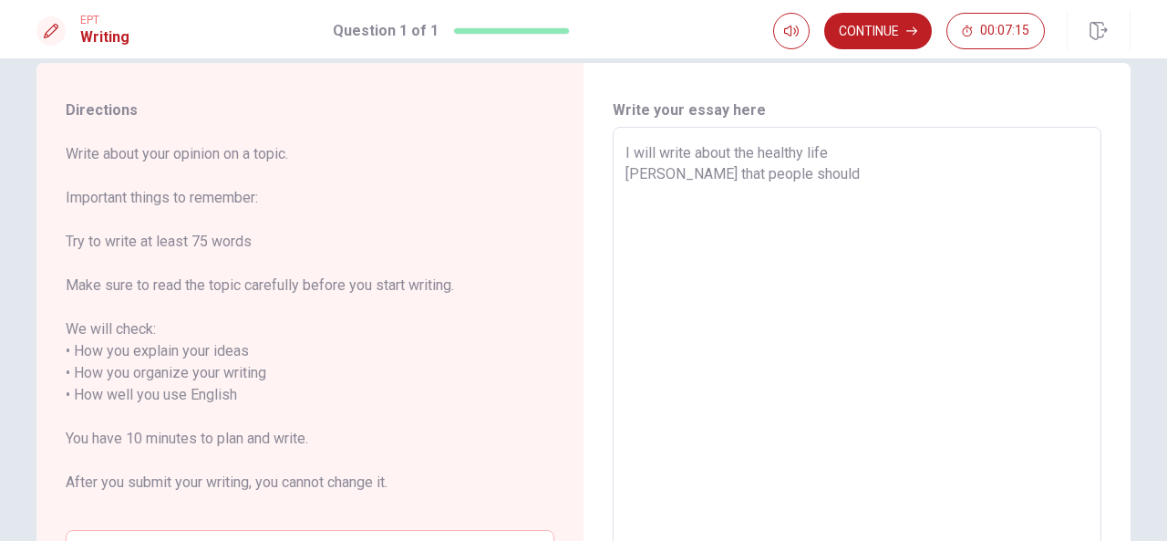
click at [626, 170] on textarea "I will write about the healthy life [PERSON_NAME] that people should" at bounding box center [857, 395] width 463 height 506
drag, startPoint x: 650, startPoint y: 211, endPoint x: 615, endPoint y: 189, distance: 41.8
click at [615, 189] on div "I will write about the healthy life I believe that people should take care thee…" at bounding box center [857, 395] width 489 height 536
click at [653, 194] on textarea "I will write about the healthy life I believe that people should take care thee…" at bounding box center [857, 395] width 463 height 506
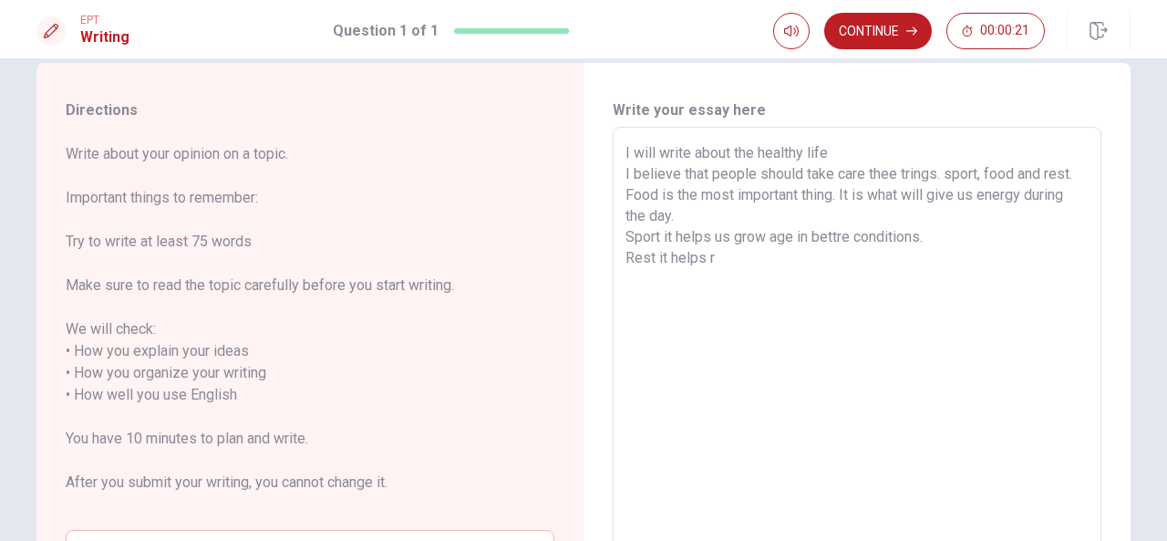
click at [715, 269] on textarea "I will write about the healthy life I believe that people should take care thee…" at bounding box center [857, 395] width 463 height 506
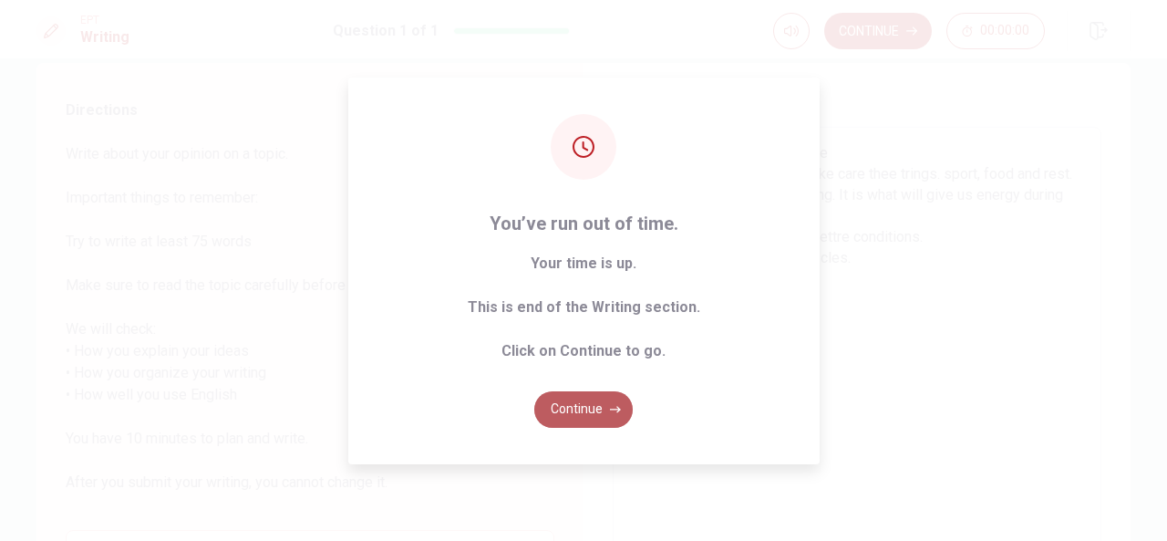
click at [606, 408] on button "Continue" at bounding box center [583, 409] width 98 height 36
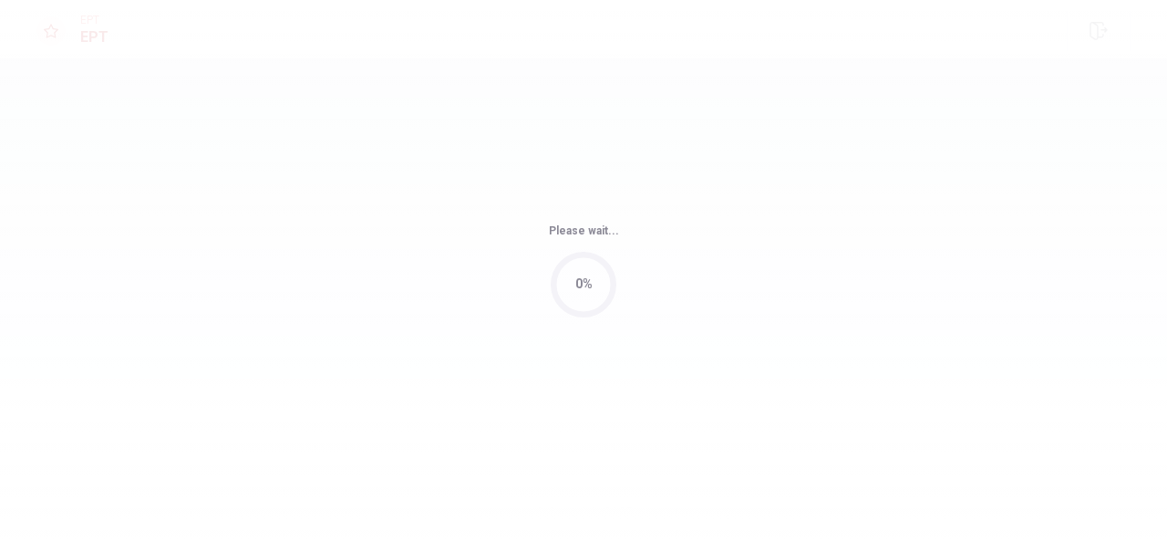
scroll to position [0, 0]
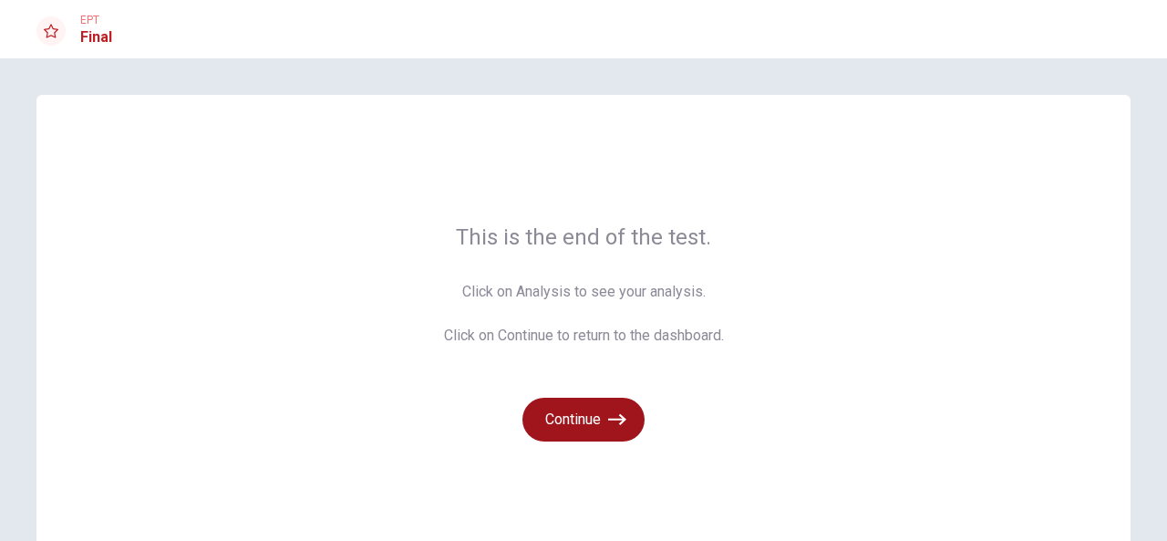
click at [608, 430] on button "Continue" at bounding box center [584, 420] width 122 height 44
